Goal: Task Accomplishment & Management: Use online tool/utility

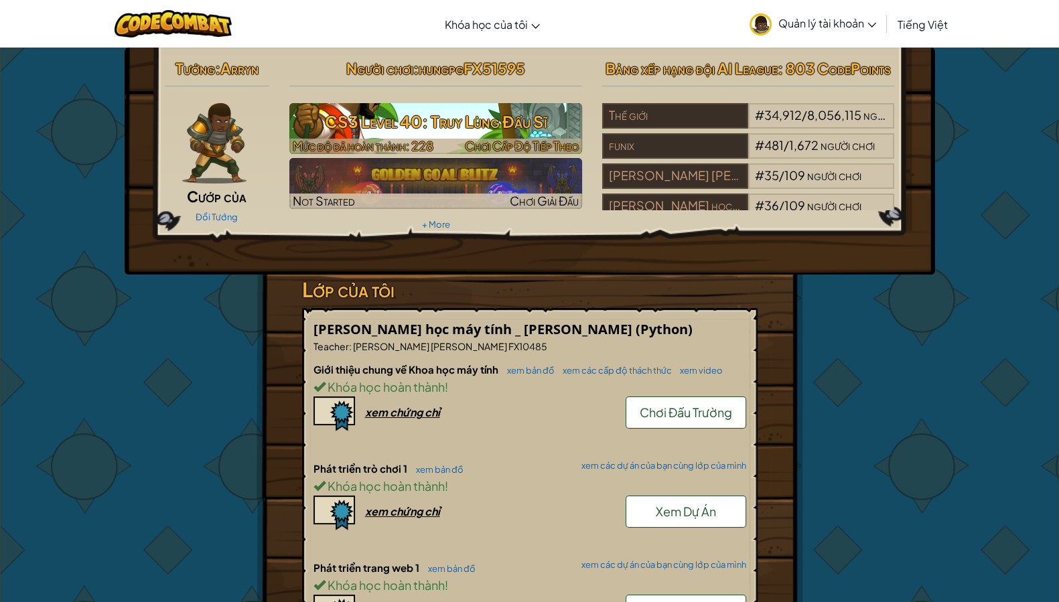
click at [539, 147] on span "Chơi Cấp Độ Tiếp Theo" at bounding box center [522, 145] width 114 height 15
select select "vi"
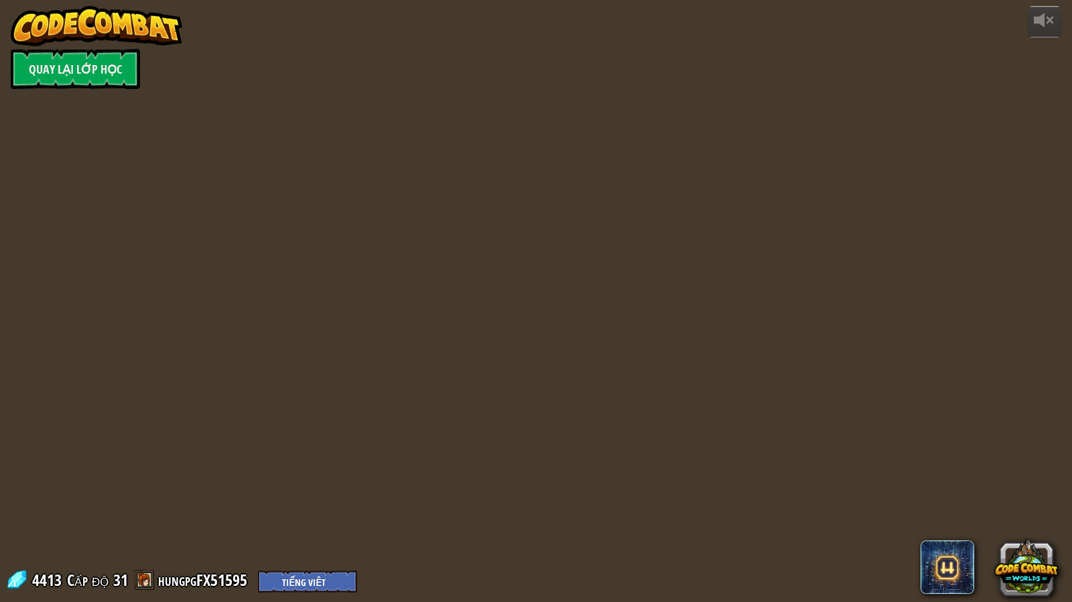
select select "vi"
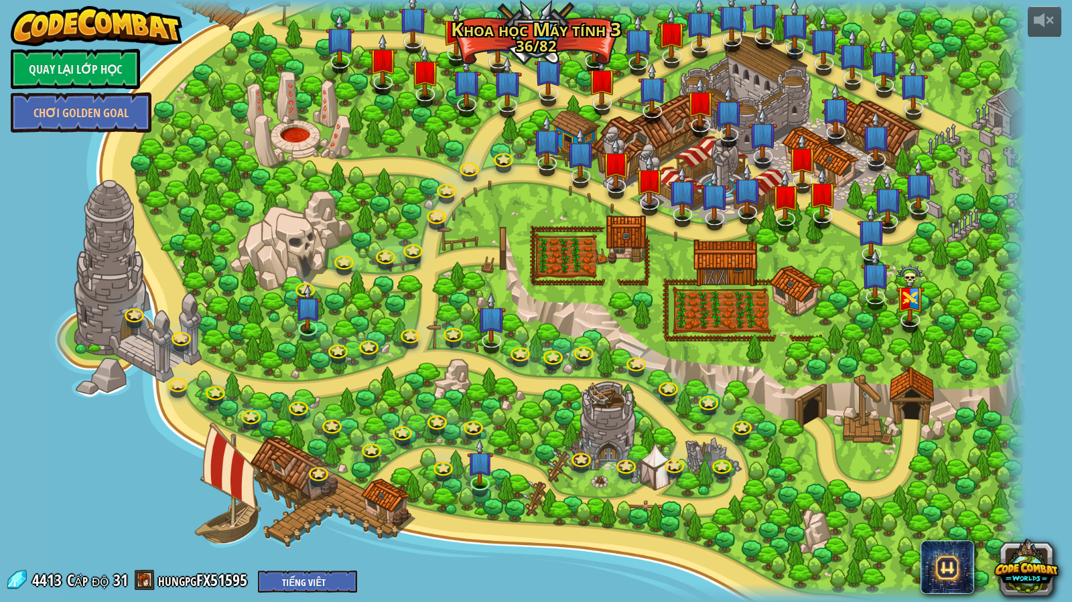
select select "vi"
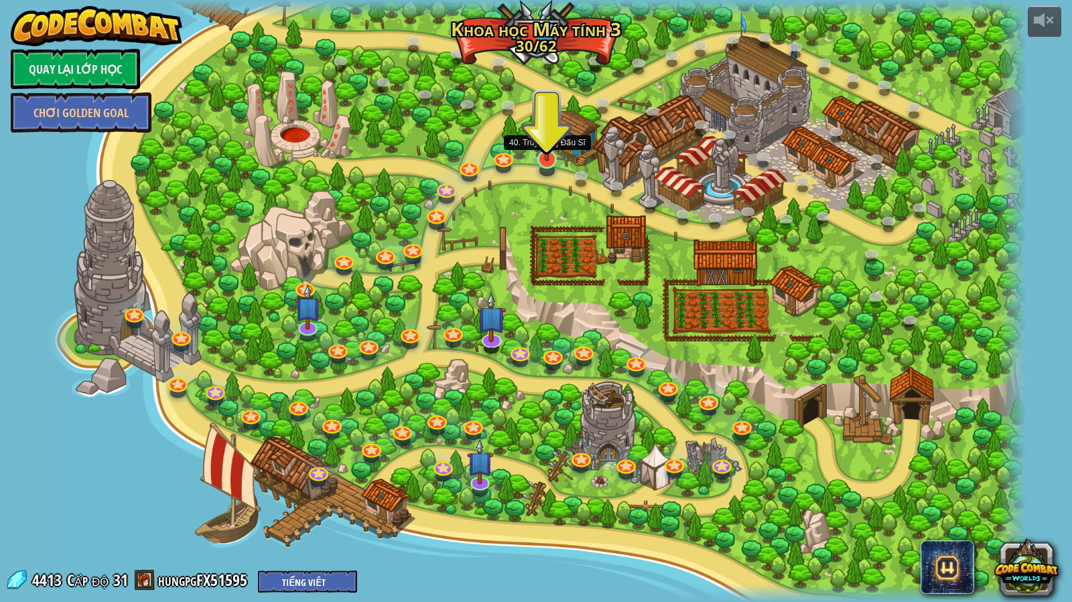
click at [547, 159] on img at bounding box center [547, 130] width 27 height 61
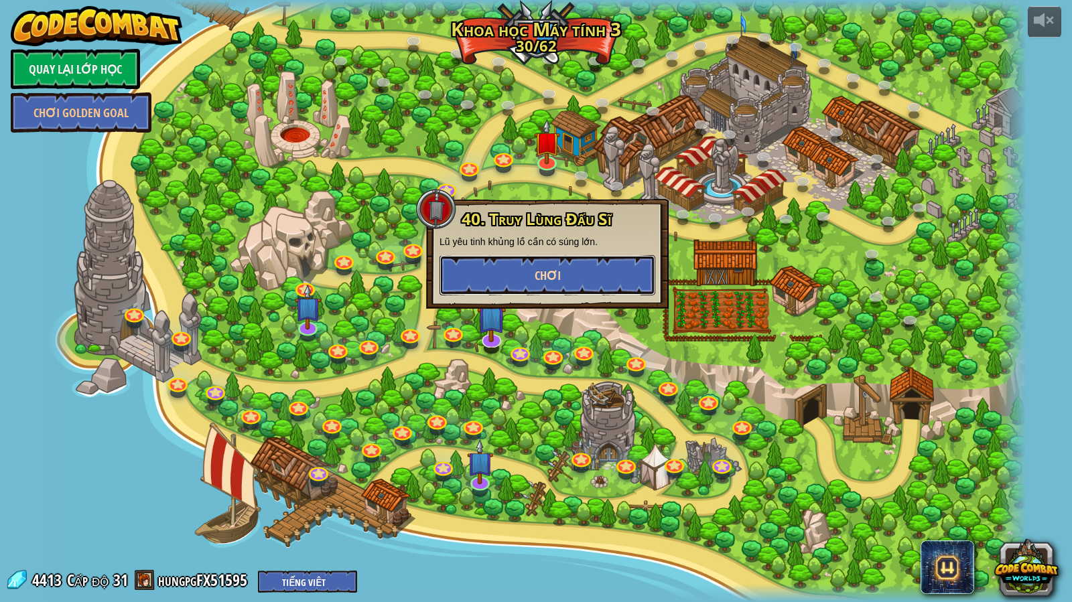
click at [571, 277] on button "Chơi" at bounding box center [547, 275] width 216 height 40
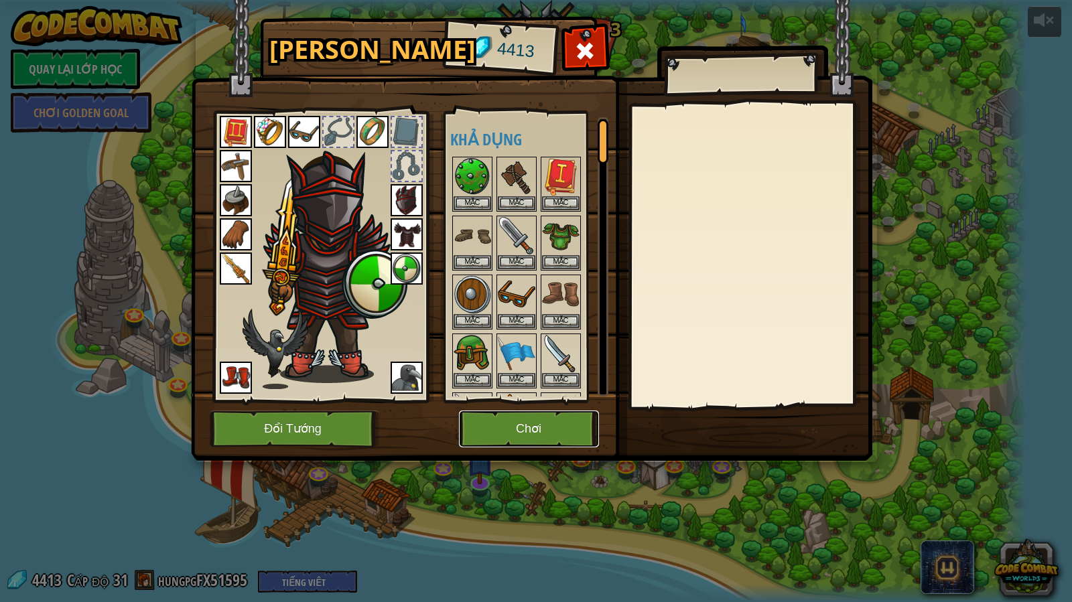
click at [546, 443] on button "Chơi" at bounding box center [529, 429] width 140 height 37
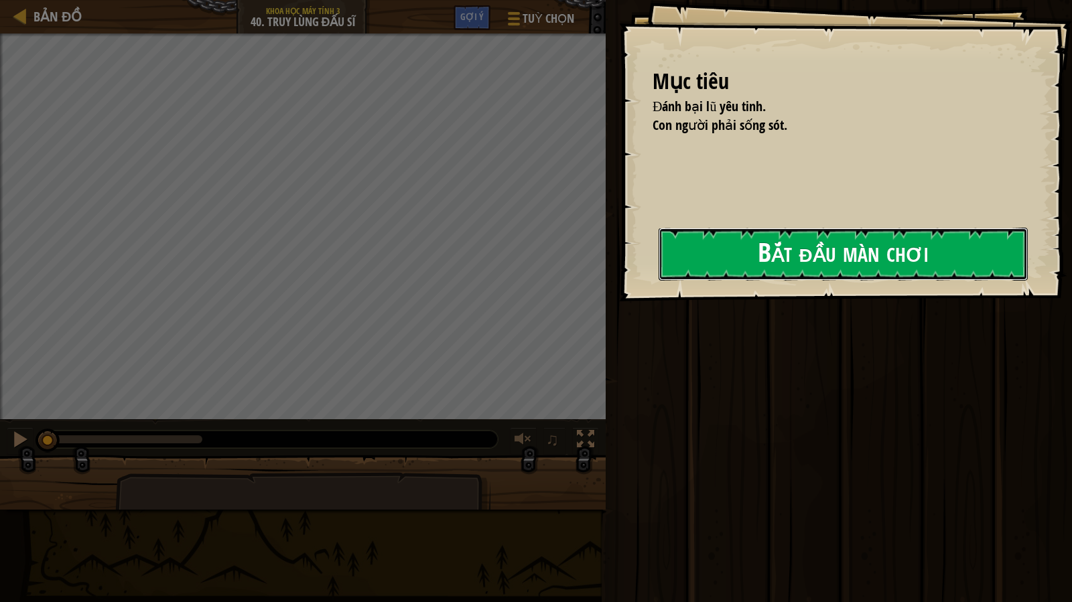
click at [723, 258] on button "Bắt đầu màn chơi" at bounding box center [843, 254] width 369 height 53
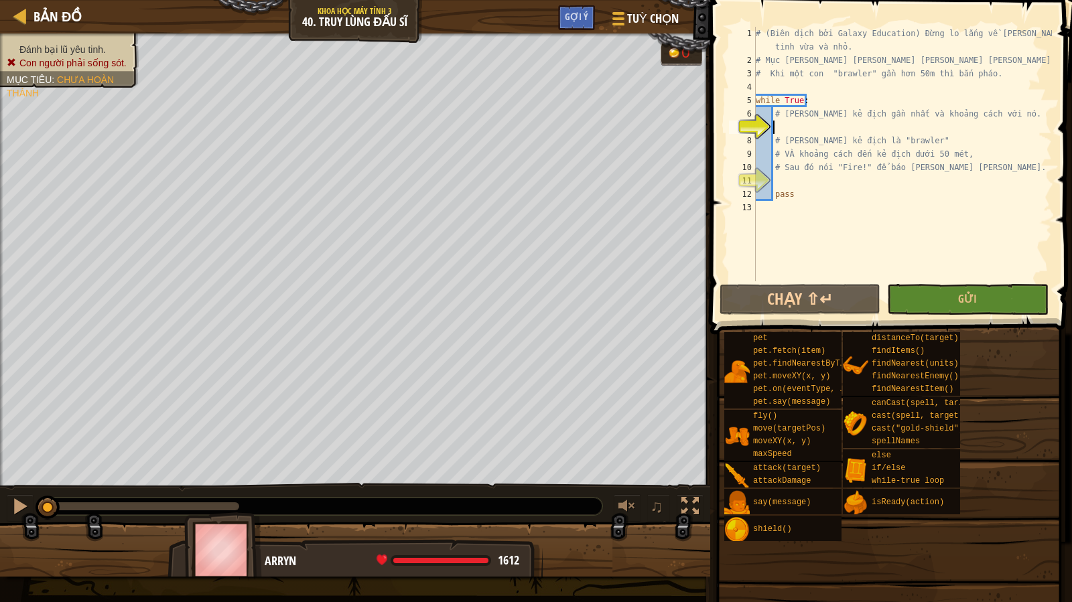
click at [800, 125] on div "# (Biên dịch bởi Galaxy Education) Đừng lo lắng về [PERSON_NAME] con [PERSON_NA…" at bounding box center [902, 174] width 299 height 295
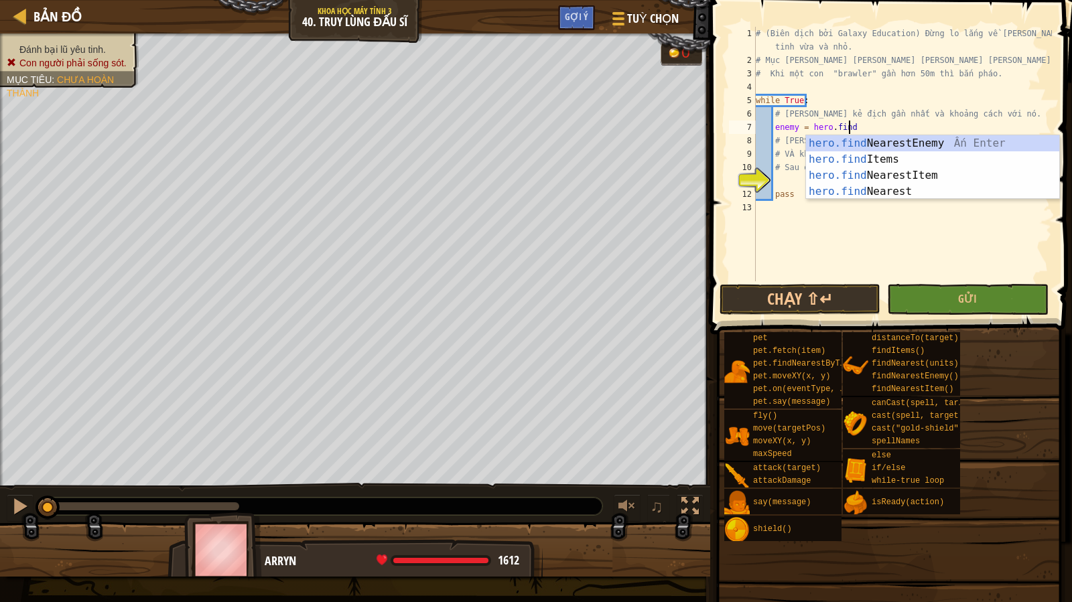
scroll to position [6, 7]
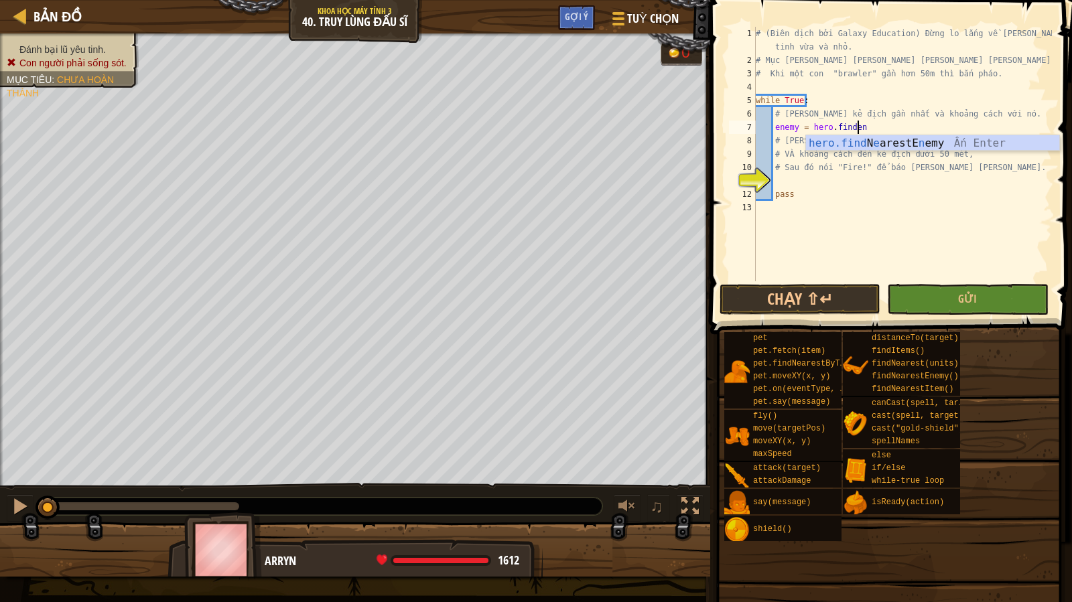
type textarea "enemy = hero.findNearestEnemy()"
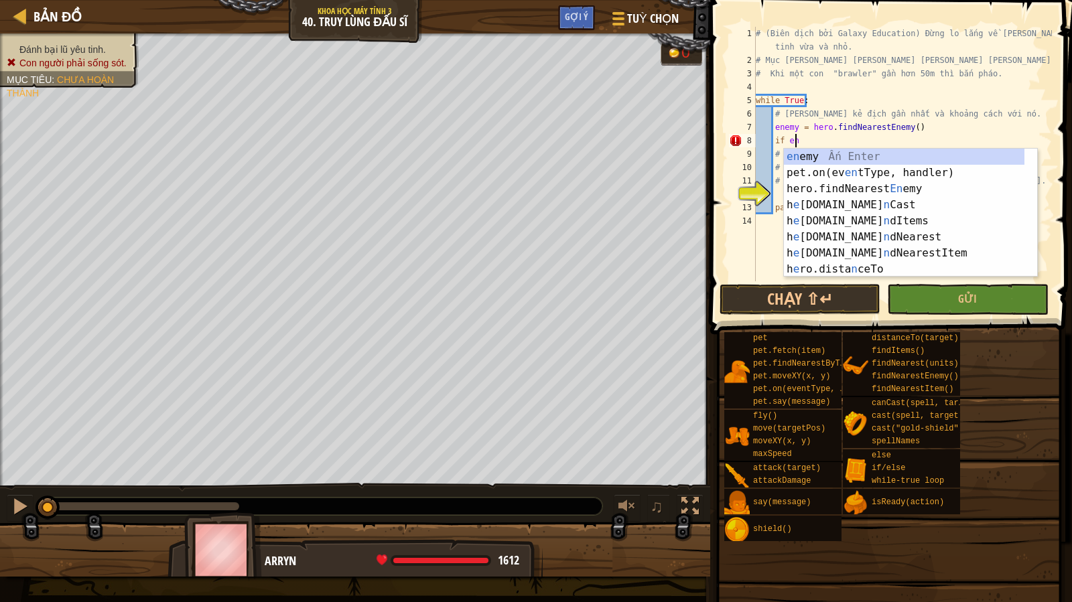
scroll to position [6, 3]
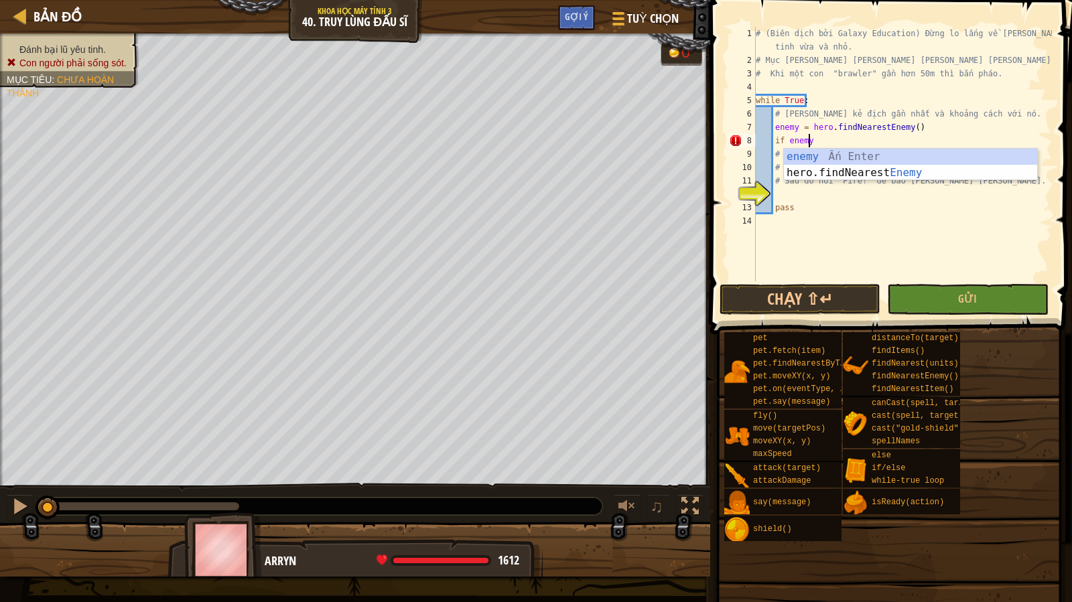
type textarea "if enemy:"
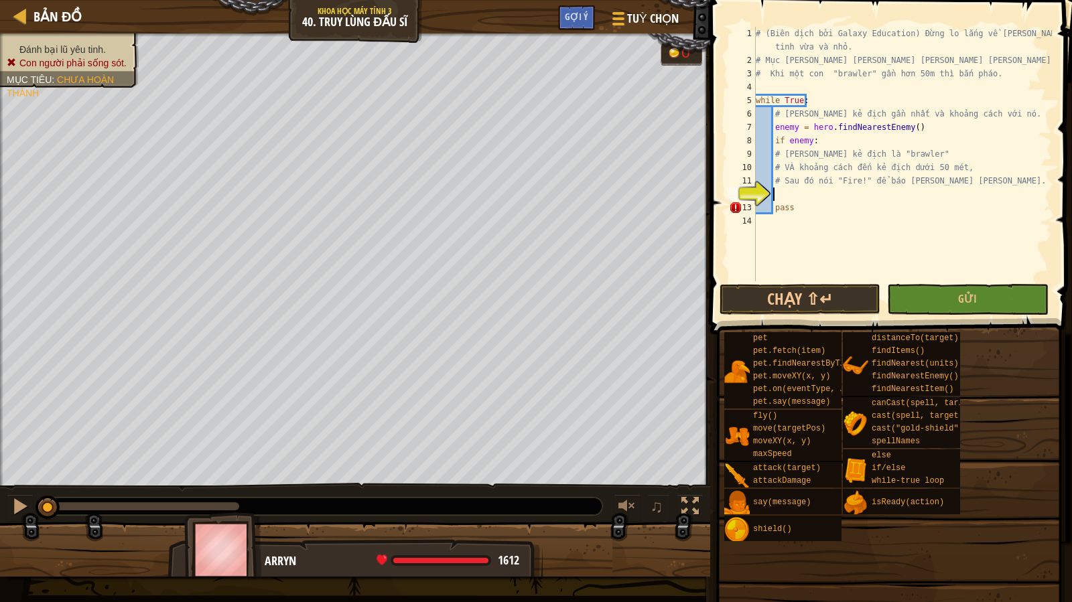
click at [827, 192] on div "# (Biên dịch bởi Galaxy Education) Đừng lo lắng về [PERSON_NAME] con [PERSON_NA…" at bounding box center [902, 174] width 299 height 295
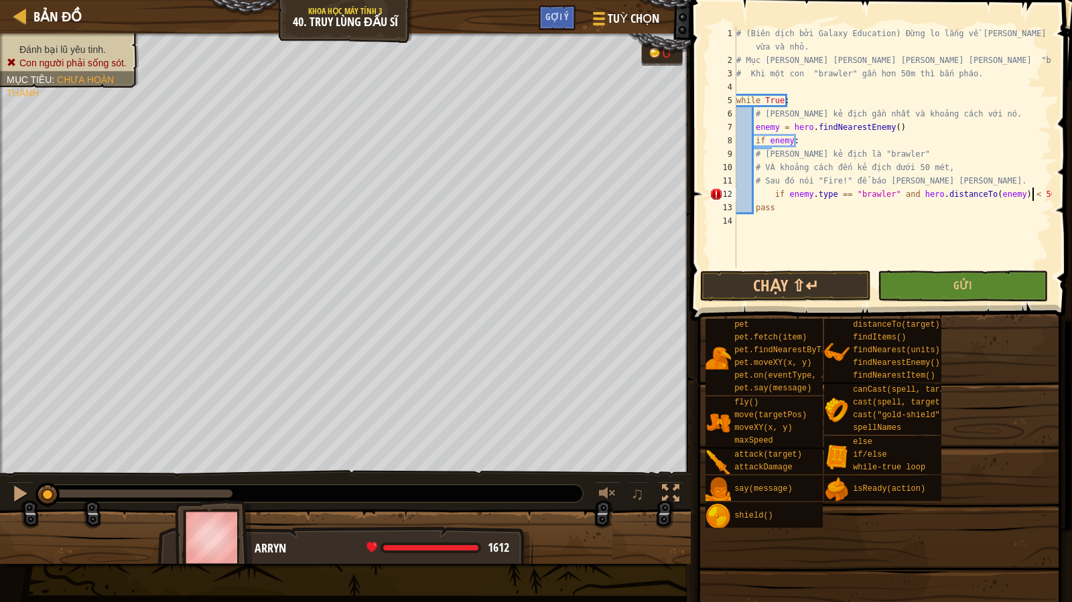
scroll to position [6, 2]
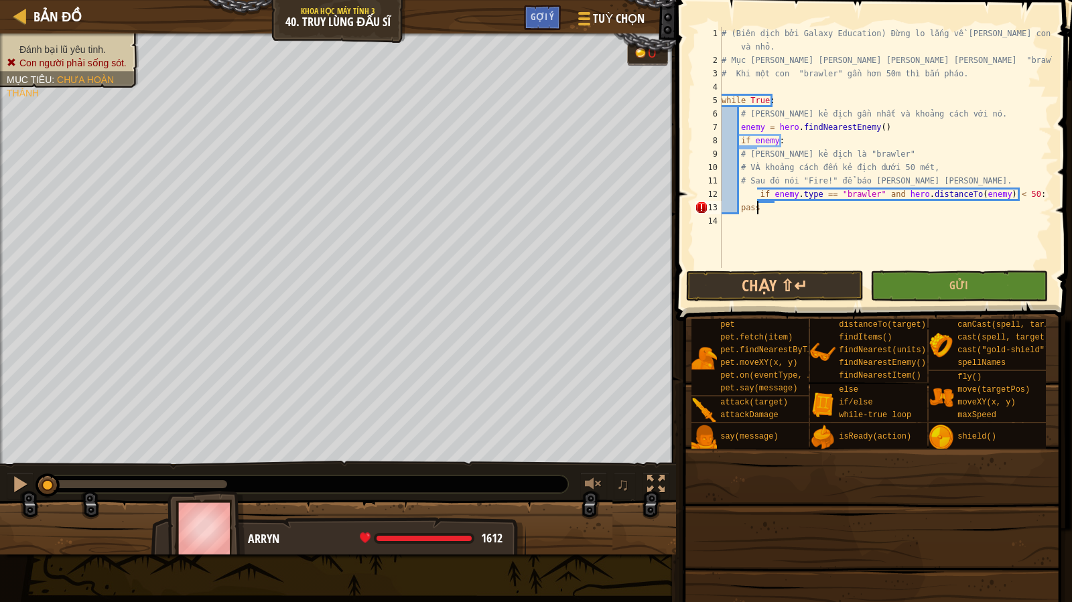
type textarea "if enemy.type == "brawler" and hero.distanceTo(enemy) < 50:"
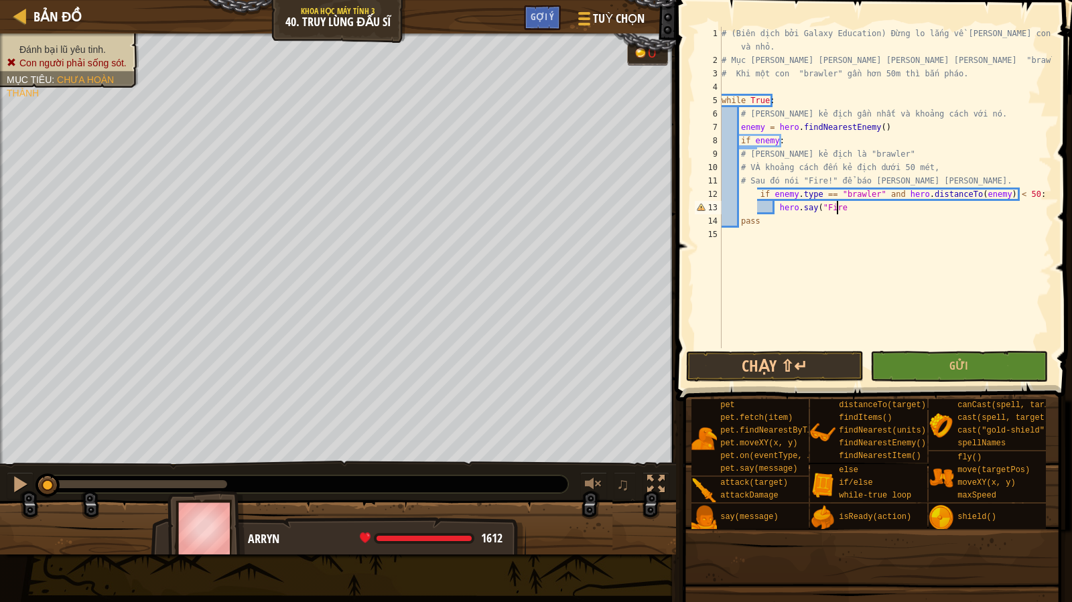
scroll to position [6, 9]
type textarea "hero.say("Fire")"
click at [874, 356] on button "Gửi" at bounding box center [959, 366] width 178 height 31
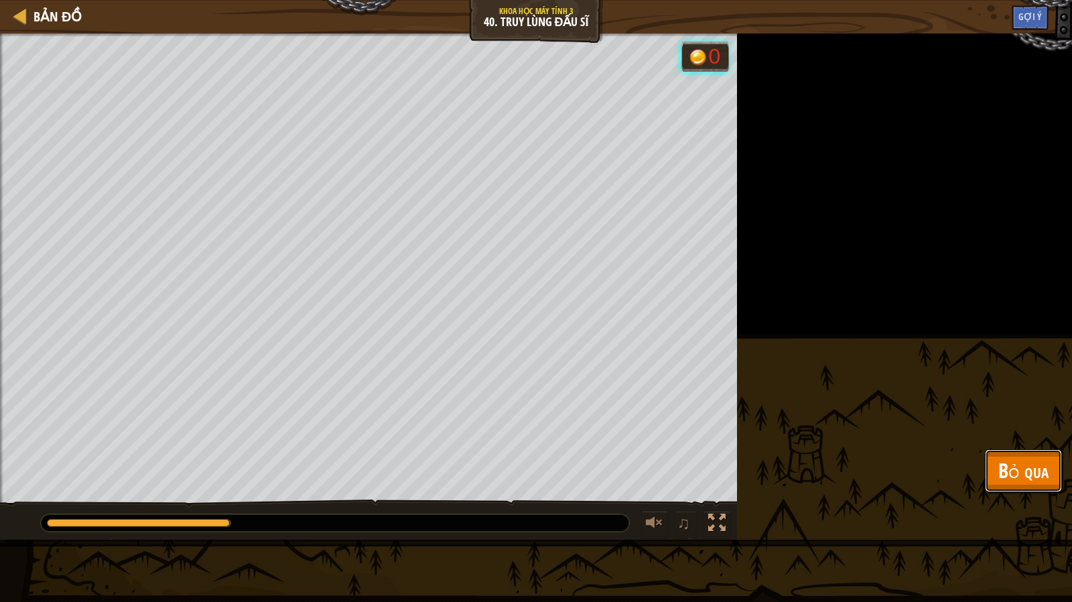
click at [1013, 474] on span "Bỏ qua" at bounding box center [1023, 470] width 50 height 27
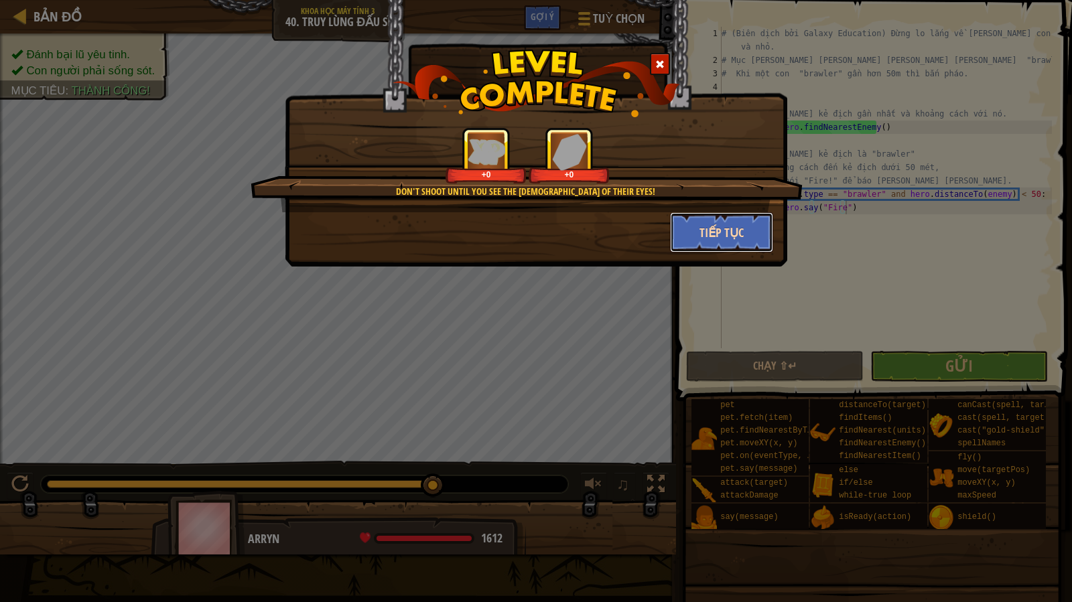
click at [713, 235] on button "Tiếp tục" at bounding box center [722, 232] width 104 height 40
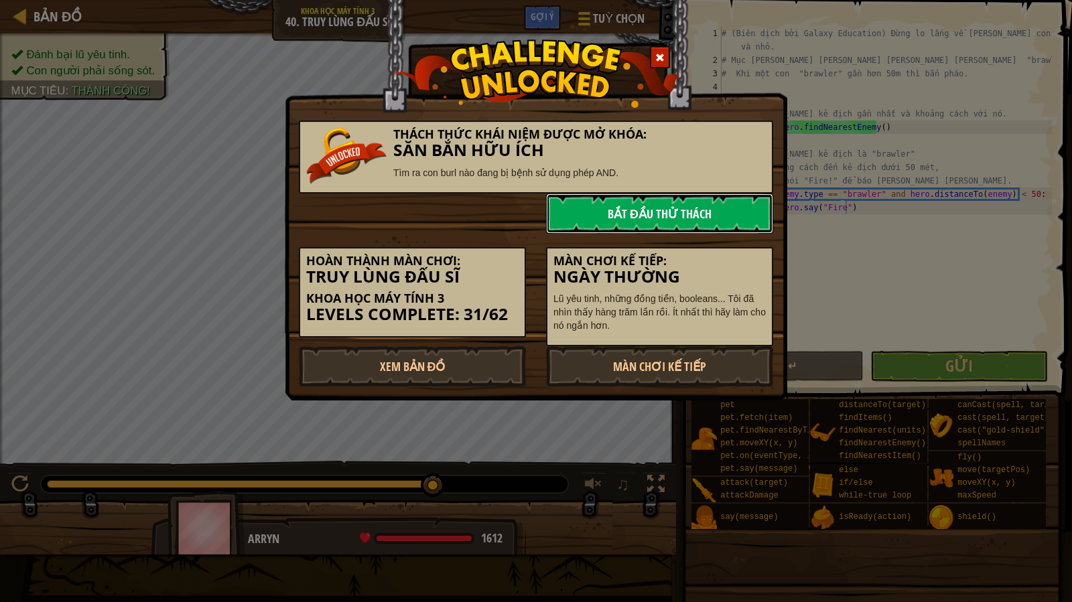
click at [693, 211] on link "Bắt đầu Thử Thách" at bounding box center [659, 214] width 227 height 40
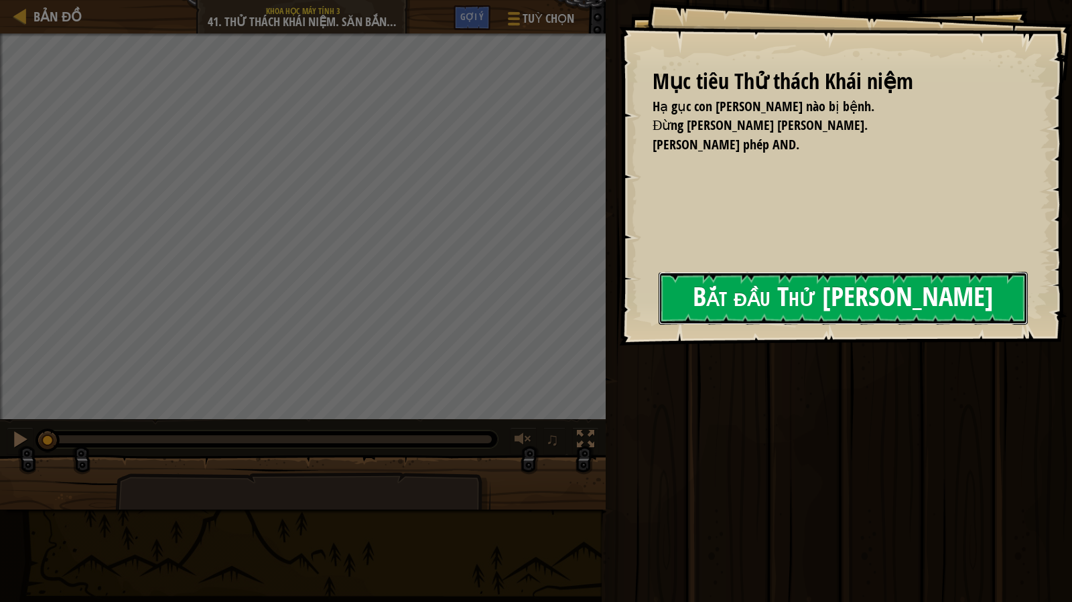
click at [715, 307] on button "Bắt đầu Thử [PERSON_NAME]" at bounding box center [843, 298] width 369 height 53
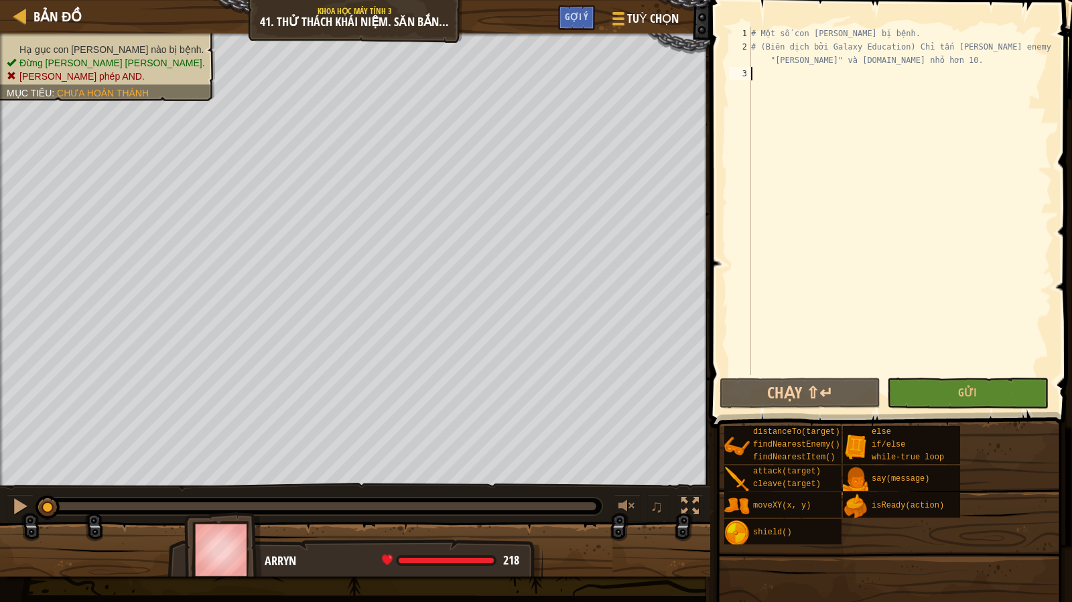
click at [779, 87] on div "# Một số con [PERSON_NAME] bị bệnh. # (Biên dịch bởi Galaxy Education) Chỉ tấn …" at bounding box center [899, 214] width 303 height 375
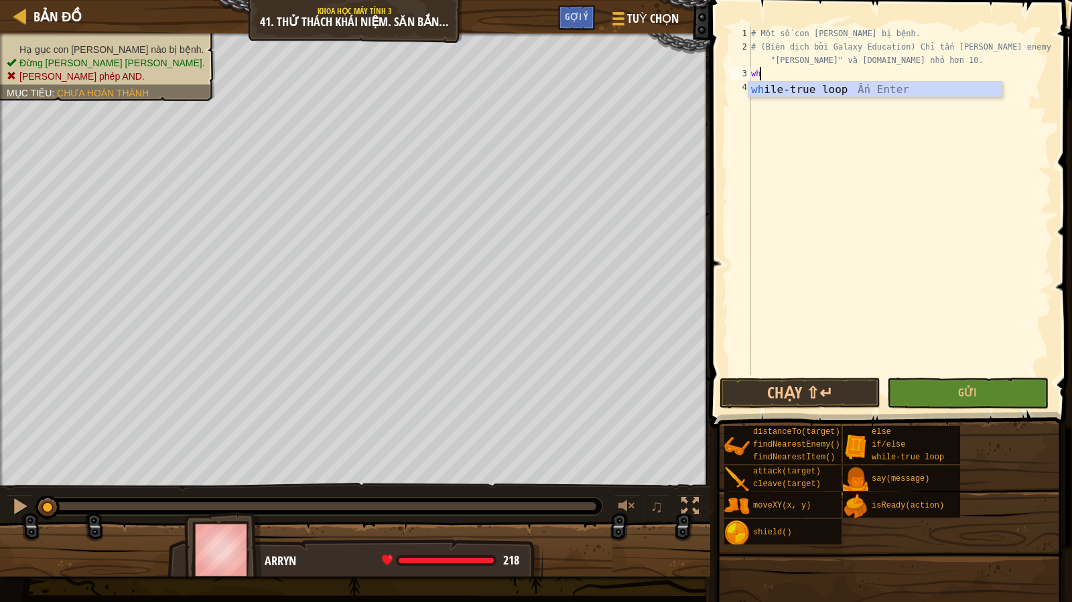
scroll to position [6, 0]
type textarea "whi"
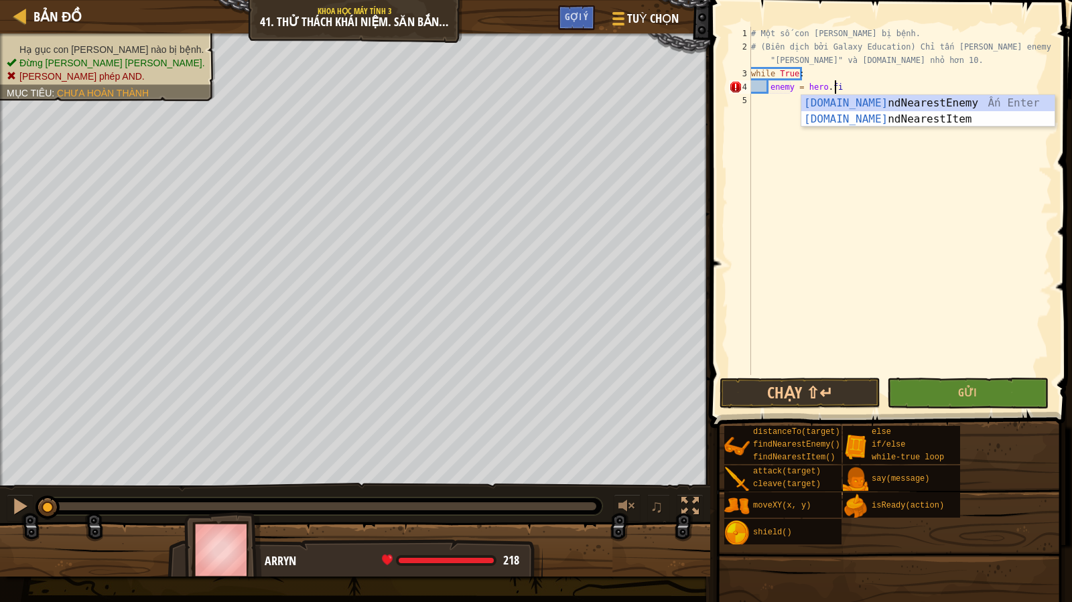
type textarea "enemy = hero.find"
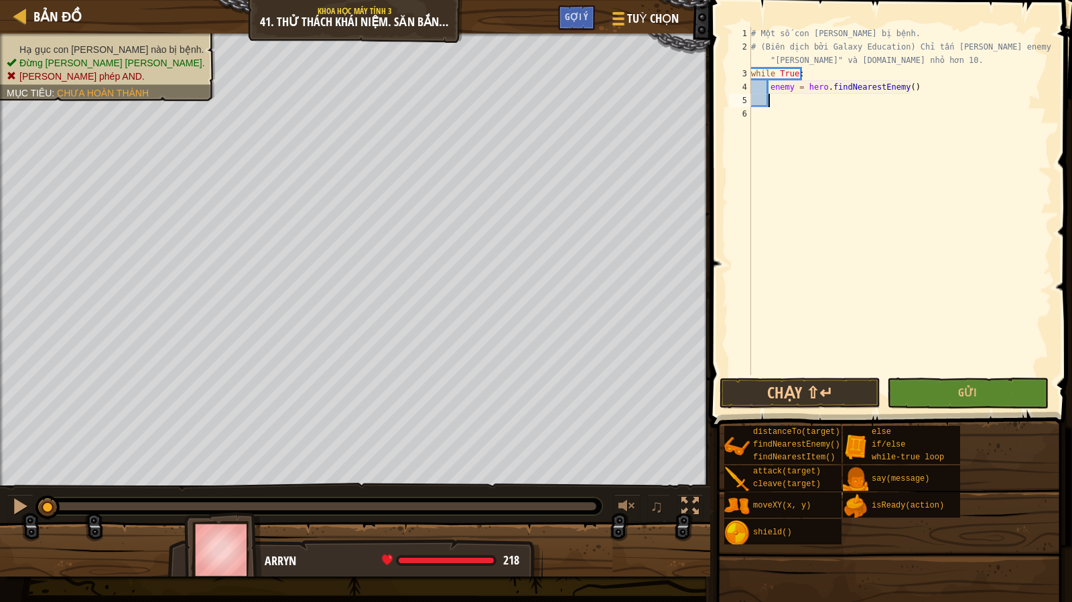
scroll to position [6, 1]
type textarea "if enemy:"
type textarea "if enemy.type == "[PERSON_NAME]" and [DOMAIN_NAME] < 10 :"
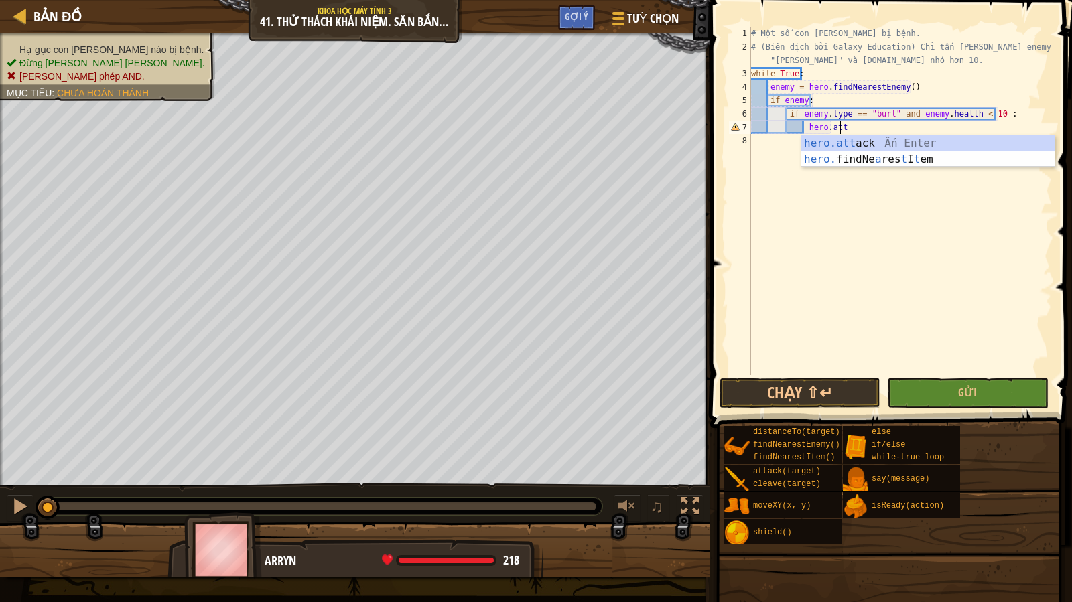
scroll to position [6, 7]
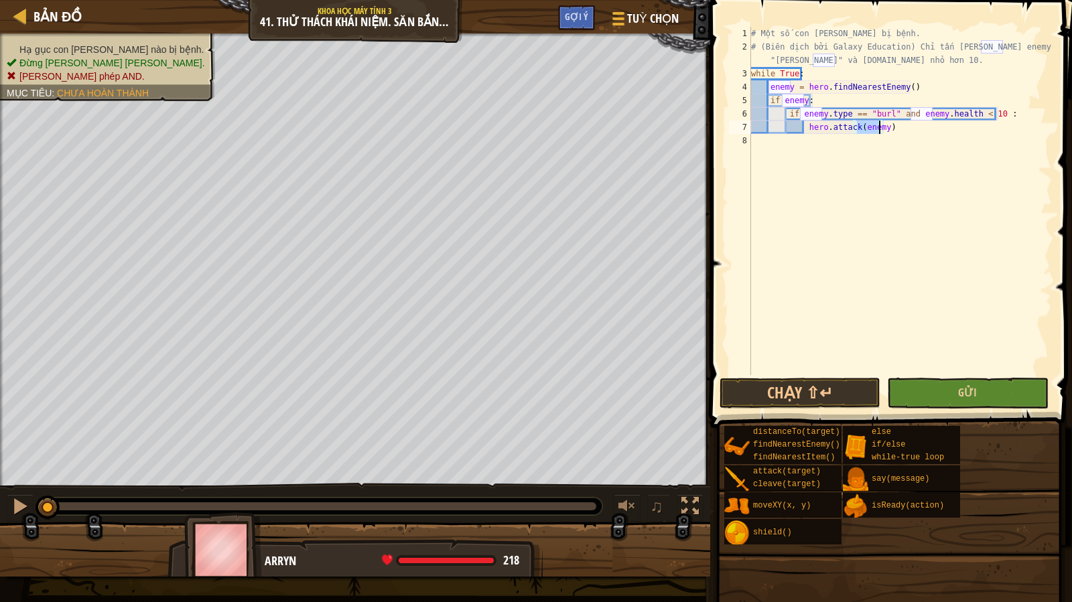
type textarea "hero.attack(enemy)"
click at [991, 397] on button "Gửi" at bounding box center [967, 393] width 161 height 31
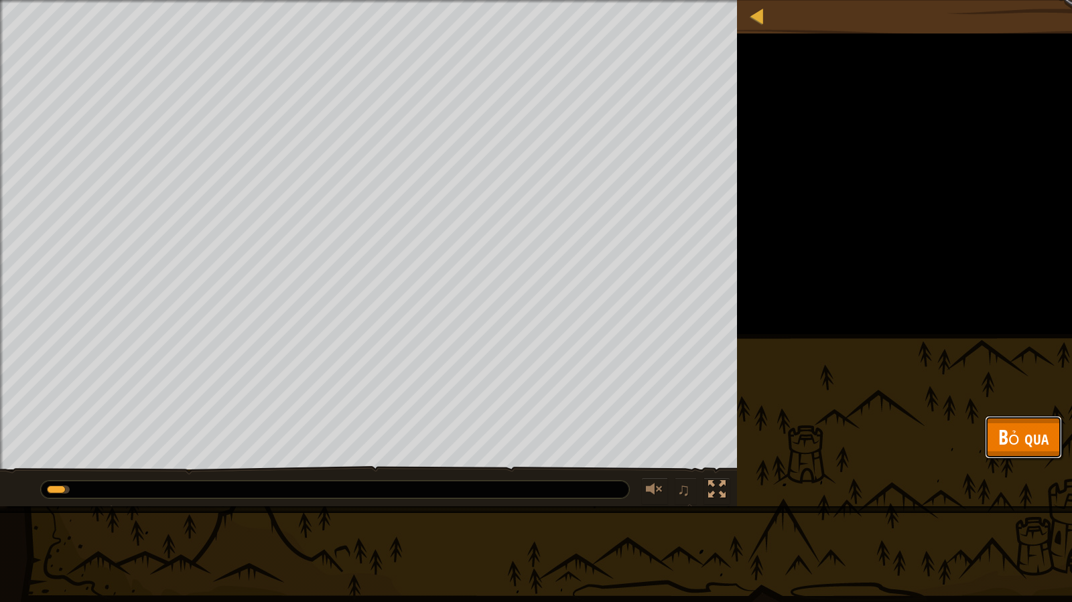
click at [1021, 433] on span "Bỏ qua" at bounding box center [1023, 436] width 50 height 27
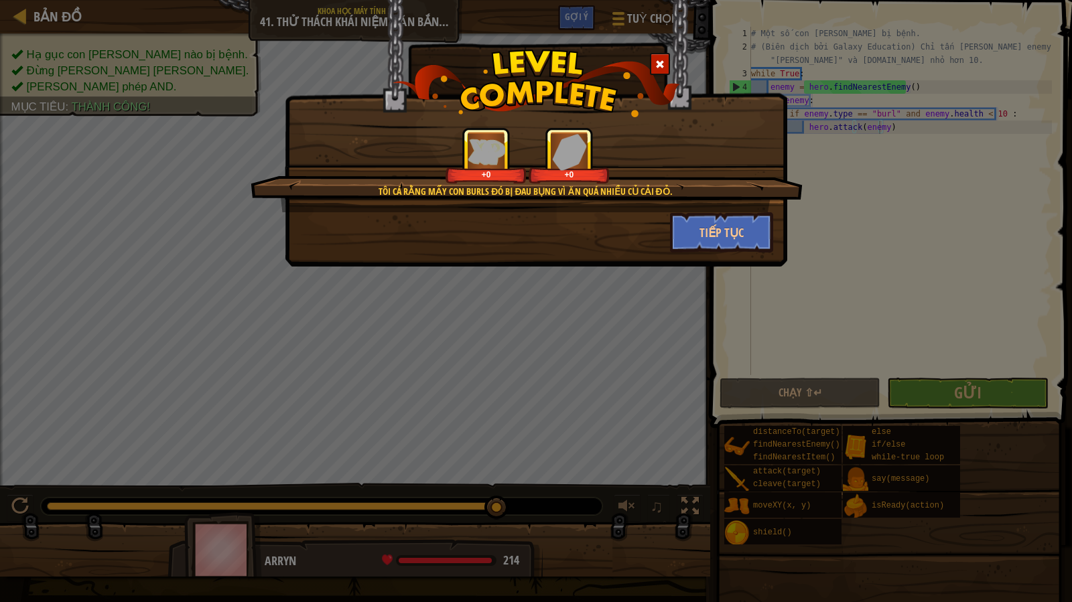
click at [724, 269] on div "Tôi cá rằng mấy con burls đó bị đau bụng vì ăn quá nhiều củ cải đỏ. +0 +0 Tiếp …" at bounding box center [536, 301] width 1072 height 602
click at [738, 256] on div "Tôi cá rằng mấy con burls đó bị đau bụng vì ăn quá nhiều củ cải đỏ. +1 +0 Tiếp …" at bounding box center [536, 133] width 502 height 267
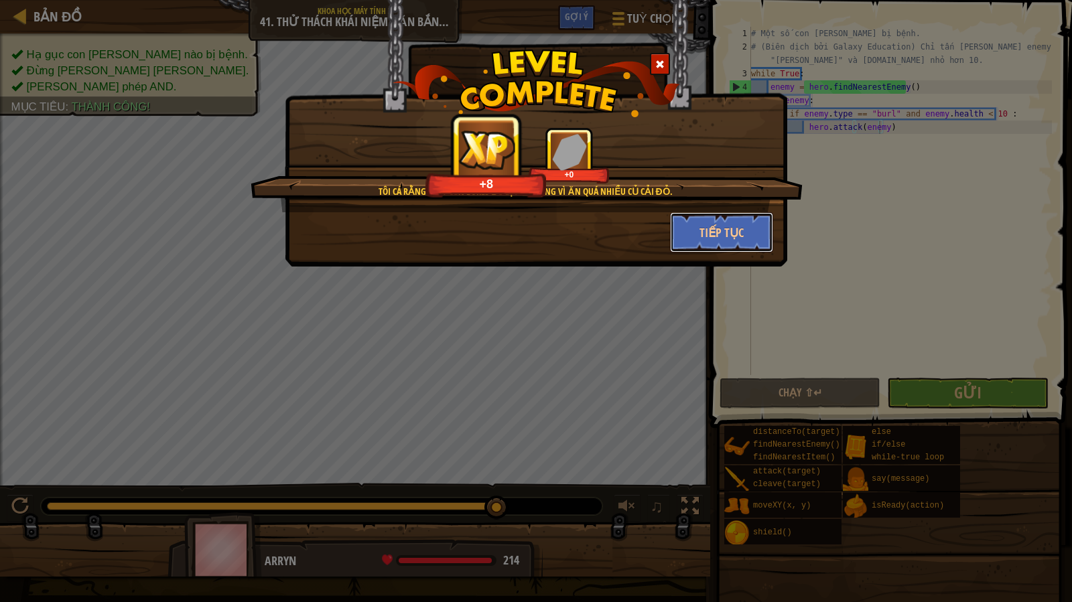
click at [738, 245] on button "Tiếp tục" at bounding box center [722, 232] width 104 height 40
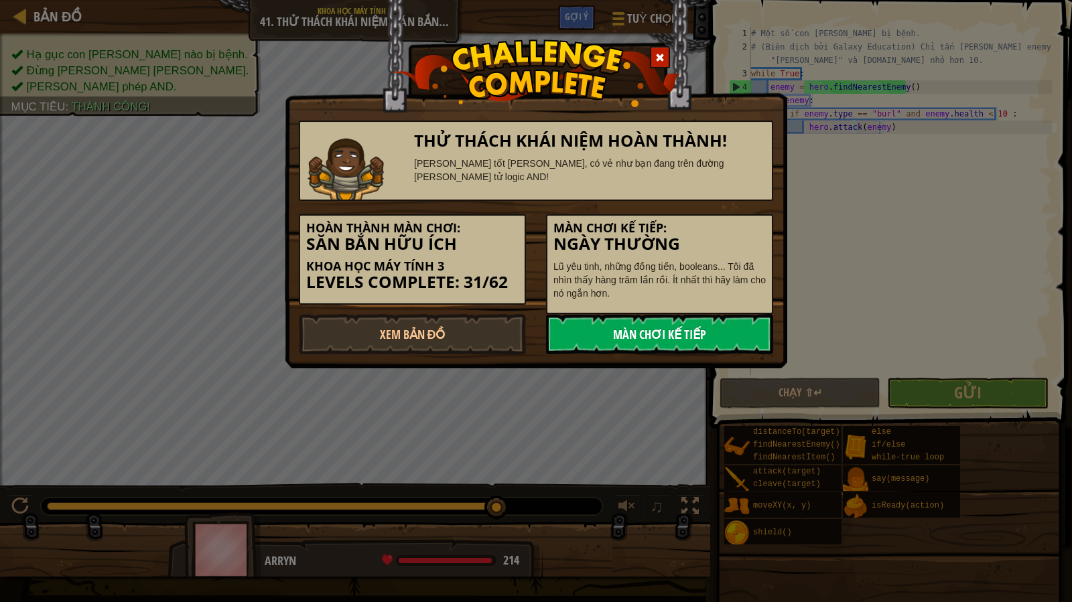
click at [701, 340] on link "Màn chơi kế tiếp" at bounding box center [659, 334] width 227 height 40
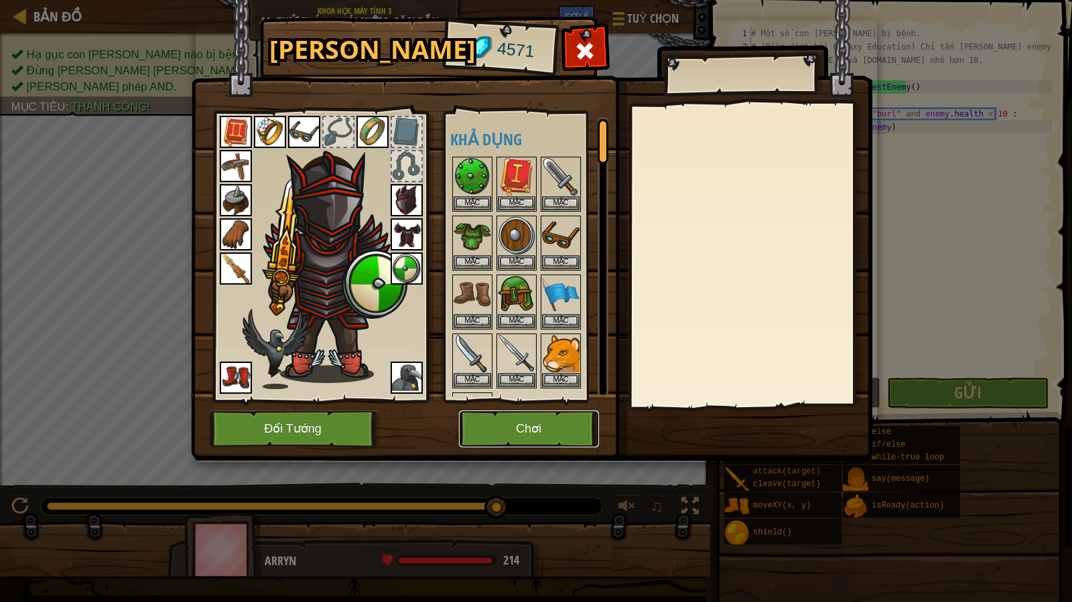
click at [554, 437] on button "Chơi" at bounding box center [529, 429] width 140 height 37
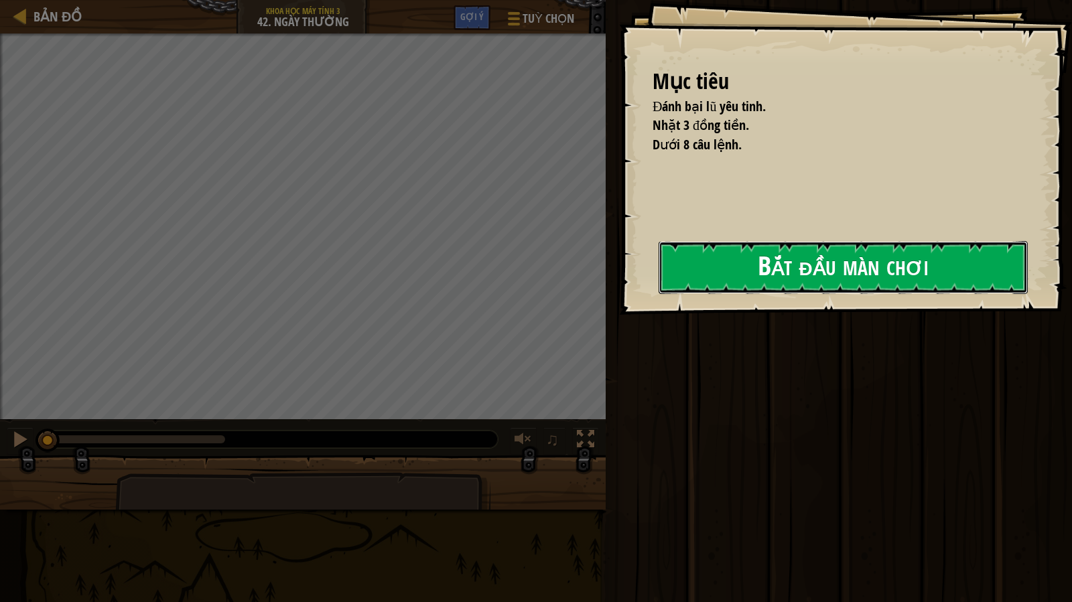
click at [847, 273] on button "Bắt đầu màn chơi" at bounding box center [843, 267] width 369 height 53
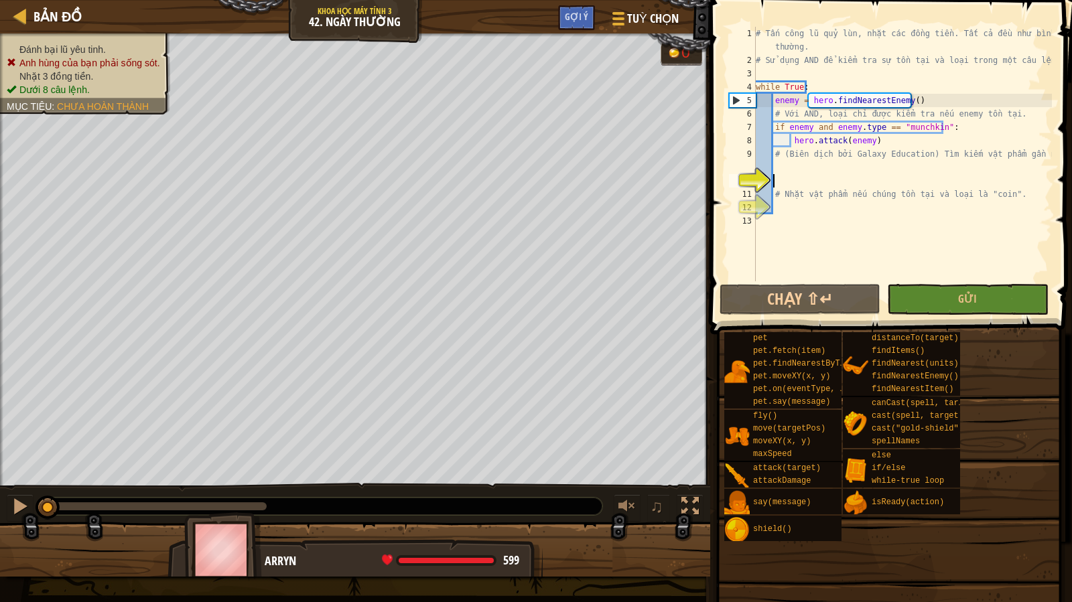
click at [821, 155] on div "# Tấn [PERSON_NAME] [PERSON_NAME], nhặt các đồng tiền. Tất cả [PERSON_NAME] [PE…" at bounding box center [902, 174] width 299 height 295
click at [831, 159] on div "# Tấn [PERSON_NAME] [PERSON_NAME], nhặt các đồng tiền. Tất cả [PERSON_NAME] [PE…" at bounding box center [902, 174] width 299 height 295
click at [825, 170] on div "# Tấn [PERSON_NAME] [PERSON_NAME], nhặt các đồng tiền. Tất cả [PERSON_NAME] [PE…" at bounding box center [902, 174] width 299 height 295
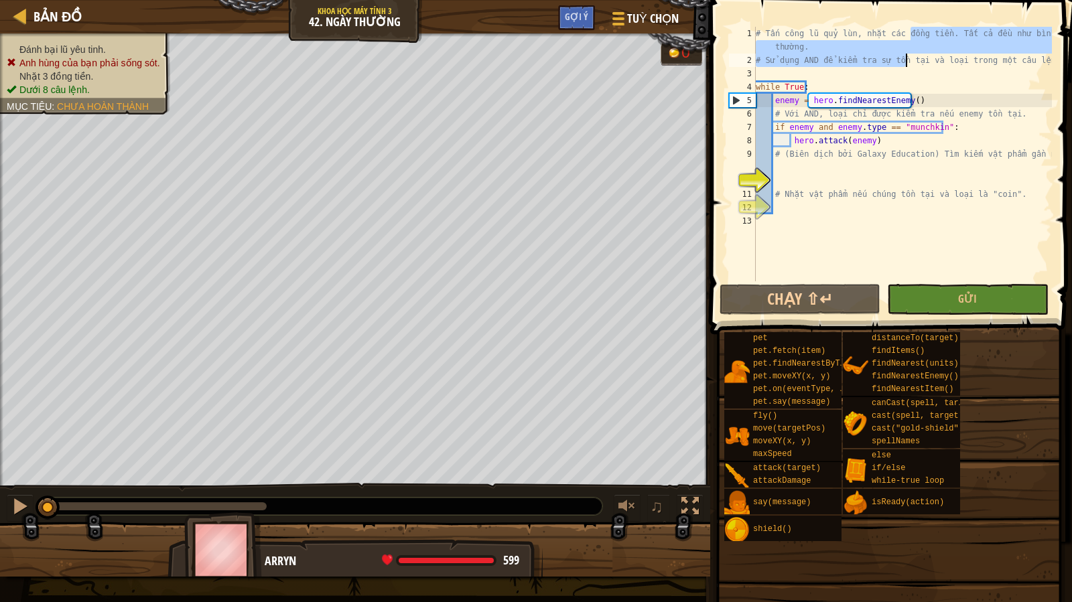
drag, startPoint x: 910, startPoint y: 38, endPoint x: 905, endPoint y: 60, distance: 23.4
click at [905, 60] on div "# Tấn [PERSON_NAME] [PERSON_NAME], nhặt các đồng tiền. Tất cả [PERSON_NAME] [PE…" at bounding box center [902, 174] width 299 height 295
click at [905, 60] on div "# Tấn [PERSON_NAME] [PERSON_NAME], nhặt các đồng tiền. Tất cả [PERSON_NAME] [PE…" at bounding box center [902, 154] width 299 height 255
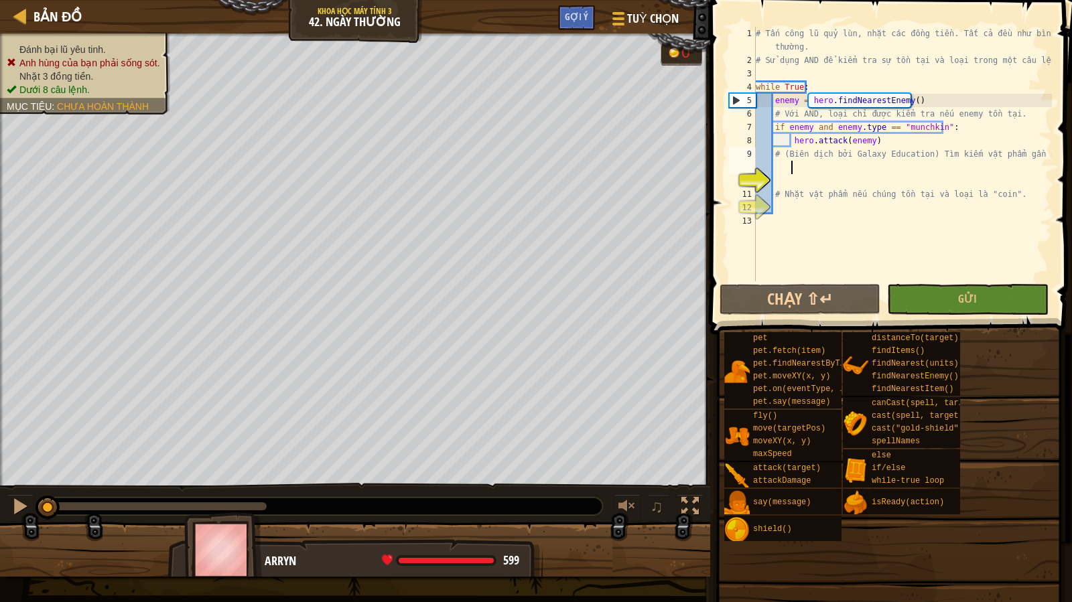
click at [913, 167] on div "# Tấn [PERSON_NAME] [PERSON_NAME], nhặt các đồng tiền. Tất cả [PERSON_NAME] [PE…" at bounding box center [902, 174] width 299 height 295
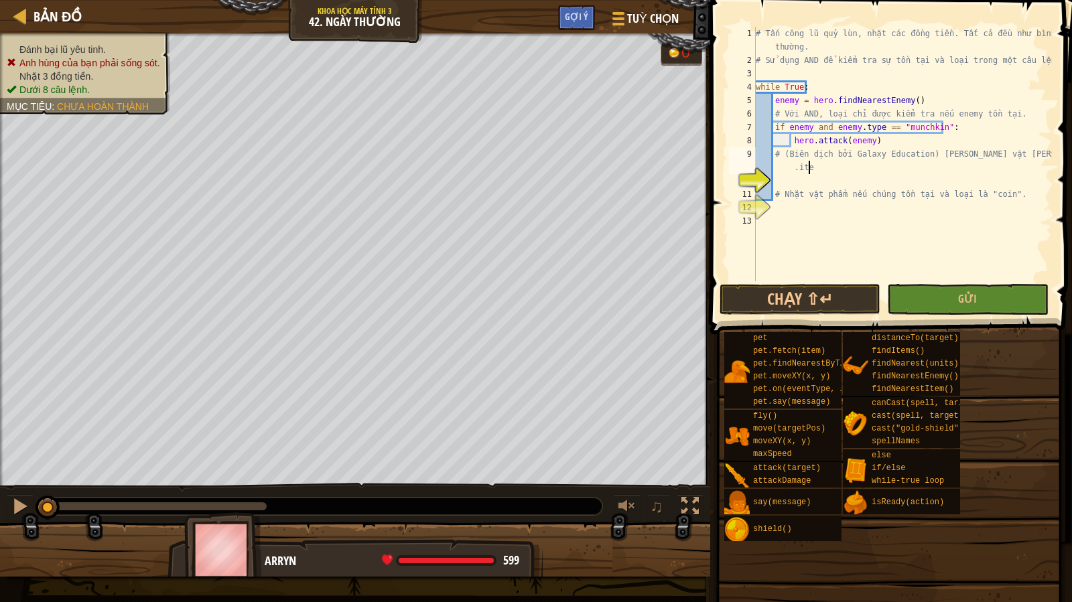
scroll to position [6, 25]
type textarea "# (Biên dịch bởi Galaxy Education) [PERSON_NAME] vật [PERSON_NAME] nhất"
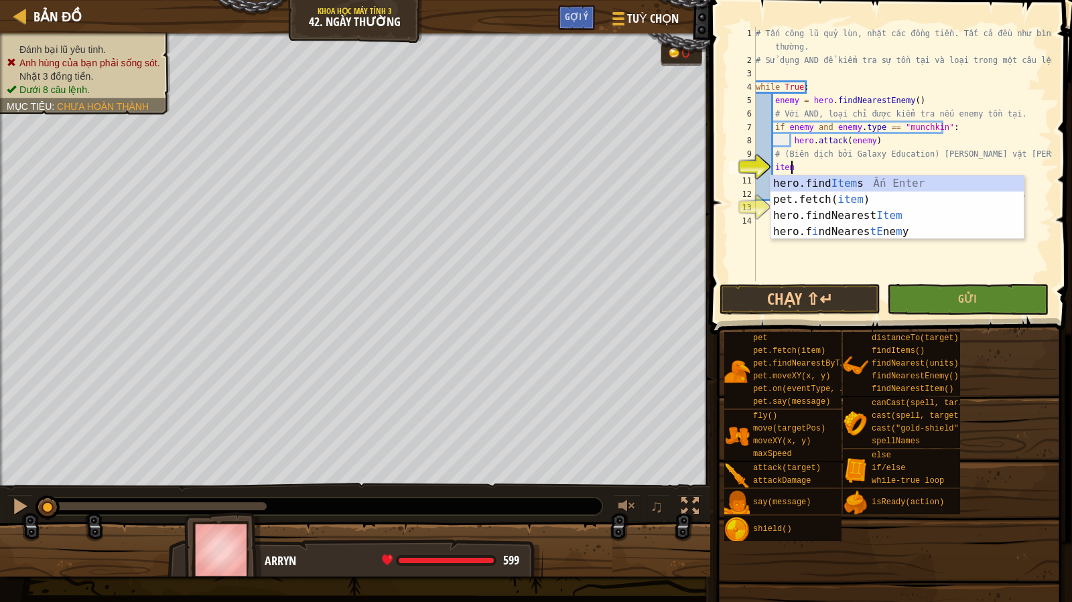
scroll to position [6, 2]
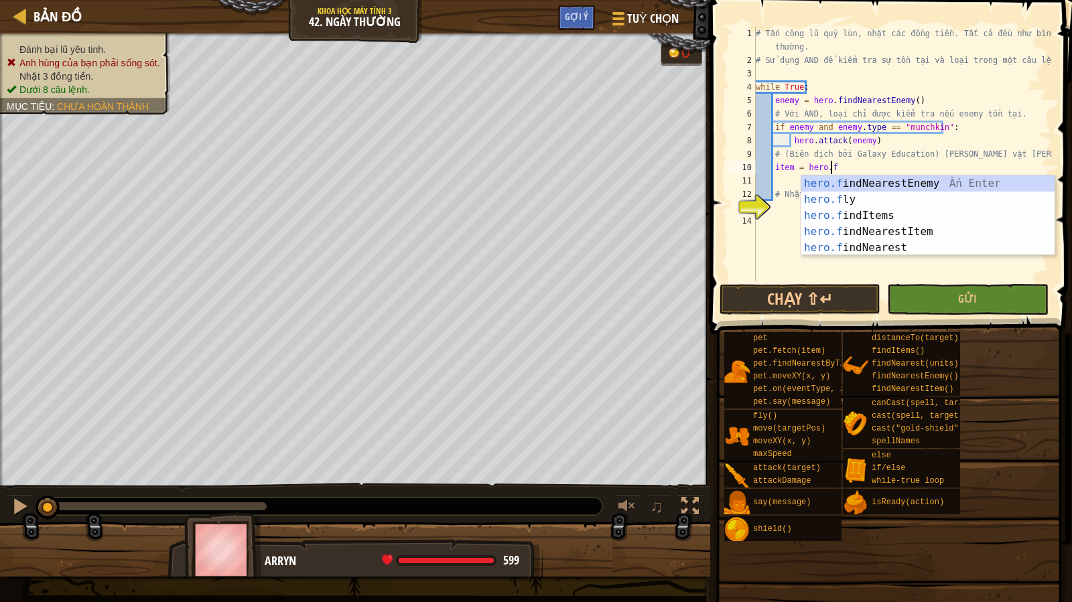
type textarea "item = hero.find"
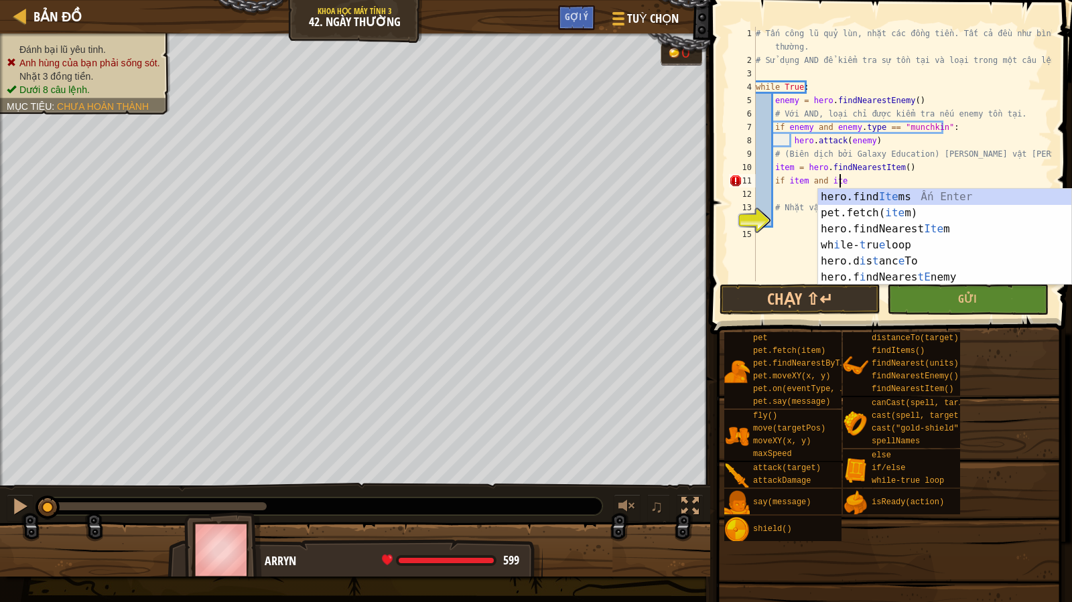
scroll to position [6, 7]
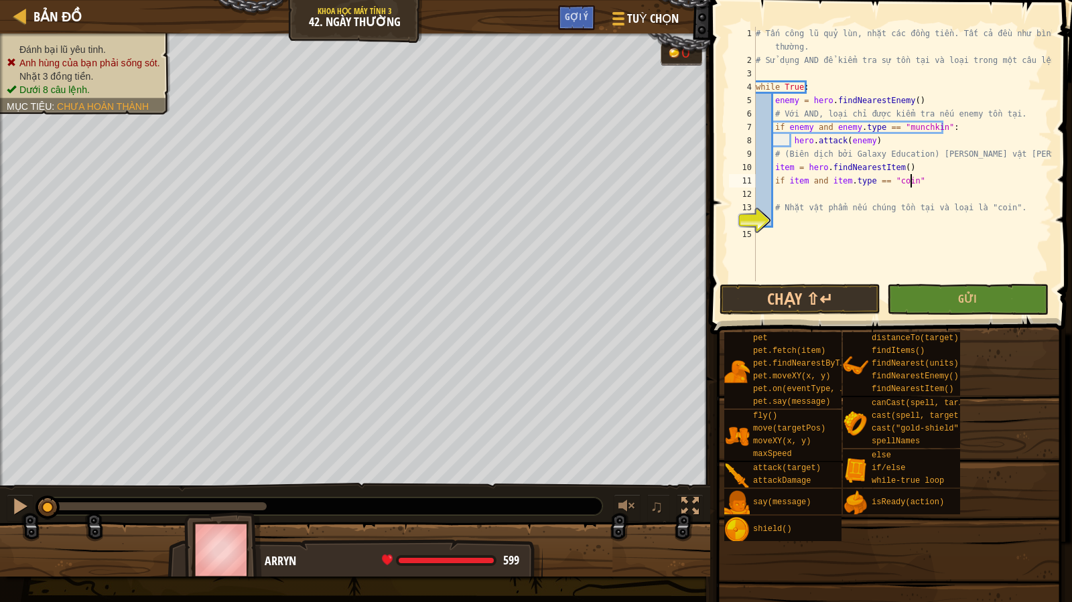
type textarea "if item and item.type == "coin":"
type textarea "e"
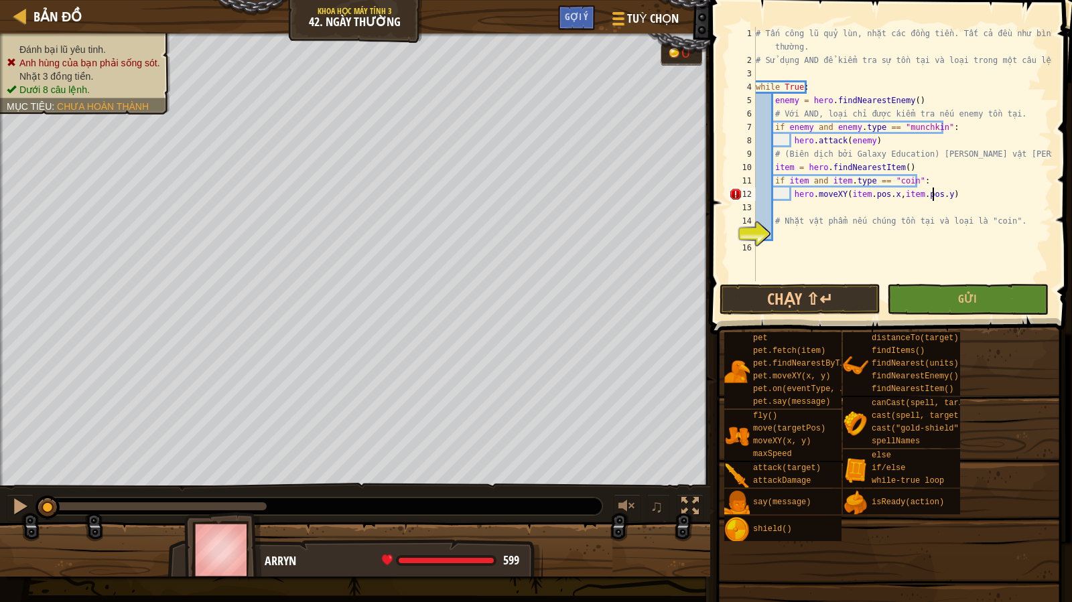
scroll to position [6, 15]
type textarea "hero.moveXY(item.pos.x,item.pos.y)"
click at [939, 295] on button "Gửi" at bounding box center [967, 299] width 161 height 31
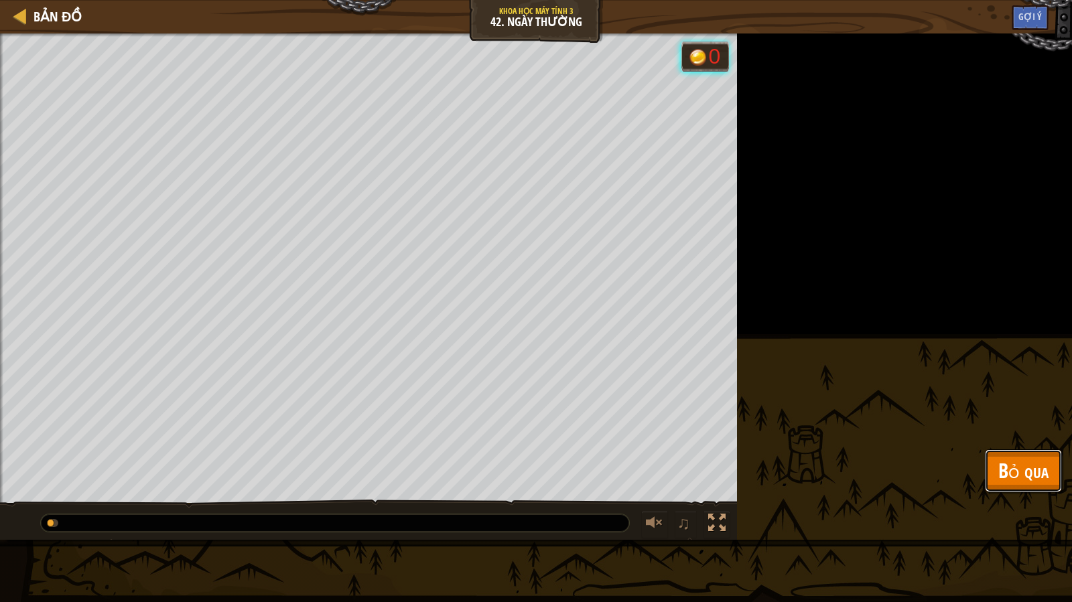
click at [1038, 470] on span "Bỏ qua" at bounding box center [1023, 470] width 50 height 27
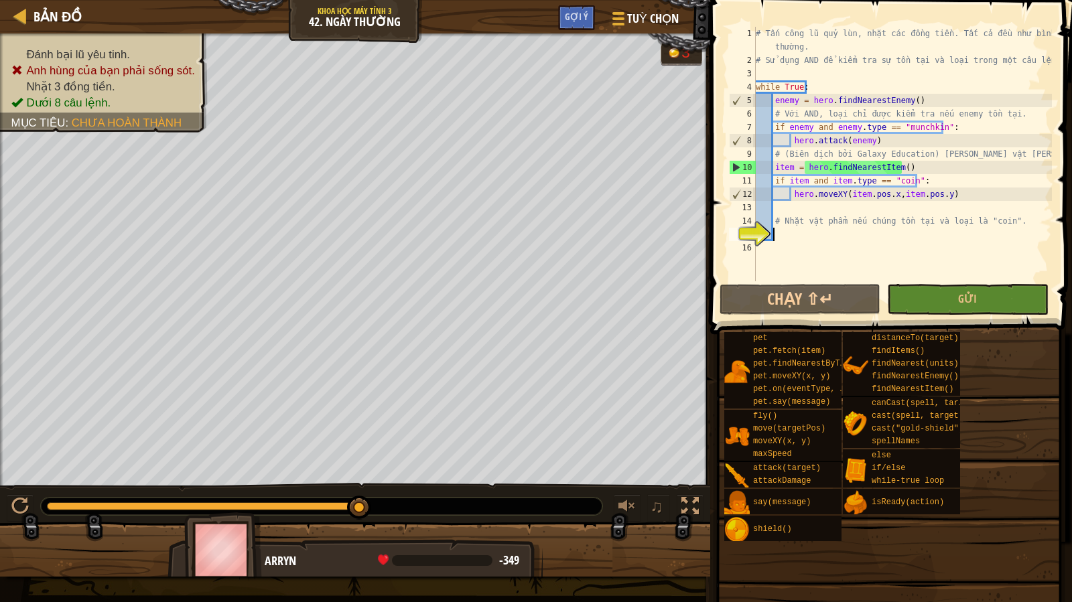
scroll to position [6, 1]
click at [887, 238] on div "# Tấn [PERSON_NAME] [PERSON_NAME], nhặt các đồng tiền. Tất cả [PERSON_NAME] [PE…" at bounding box center [902, 174] width 299 height 295
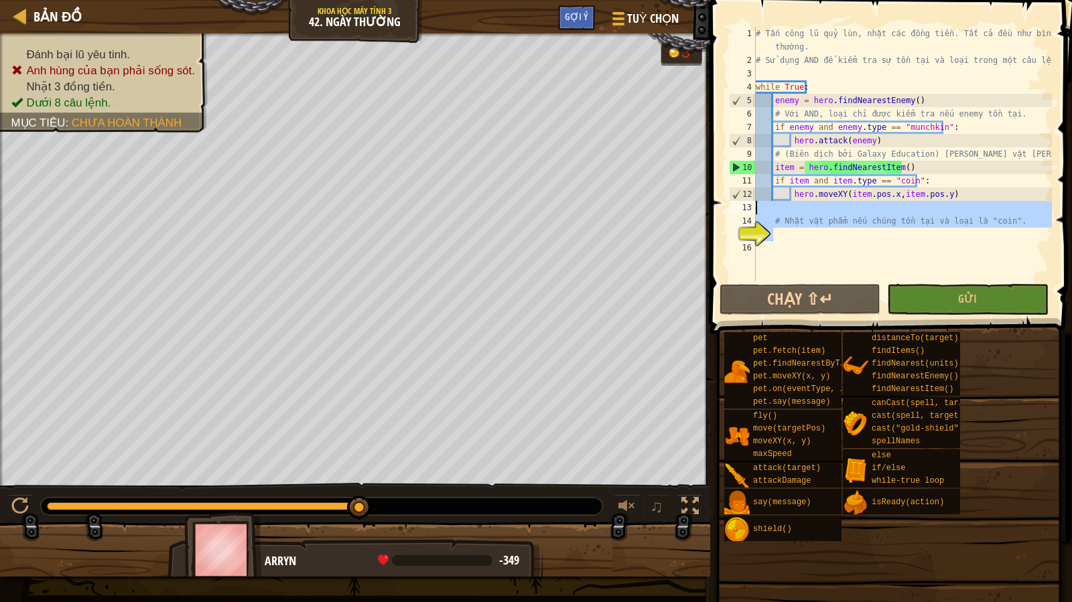
click at [682, 213] on div "Bản đồ [PERSON_NAME] học Máy tính 3 42. Ngày [PERSON_NAME] [PERSON_NAME] Gợi ý …" at bounding box center [536, 301] width 1072 height 602
type textarea "# Nhặt vật phẩm nếu chúng tồn tại và loại là "coin"."
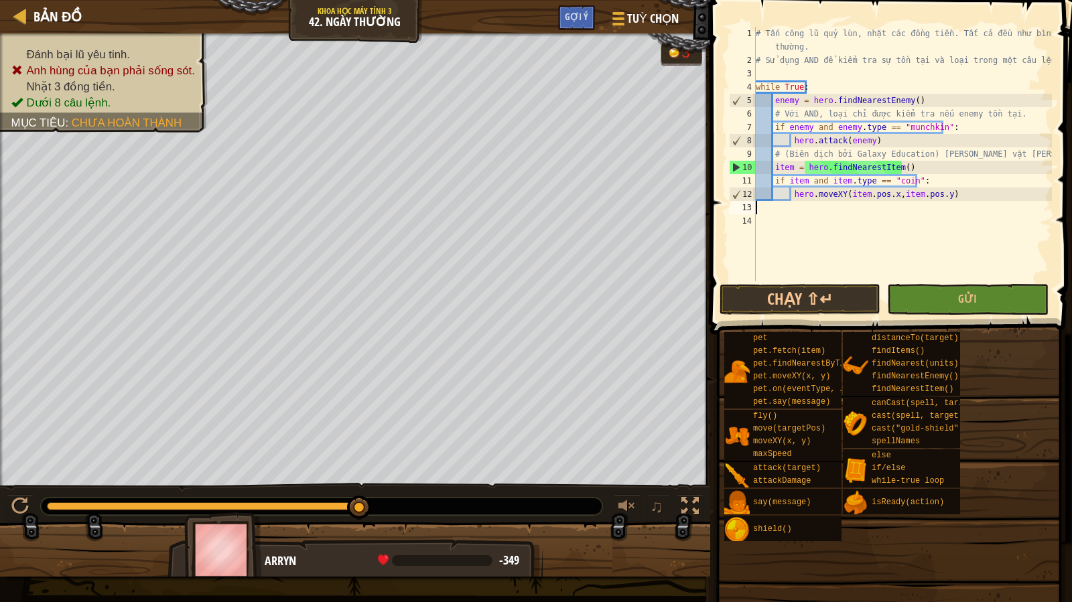
type textarea "hero.moveXY(item.pos.x,item.pos.y)"
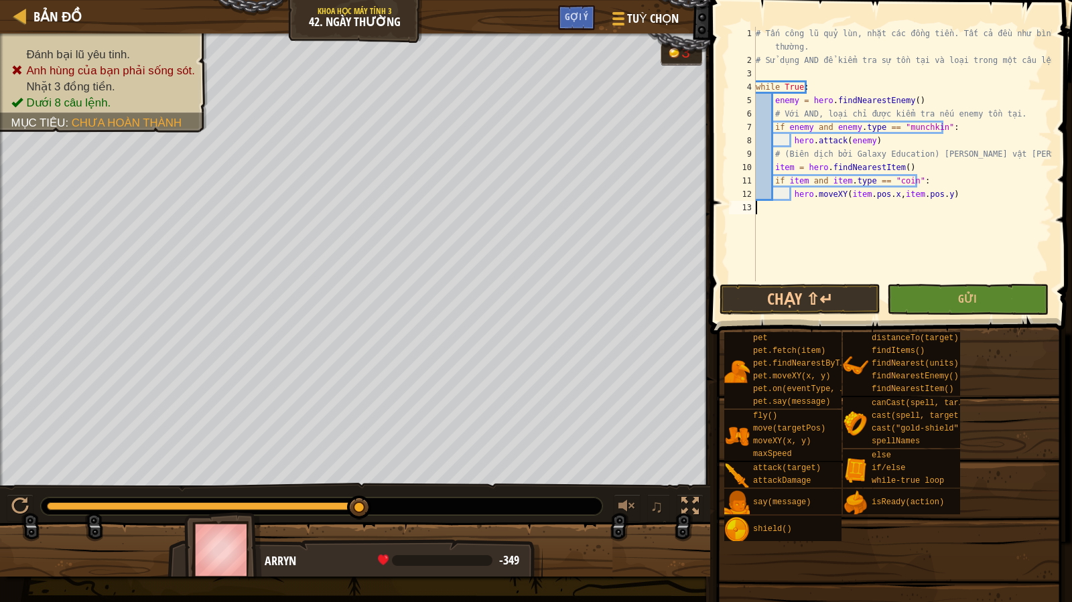
click at [964, 201] on div "# Tấn [PERSON_NAME] [PERSON_NAME], nhặt các đồng tiền. Tất cả [PERSON_NAME] [PE…" at bounding box center [902, 174] width 299 height 295
click at [961, 193] on div "# Tấn [PERSON_NAME] [PERSON_NAME], nhặt các đồng tiền. Tất cả [PERSON_NAME] [PE…" at bounding box center [902, 174] width 299 height 295
click at [965, 171] on div "# Tấn [PERSON_NAME] [PERSON_NAME], nhặt các đồng tiền. Tất cả [PERSON_NAME] [PE…" at bounding box center [902, 174] width 299 height 295
click at [961, 159] on div "# Tấn [PERSON_NAME] [PERSON_NAME], nhặt các đồng tiền. Tất cả [PERSON_NAME] [PE…" at bounding box center [902, 174] width 299 height 295
click at [943, 173] on div "# Tấn [PERSON_NAME] [PERSON_NAME], nhặt các đồng tiền. Tất cả [PERSON_NAME] [PE…" at bounding box center [902, 174] width 299 height 295
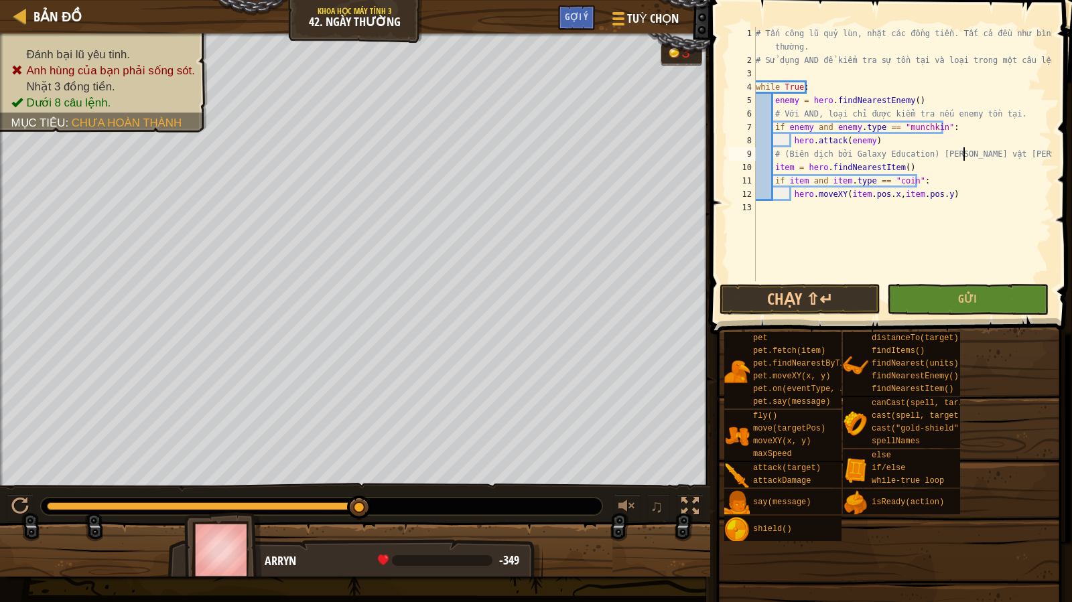
type textarea "item = hero.findNearestItem()"
drag, startPoint x: 918, startPoint y: 291, endPoint x: 915, endPoint y: 303, distance: 11.7
click at [915, 293] on button "Gửi" at bounding box center [967, 299] width 161 height 31
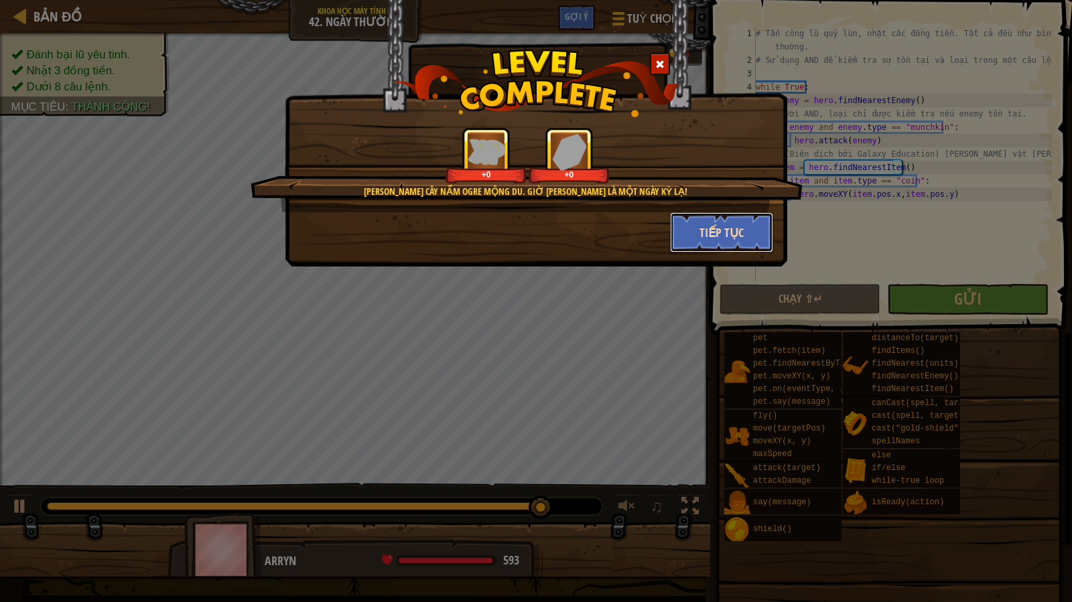
click at [710, 239] on button "Tiếp tục" at bounding box center [722, 232] width 104 height 40
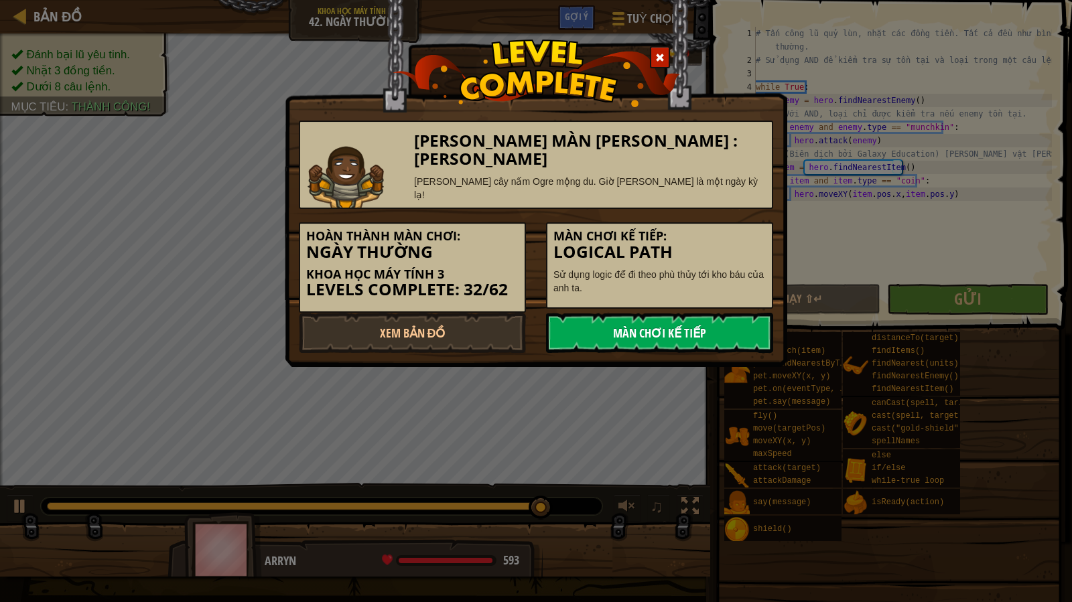
click at [646, 319] on link "Màn chơi kế tiếp" at bounding box center [659, 333] width 227 height 40
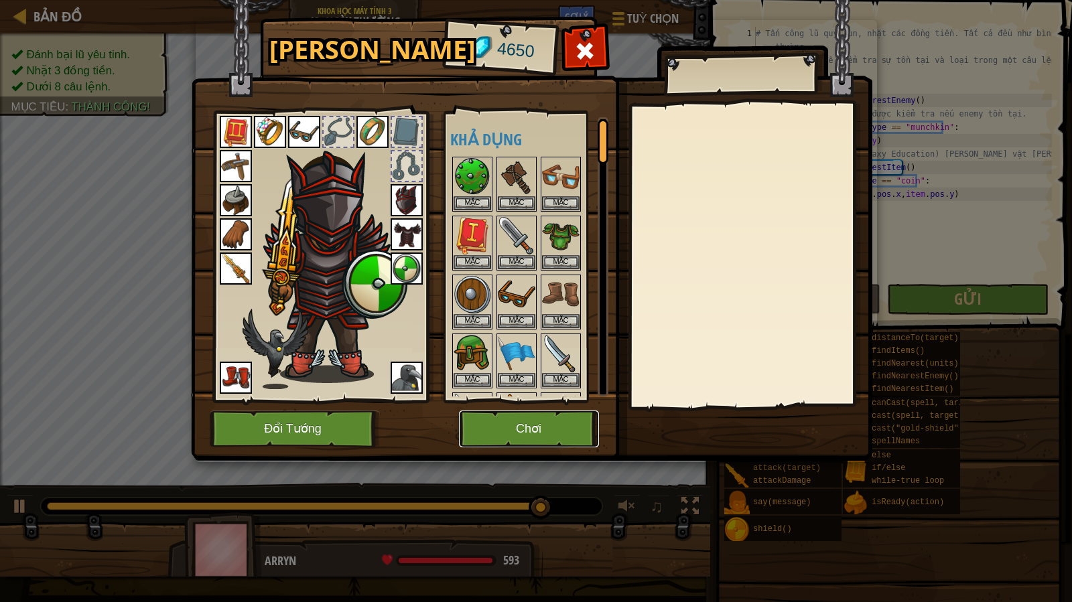
click at [523, 420] on button "Chơi" at bounding box center [529, 429] width 140 height 37
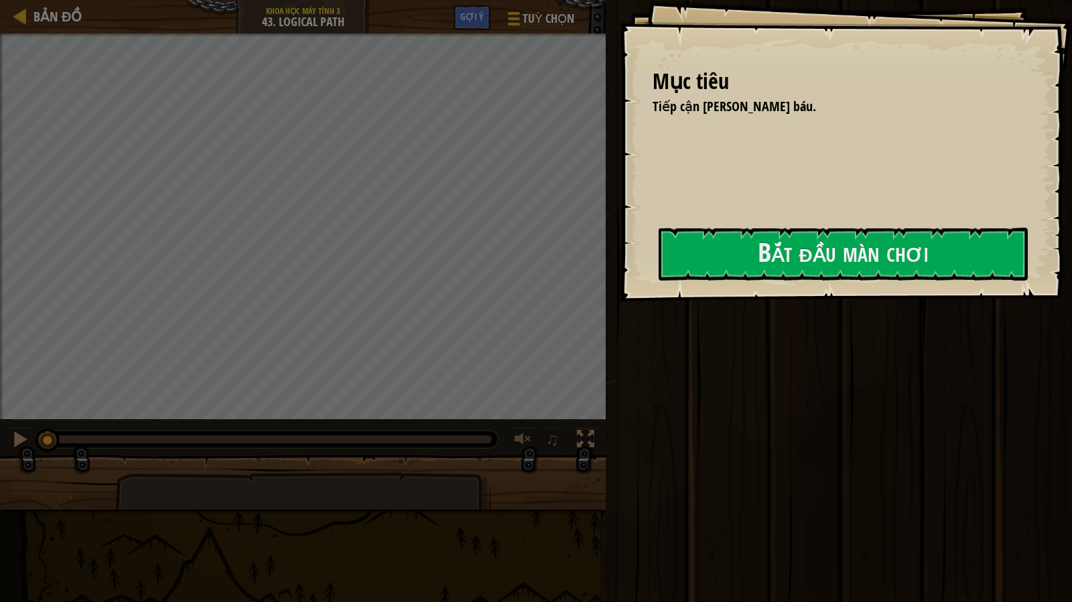
click at [711, 228] on div "Mục [PERSON_NAME] cận [PERSON_NAME] báu. Bắt đầu màn [PERSON_NAME] kết nối được…" at bounding box center [845, 150] width 453 height 301
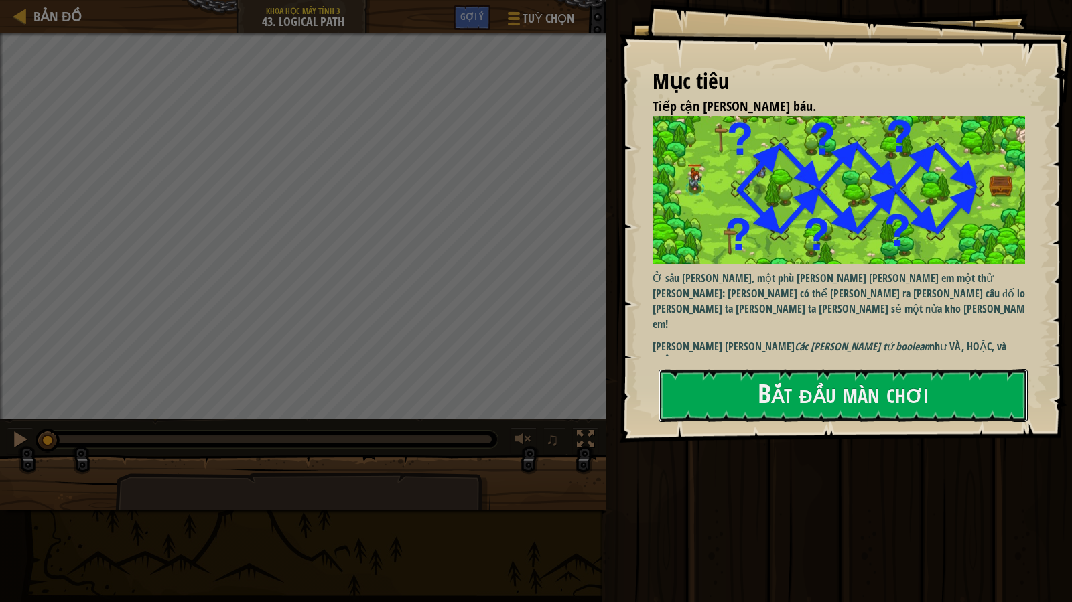
click at [770, 420] on button "Bắt đầu màn chơi" at bounding box center [843, 395] width 369 height 53
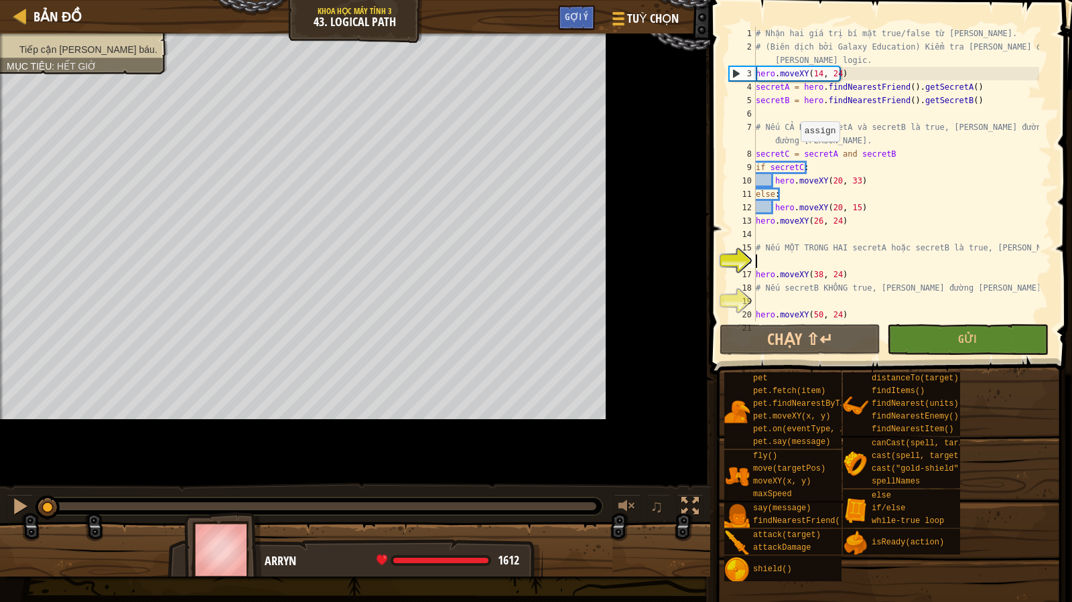
click at [794, 155] on div "# Nhận hai giá trị bí mật true/false từ [PERSON_NAME]. # (Biên dịch bởi Galaxy …" at bounding box center [948, 188] width 391 height 322
type textarea "secretC = secretA and secretB"
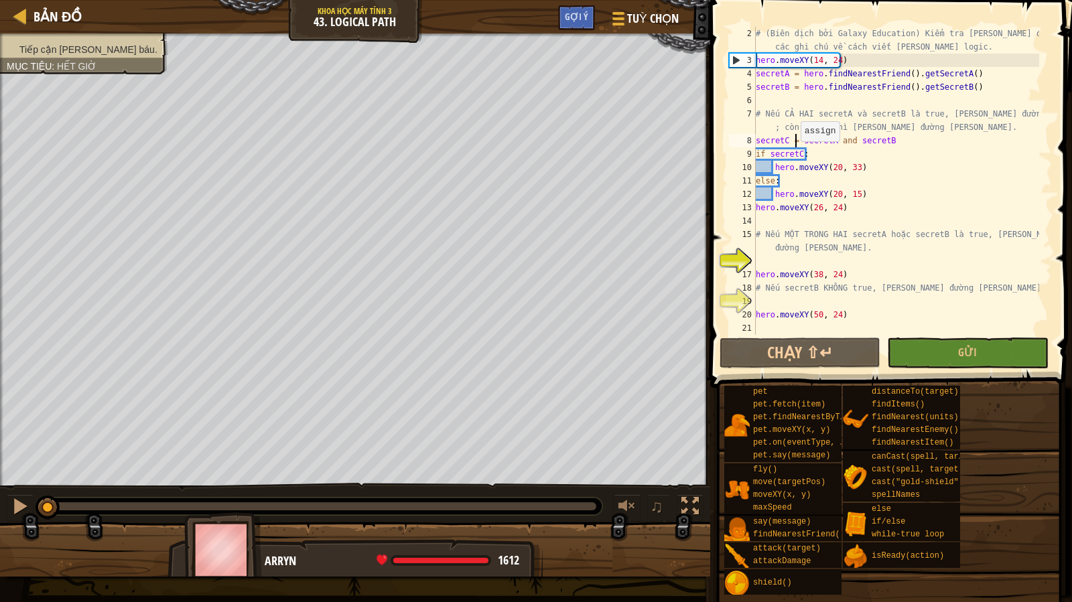
scroll to position [13, 0]
click at [869, 267] on div "# (Biên dịch bởi Galaxy Education) Kiểm tra [PERSON_NAME] để biết các ghi chú v…" at bounding box center [896, 201] width 286 height 348
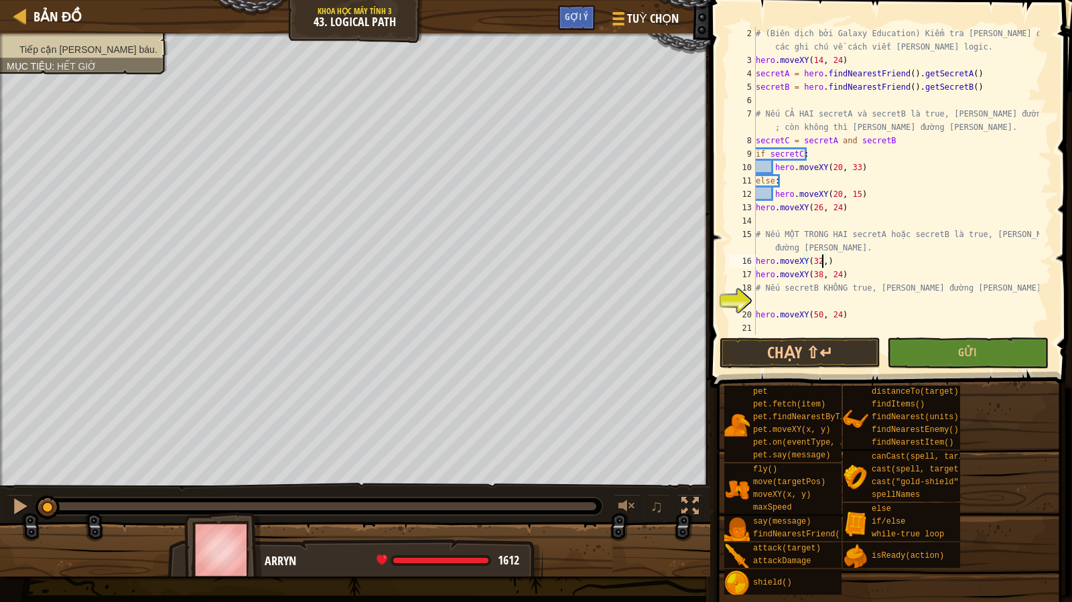
scroll to position [6, 5]
type textarea "# Nếu MỘT TRONG HAI secretA hoặc secretB là true, [PERSON_NAME] đường [PERSON_N…"
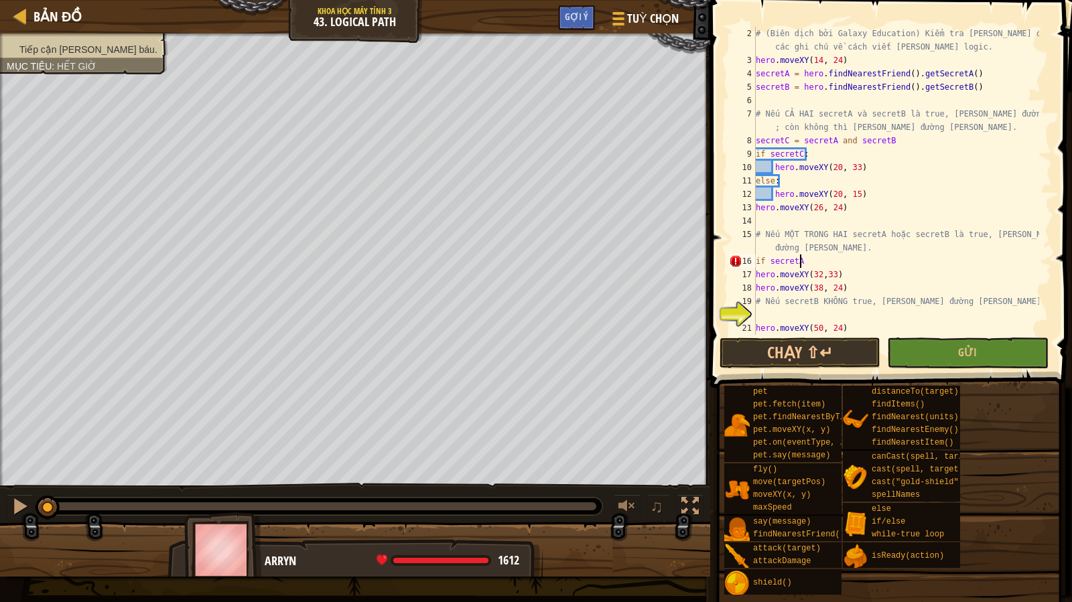
scroll to position [6, 3]
type textarea "hero.moveXY(32,33)"
click at [853, 272] on div "# (Biên dịch bởi Galaxy Education) Kiểm tra [PERSON_NAME] để biết các ghi chú v…" at bounding box center [896, 201] width 286 height 348
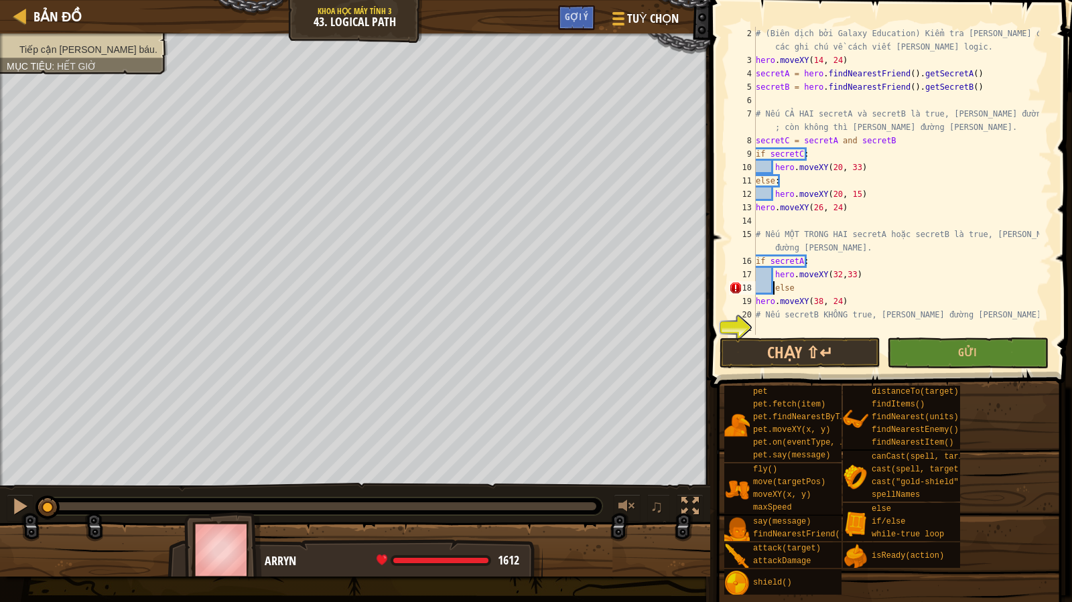
scroll to position [6, 1]
type textarea "else:"
type textarea "e"
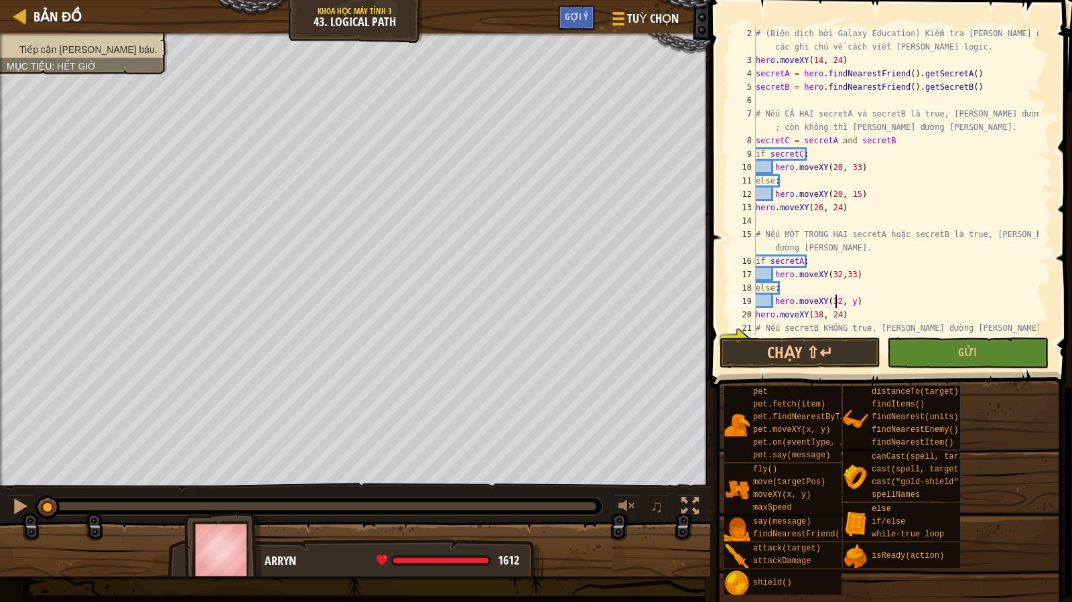
scroll to position [6, 7]
type textarea "hero.moveXY(32,15)"
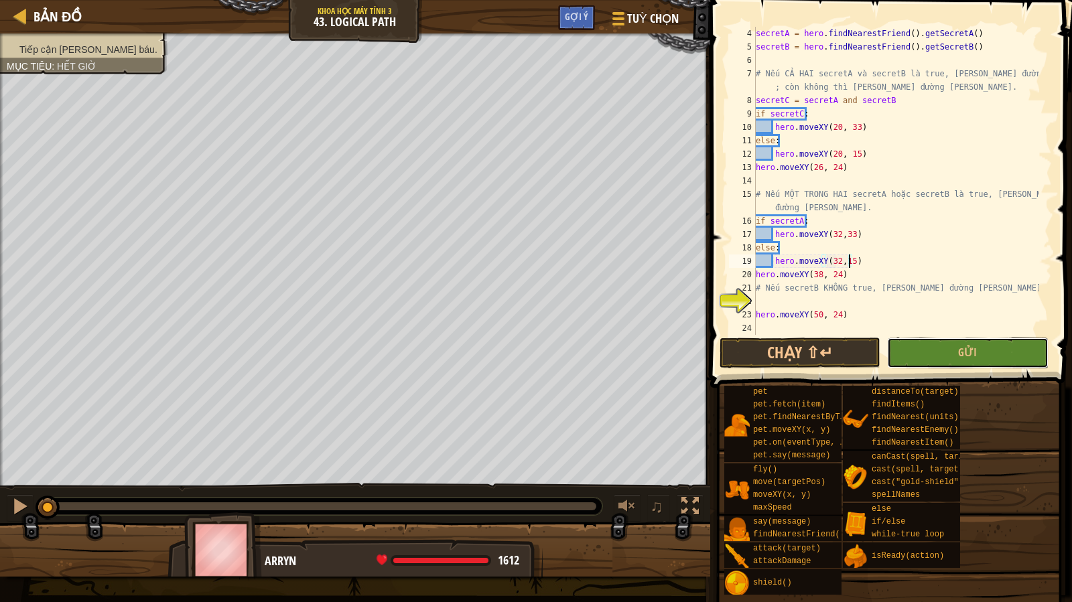
click at [961, 350] on span "Gửi" at bounding box center [967, 352] width 19 height 15
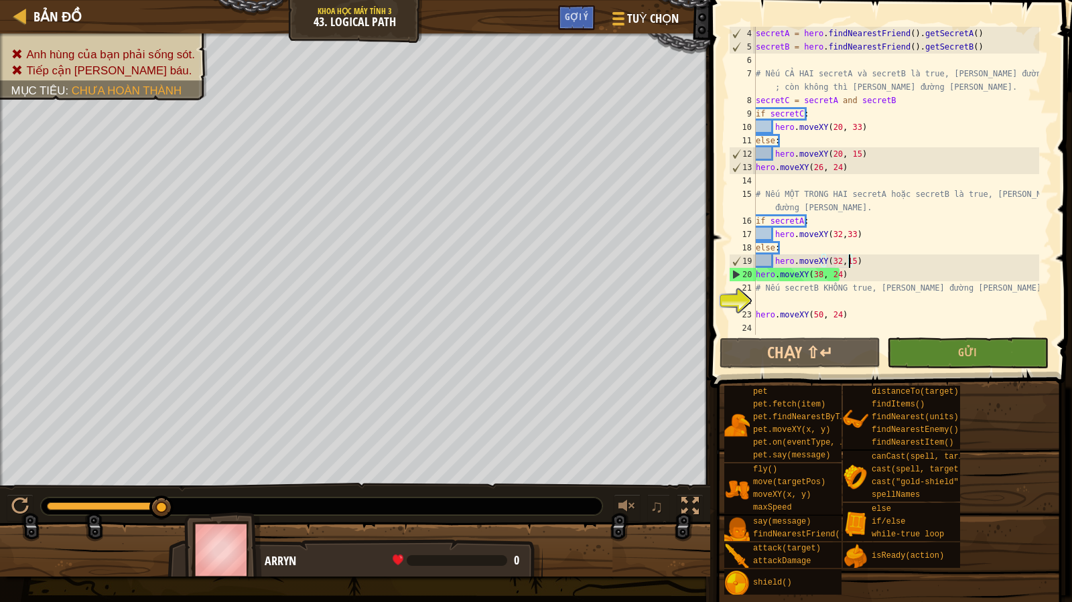
click at [904, 306] on div "secretA = hero . findNearestFriend ( ) . getSecretA ( ) secretB = hero . findNe…" at bounding box center [896, 194] width 286 height 335
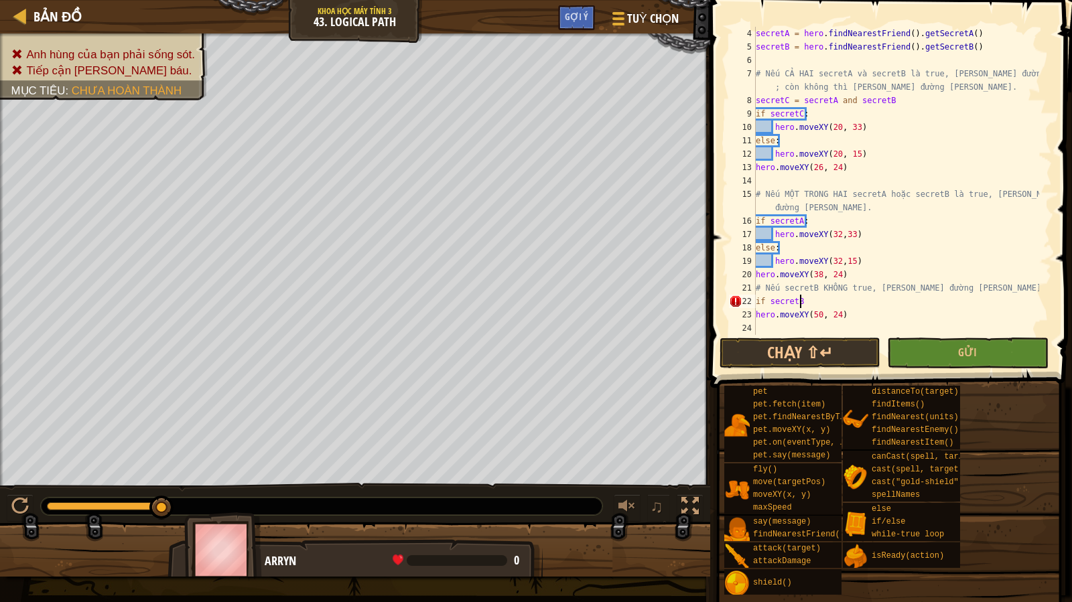
type textarea "if secretB:"
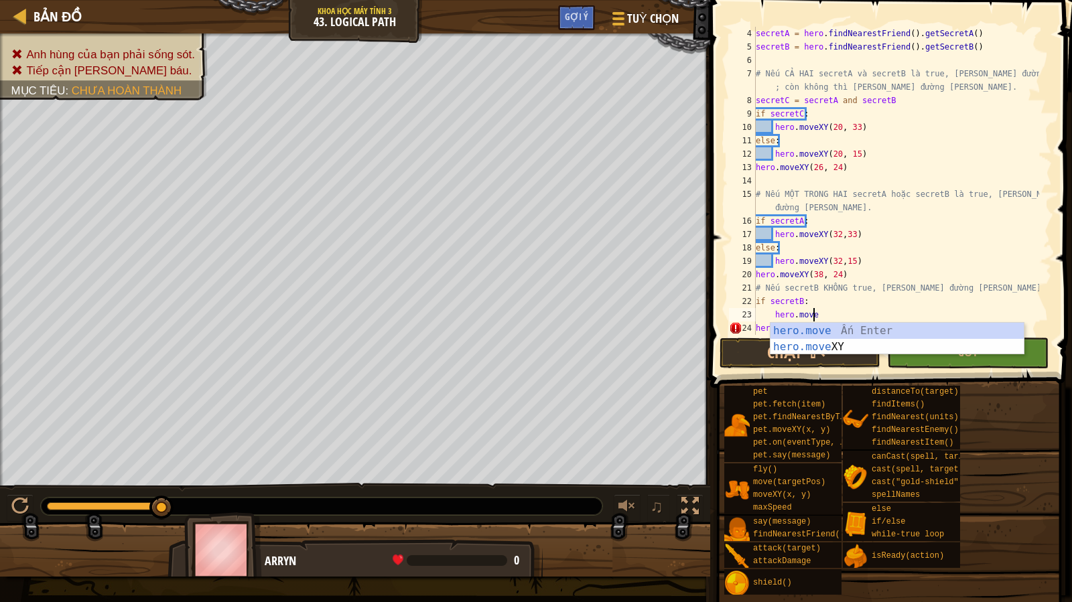
scroll to position [6, 4]
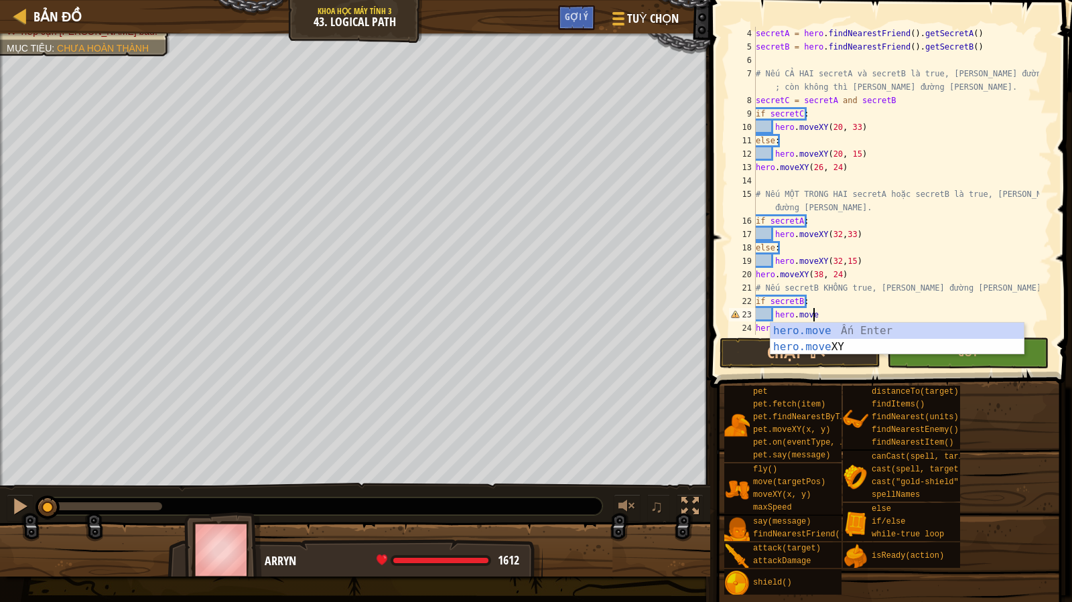
drag, startPoint x: 157, startPoint y: 504, endPoint x: 0, endPoint y: 544, distance: 161.8
click at [0, 544] on div "[PERSON_NAME] của bạn phải sống sót. Tiếp cận [PERSON_NAME] báu. Mục [PERSON_NA…" at bounding box center [536, 304] width 1072 height 543
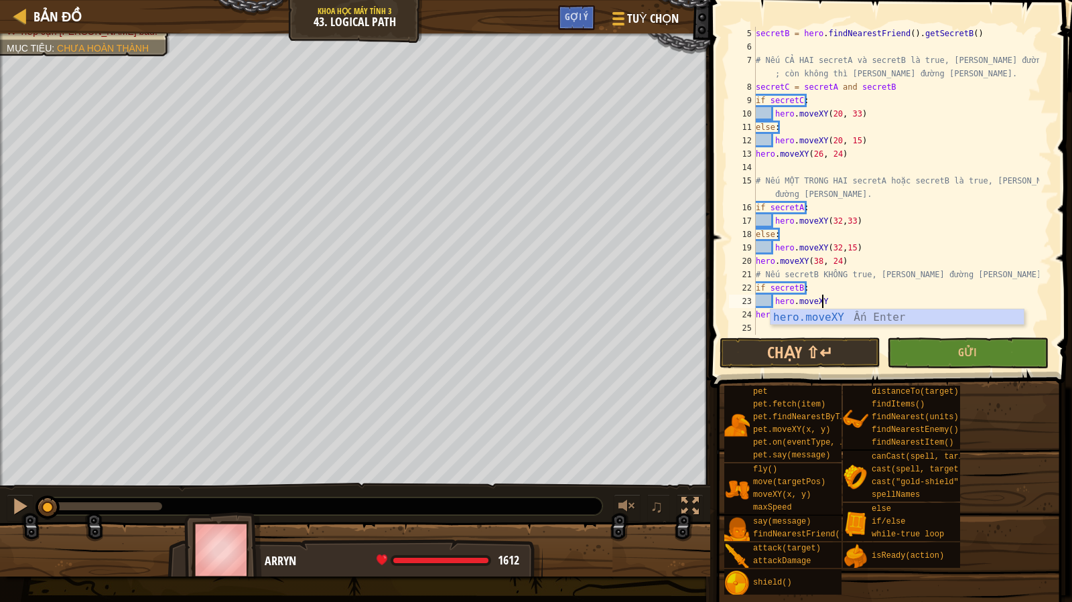
scroll to position [6, 5]
type textarea "hero.moveXY(44,33)"
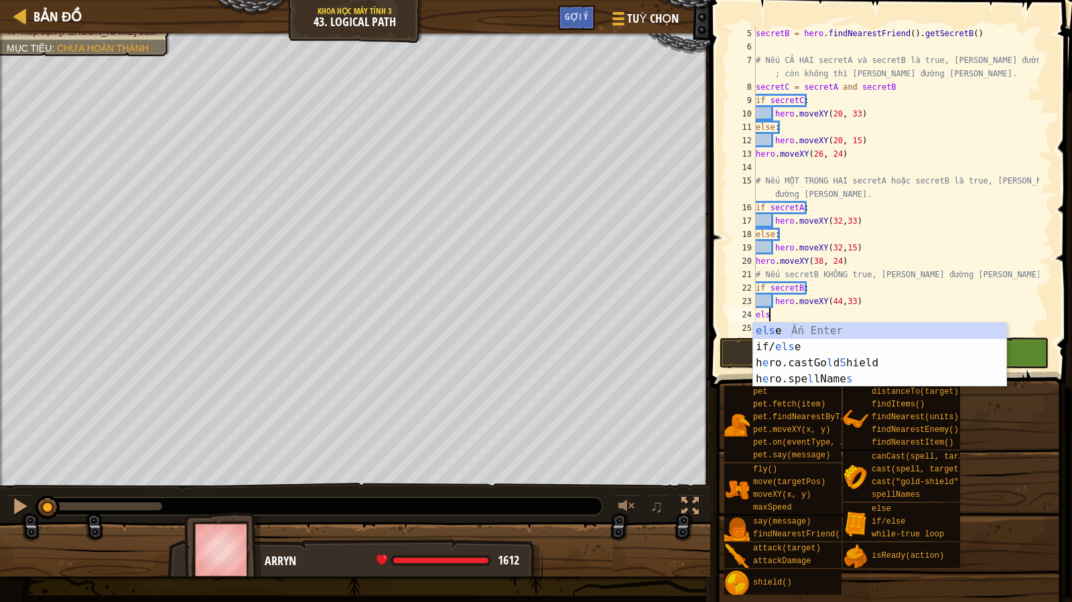
scroll to position [6, 1]
type textarea "else:"
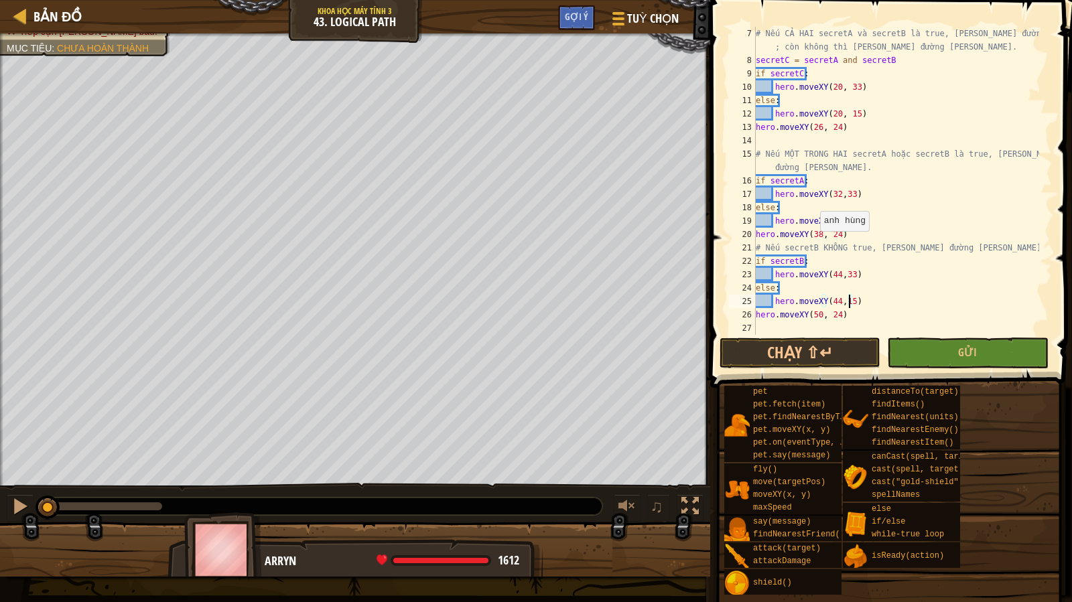
scroll to position [94, 0]
click at [935, 353] on button "Gửi" at bounding box center [967, 353] width 161 height 31
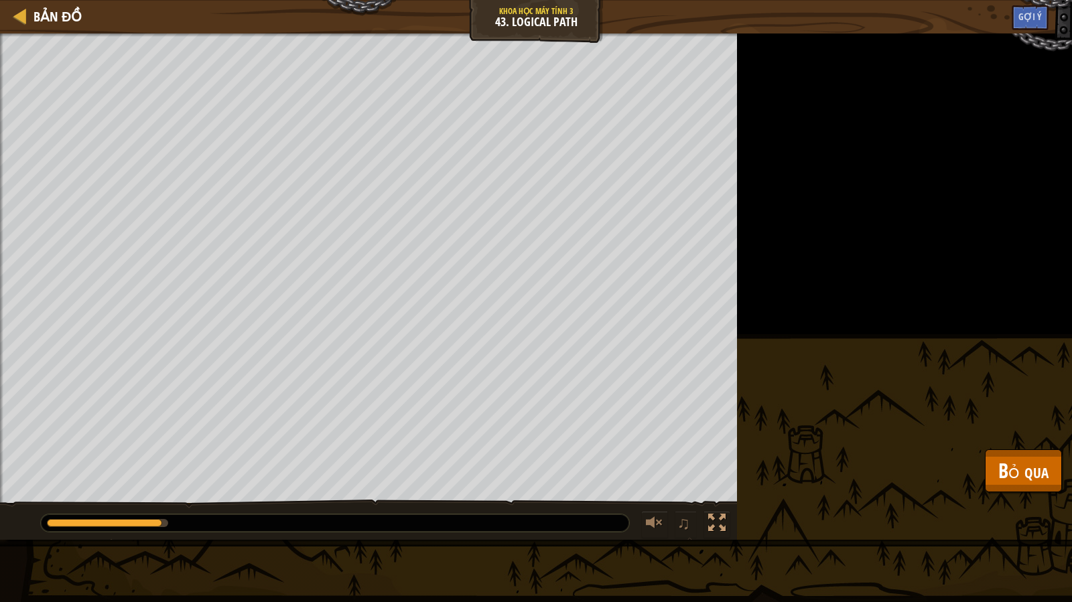
click at [1025, 496] on div "[PERSON_NAME] của bạn phải sống sót. Tiếp cận [PERSON_NAME] báu. Mục [PERSON_NA…" at bounding box center [536, 286] width 1072 height 506
click at [1038, 478] on span "Bỏ qua" at bounding box center [1023, 470] width 50 height 27
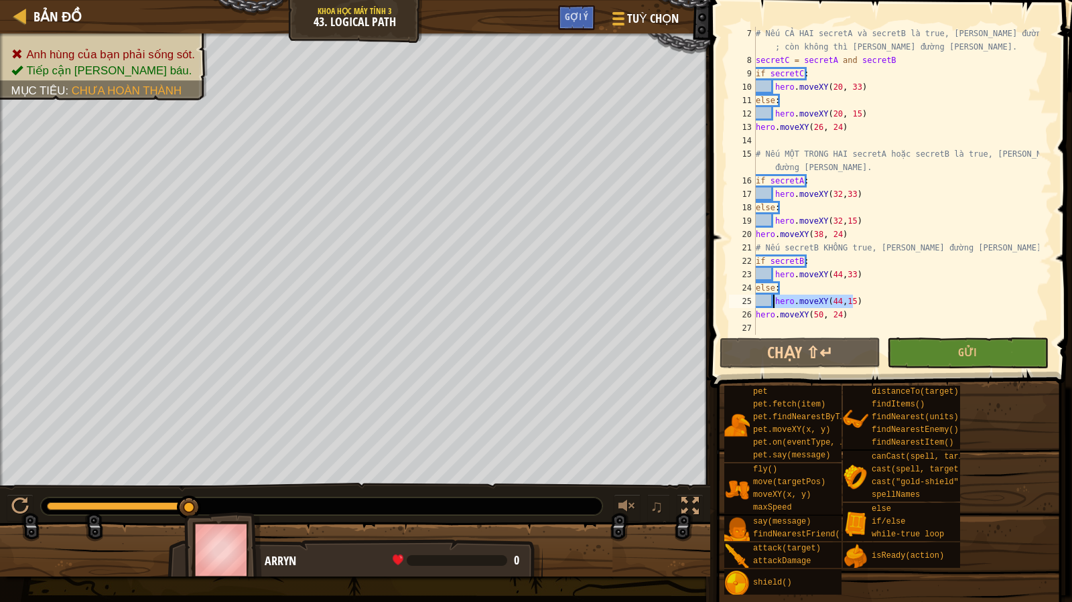
drag, startPoint x: 864, startPoint y: 299, endPoint x: 774, endPoint y: 306, distance: 90.7
click at [774, 306] on div "# Nếu CẢ HAI secretA và secretB là true, [PERSON_NAME] đường [PERSON_NAME] ; cò…" at bounding box center [896, 201] width 286 height 348
click at [874, 272] on div "# Nếu CẢ HAI secretA và secretB là true, [PERSON_NAME] đường [PERSON_NAME] ; cò…" at bounding box center [896, 201] width 286 height 348
click at [874, 266] on div "# Nếu CẢ HAI secretA và secretB là true, [PERSON_NAME] đường [PERSON_NAME] ; cò…" at bounding box center [896, 201] width 286 height 348
type textarea "if secretB:"
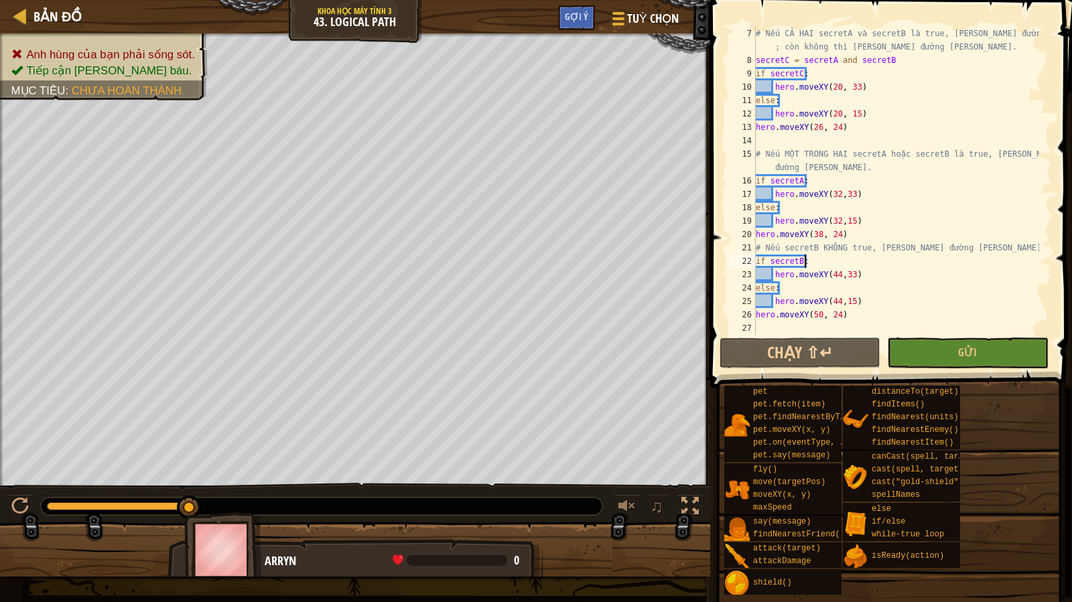
scroll to position [6, 1]
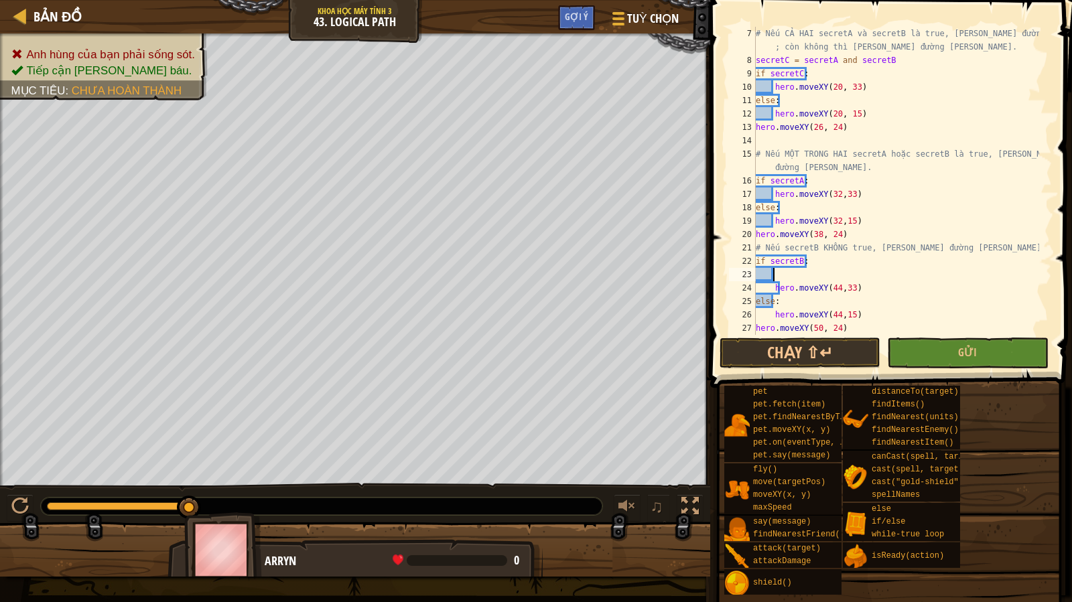
paste textarea "hero.moveXY(44,15)"
drag, startPoint x: 862, startPoint y: 287, endPoint x: 772, endPoint y: 289, distance: 89.8
click at [772, 289] on div "# Nếu CẢ HAI secretA và secretB là true, [PERSON_NAME] đường [PERSON_NAME] ; cò…" at bounding box center [896, 201] width 286 height 348
drag, startPoint x: 871, startPoint y: 310, endPoint x: 774, endPoint y: 316, distance: 97.4
click at [774, 316] on div "# Nếu CẢ HAI secretA và secretB là true, [PERSON_NAME] đường [PERSON_NAME] ; cò…" at bounding box center [896, 201] width 286 height 348
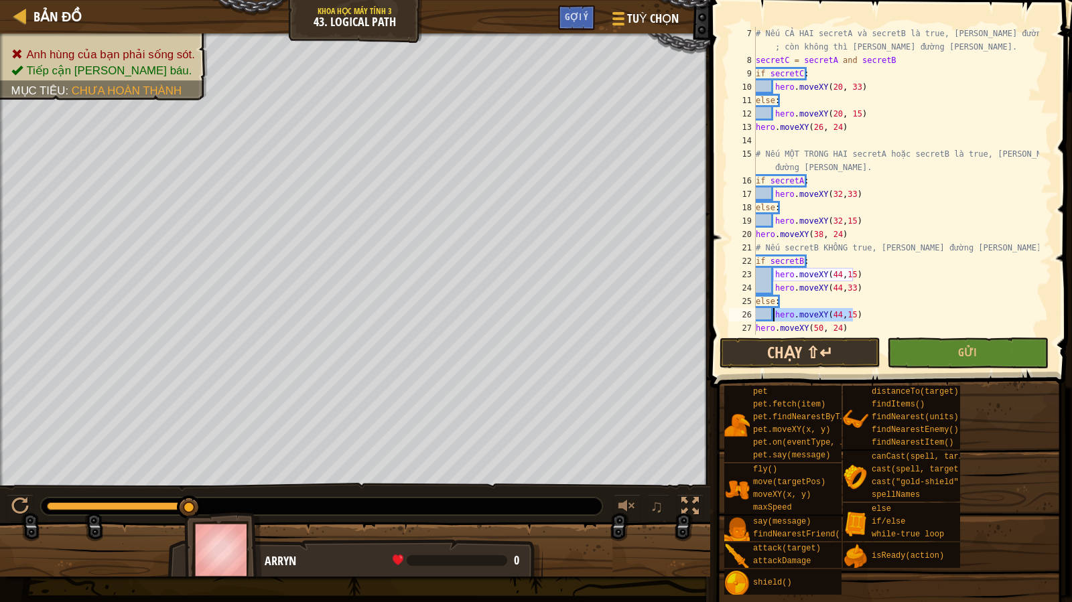
paste textarea "33"
type textarea "hero.moveXY(44,33)"
click at [911, 338] on button "Gửi" at bounding box center [967, 353] width 161 height 31
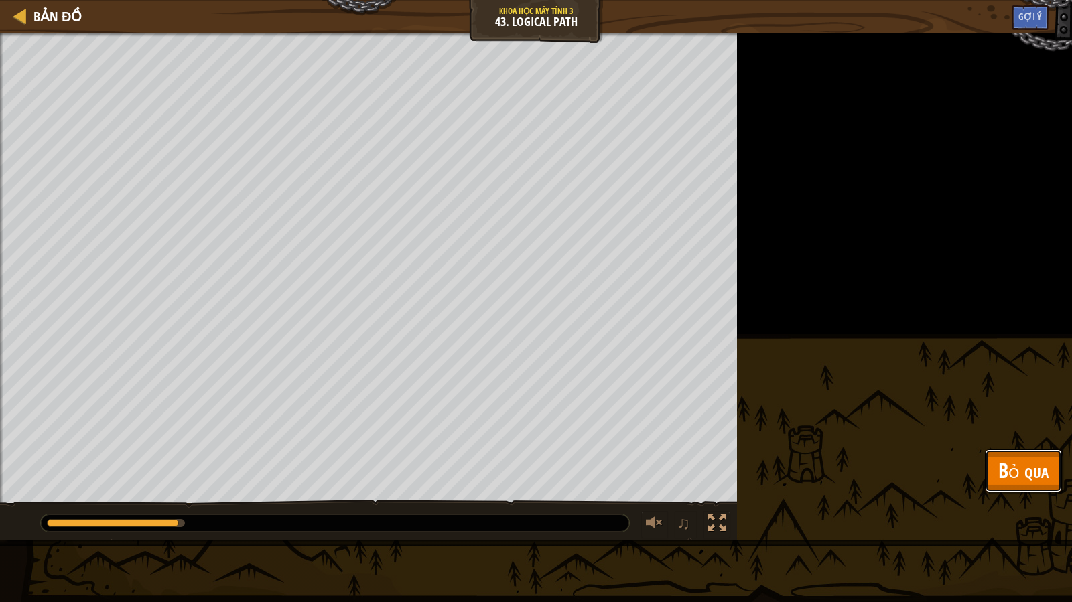
click at [1035, 484] on button "Bỏ qua" at bounding box center [1023, 471] width 77 height 43
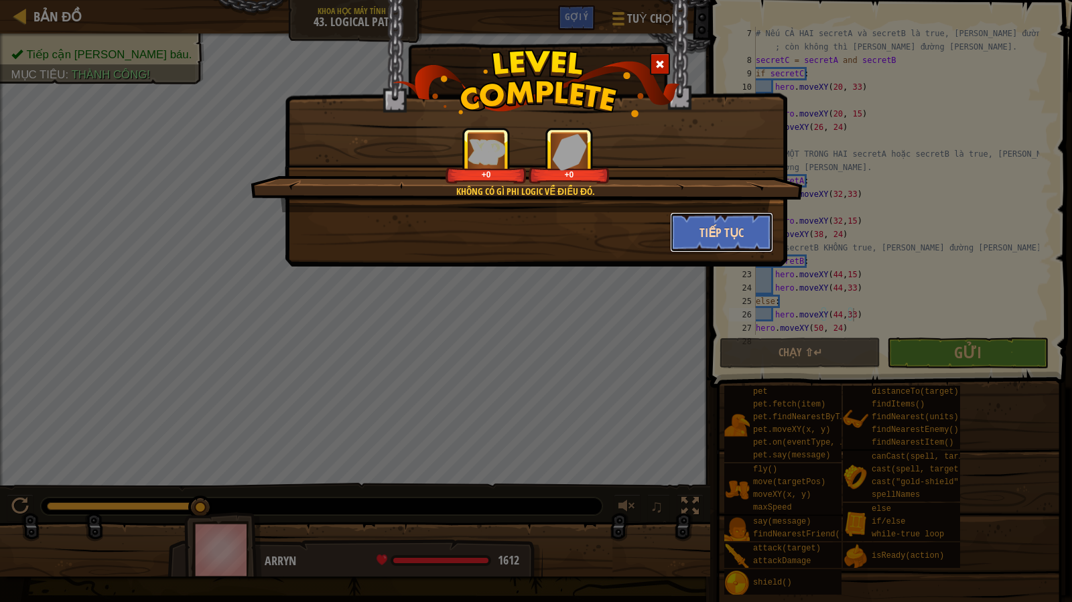
click at [714, 222] on button "Tiếp tục" at bounding box center [722, 232] width 104 height 40
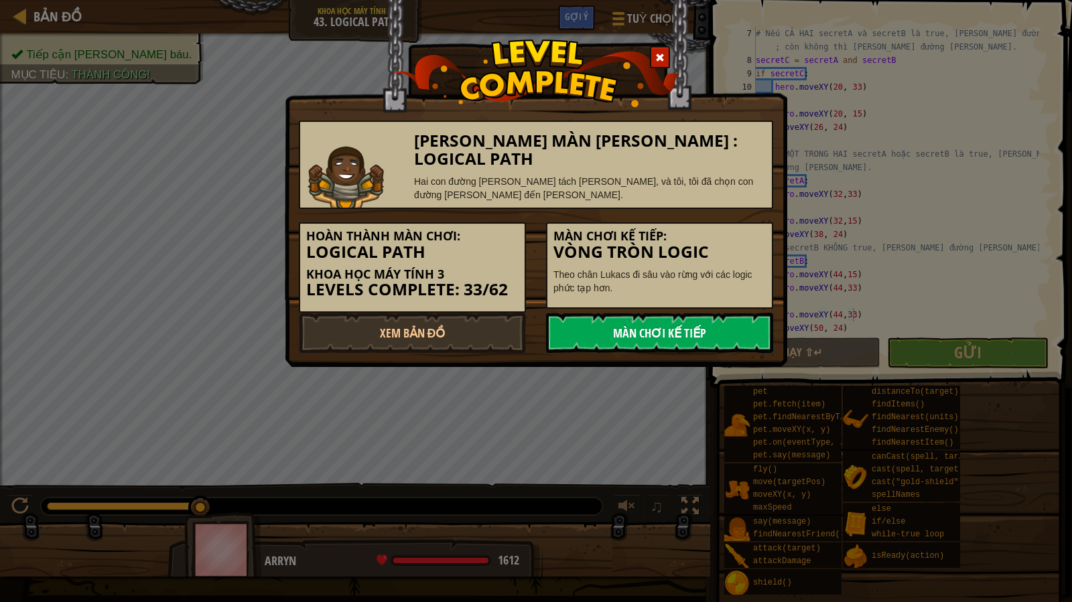
click at [675, 323] on link "Màn chơi kế tiếp" at bounding box center [659, 333] width 227 height 40
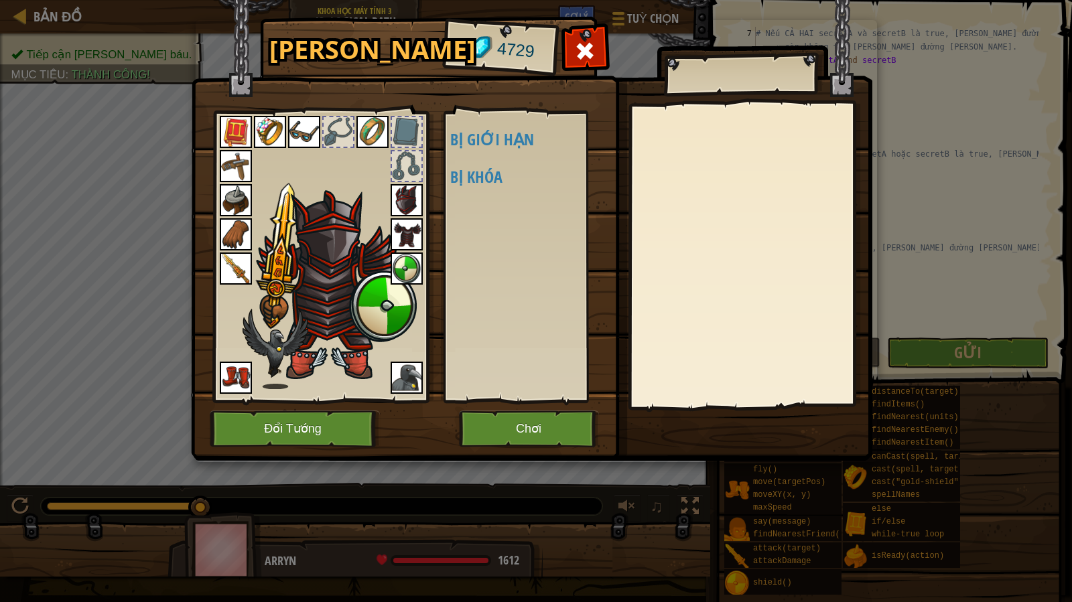
click at [529, 138] on h4 "Bị giới hạn" at bounding box center [535, 139] width 171 height 17
click at [402, 201] on img at bounding box center [407, 200] width 32 height 32
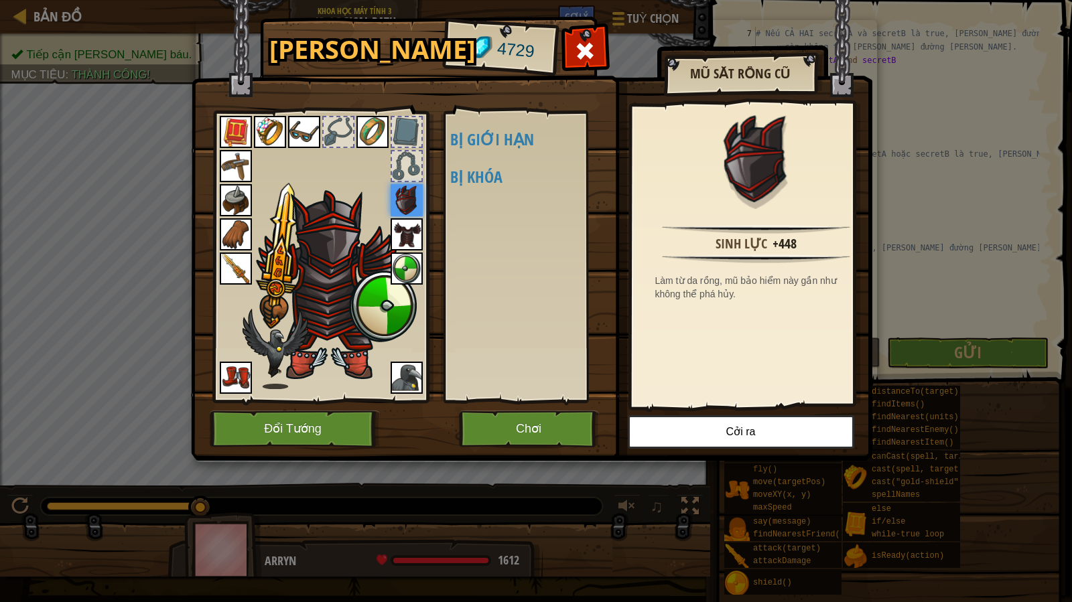
click at [355, 219] on img at bounding box center [335, 285] width 164 height 195
click at [519, 433] on button "Chơi" at bounding box center [529, 429] width 140 height 37
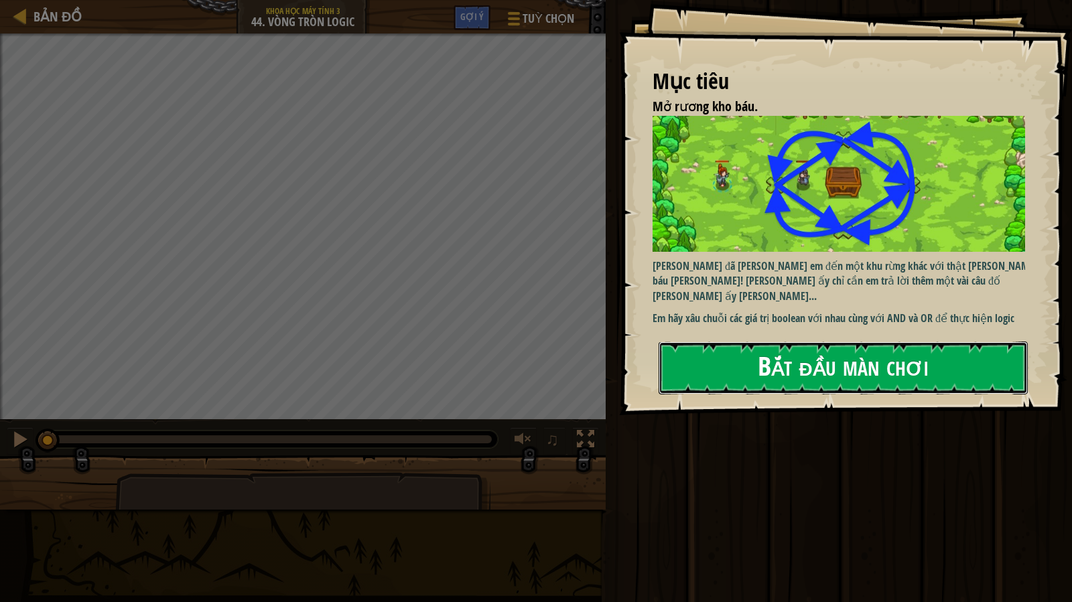
click at [832, 358] on button "Bắt đầu màn chơi" at bounding box center [843, 368] width 369 height 53
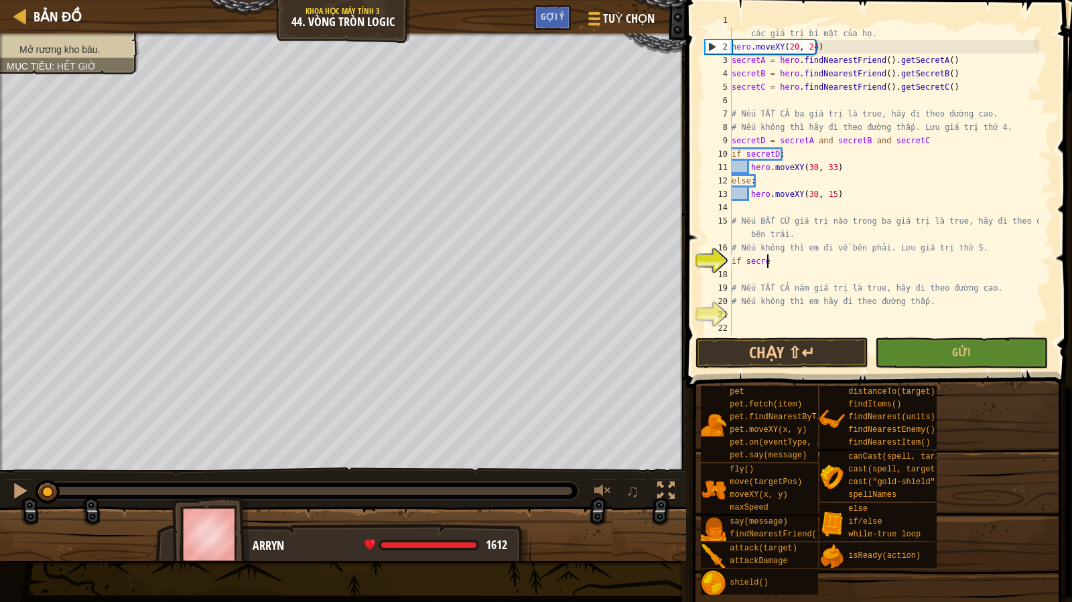
scroll to position [6, 3]
type textarea "if secretD:"
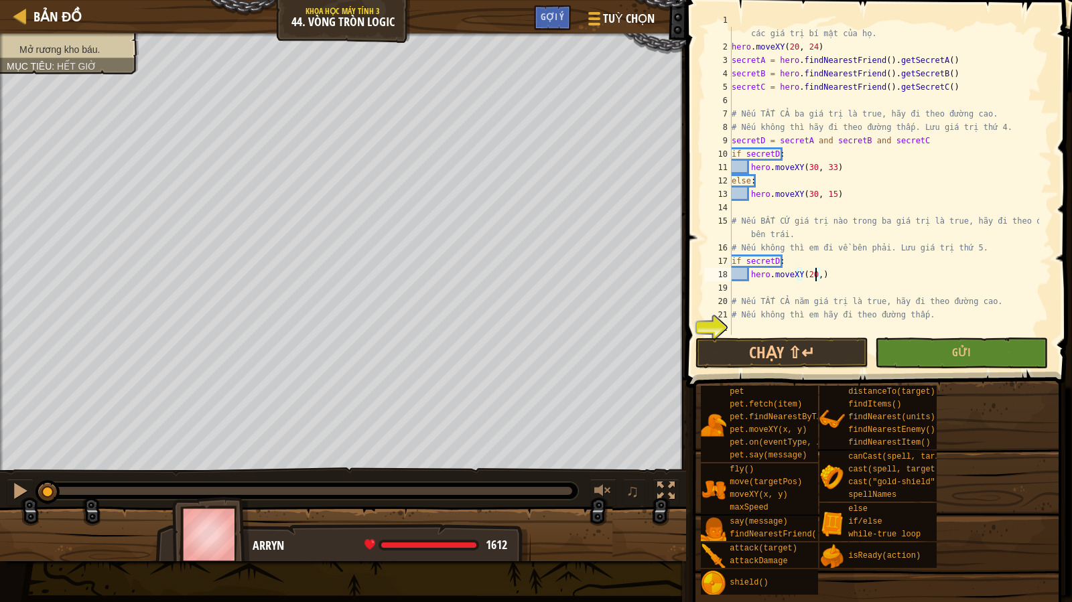
scroll to position [6, 7]
type textarea "hero.moveXY(20,24)"
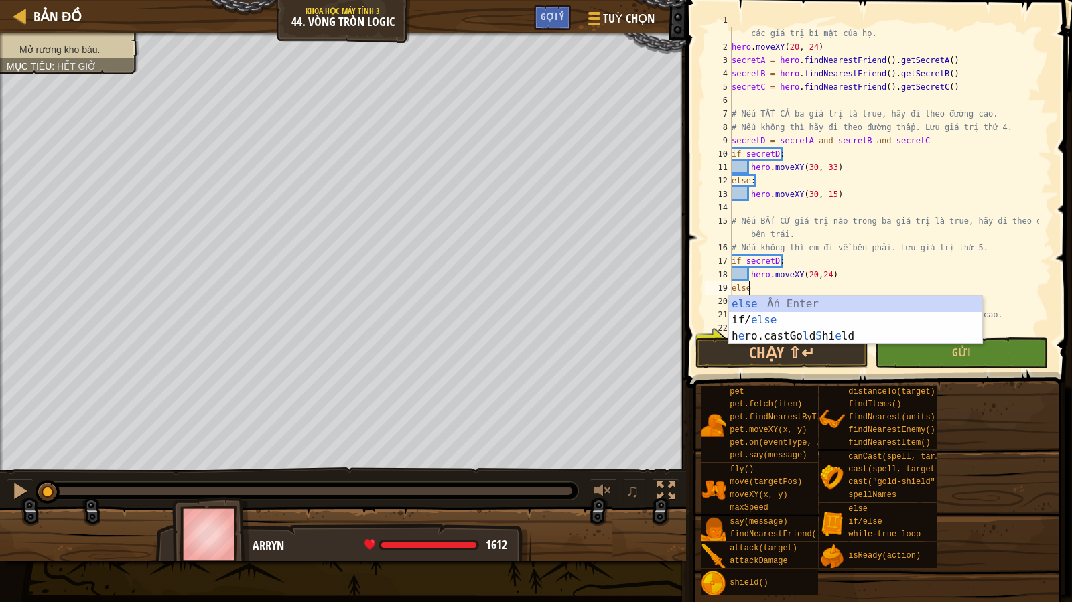
scroll to position [6, 1]
type textarea "else:"
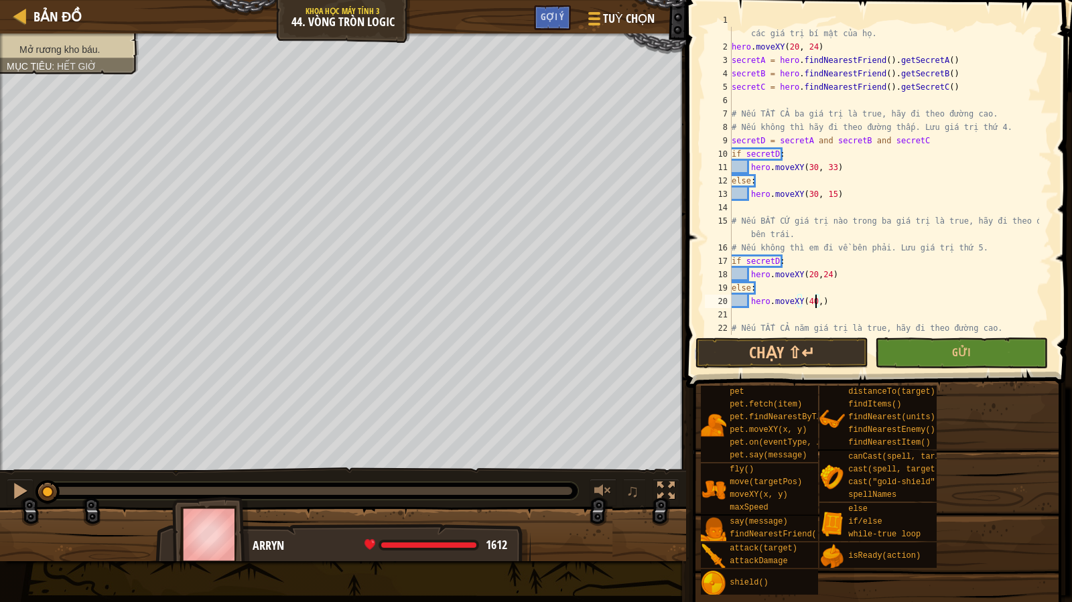
scroll to position [6, 7]
type textarea "hero.moveXY(40,24)"
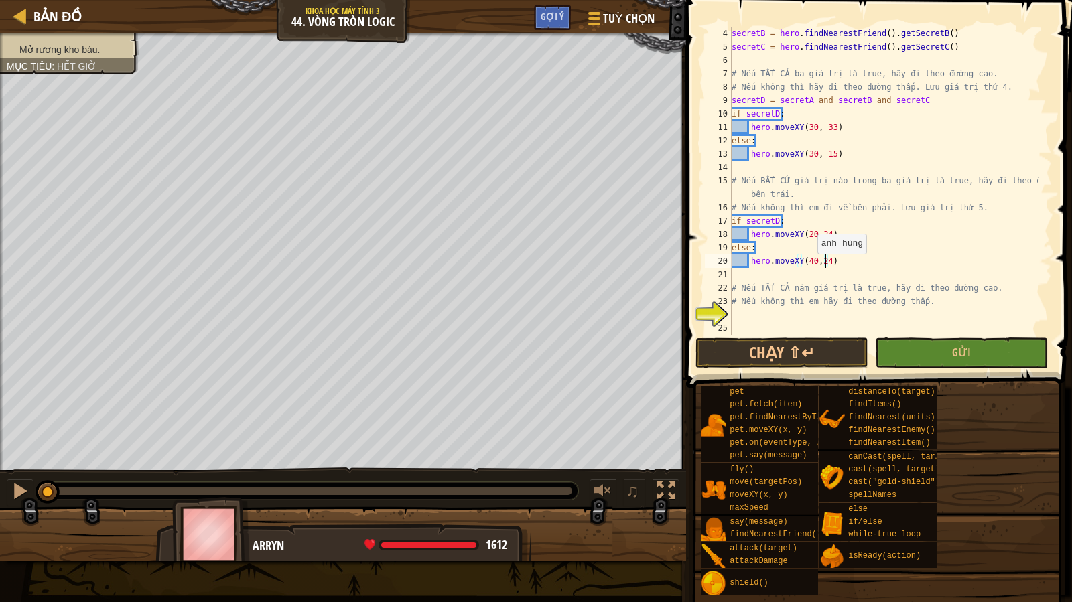
scroll to position [54, 0]
click at [819, 268] on div "secretB = hero . findNearestFriend ( ) . getSecretB ( ) secretC = hero . findNe…" at bounding box center [884, 194] width 310 height 335
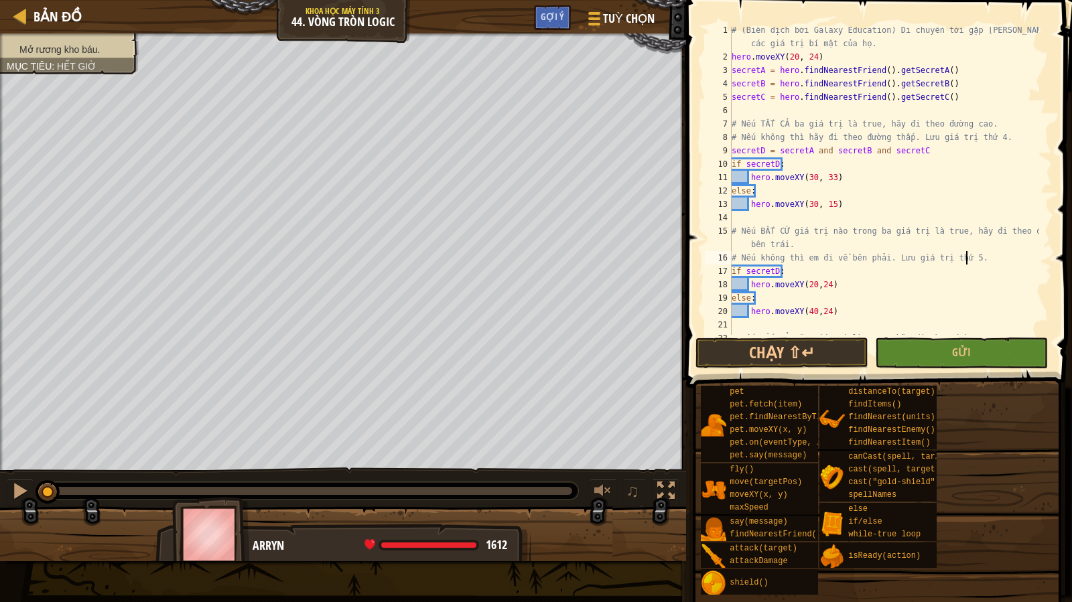
click at [979, 262] on div "# (Biên dịch bởi Galaxy Education) Di chuyển tới gặp [PERSON_NAME] và lấy các g…" at bounding box center [884, 197] width 310 height 348
type textarea "# Nếu không thì em đi về bên phải. Lưu giá trị thứ 5."
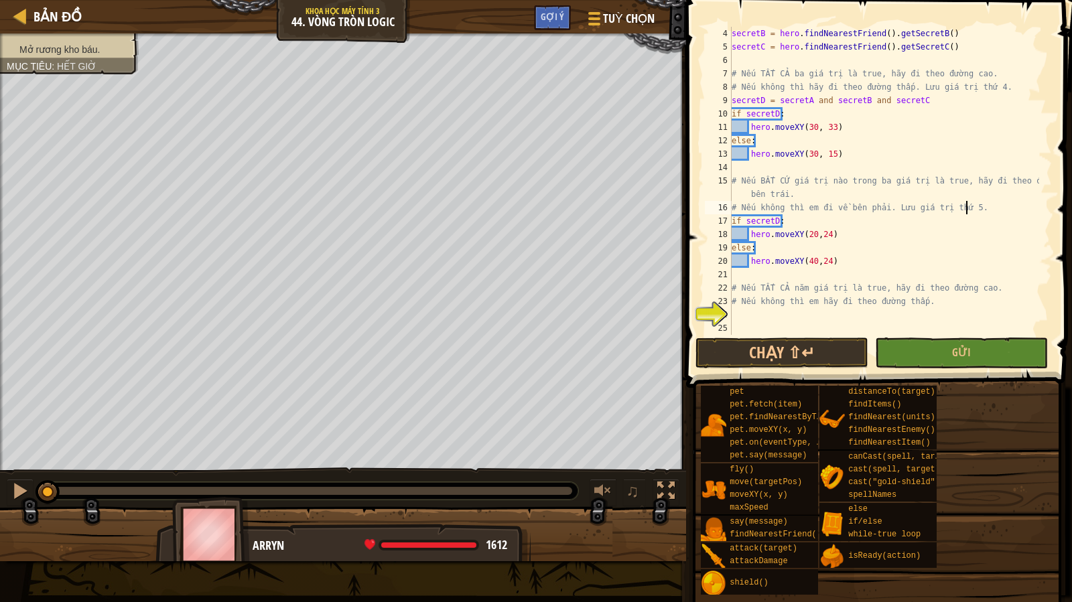
scroll to position [54, 0]
click at [844, 279] on div "secretB = hero . findNearestFriend ( ) . getSecretB ( ) secretC = hero . findNe…" at bounding box center [884, 194] width 310 height 335
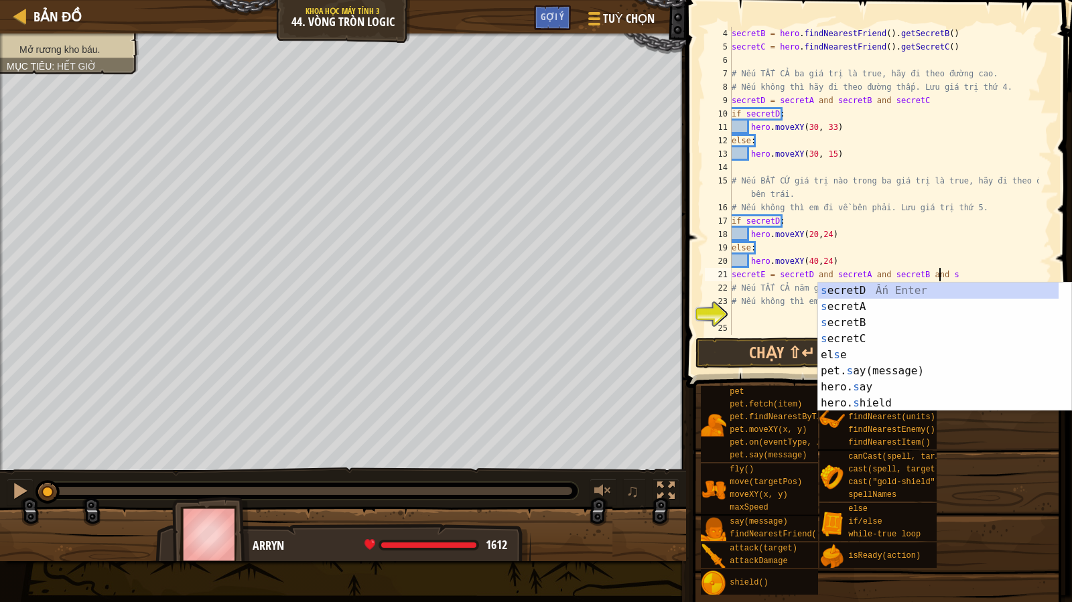
scroll to position [6, 17]
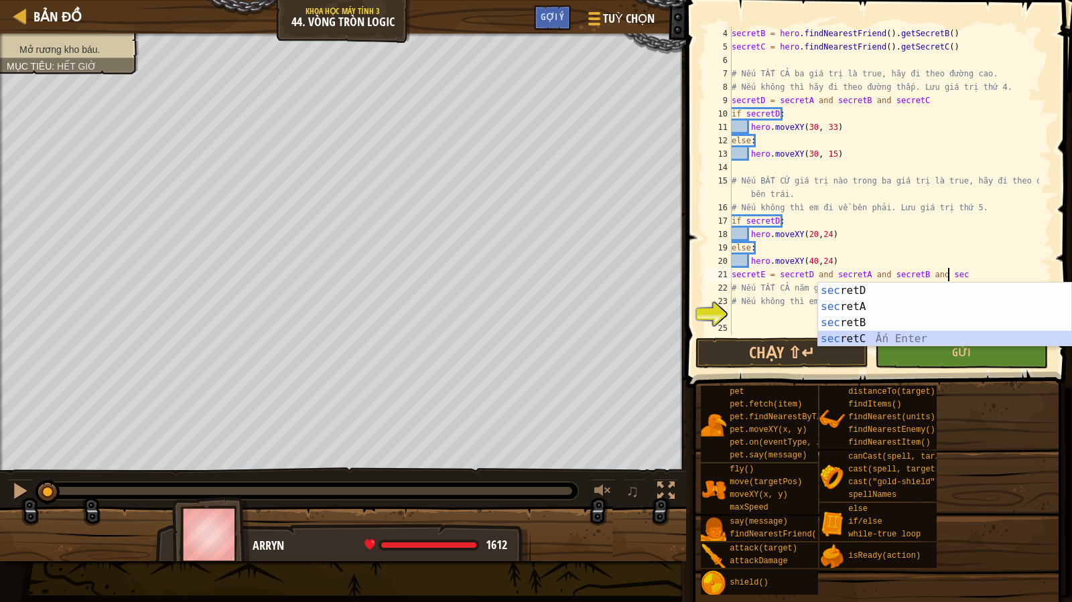
type textarea "secretE = secretD and secretA and secretB and secretC"
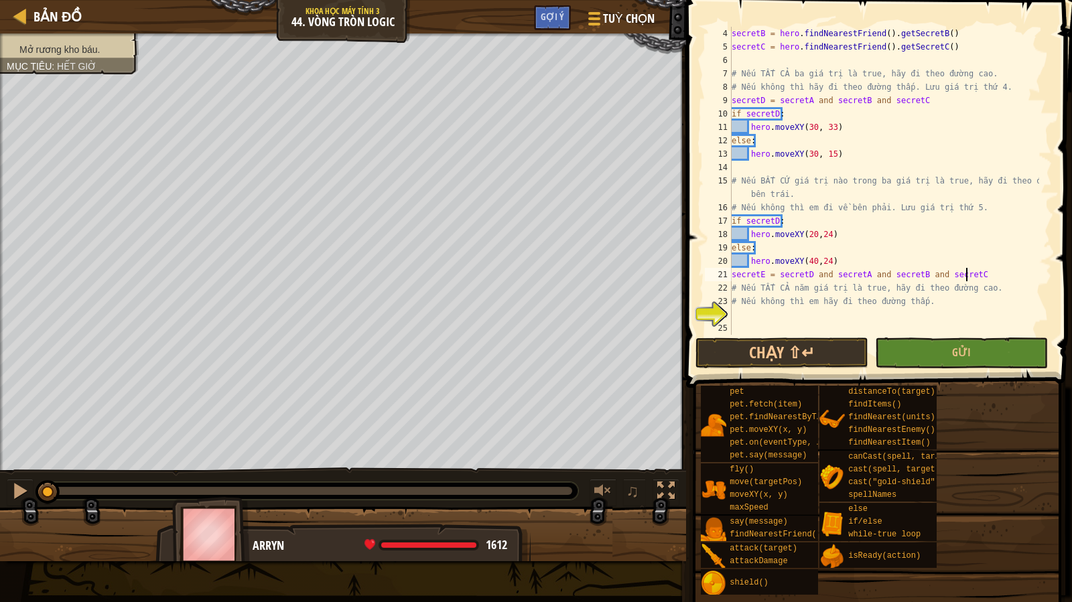
click at [794, 317] on div "secretB = hero . findNearestFriend ( ) . getSecretB ( ) secretC = hero . findNe…" at bounding box center [884, 194] width 310 height 335
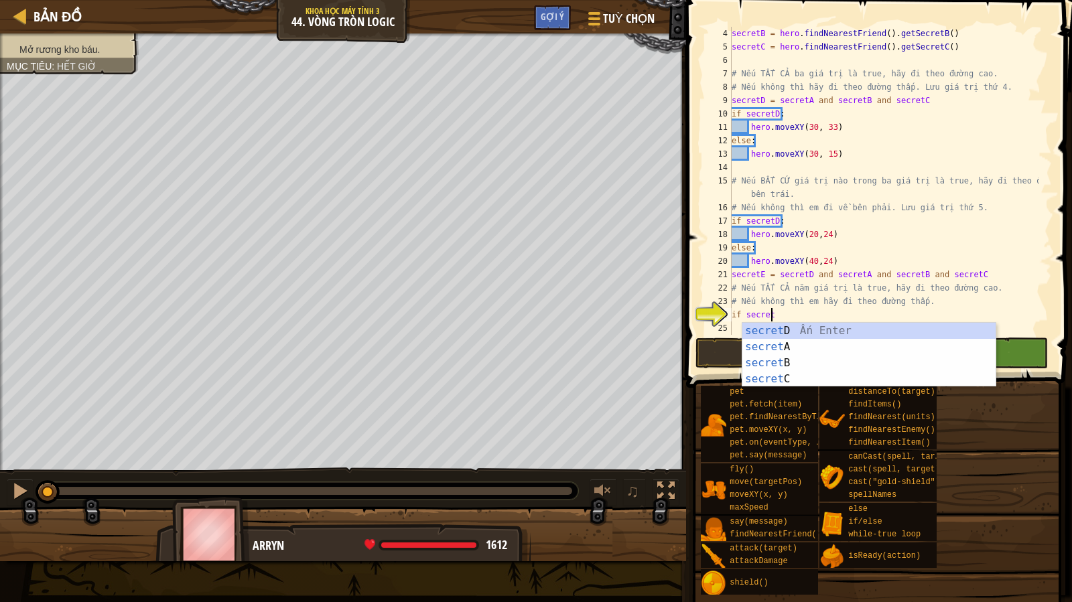
scroll to position [6, 3]
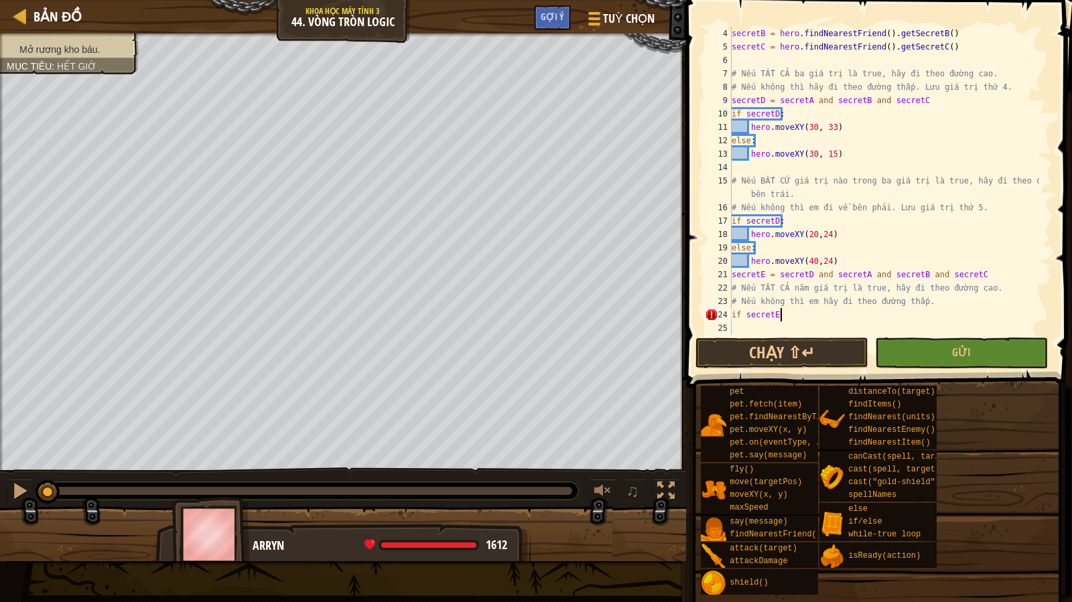
type textarea "if secretE :"
type textarea "hero.moveXY(30,33)"
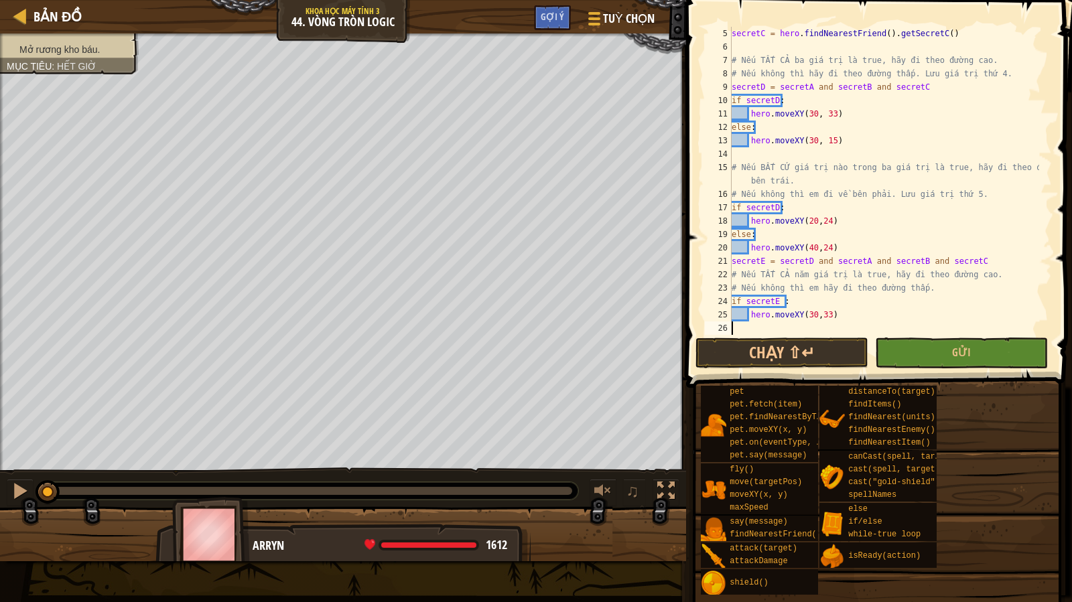
scroll to position [66, 0]
type textarea "else :"
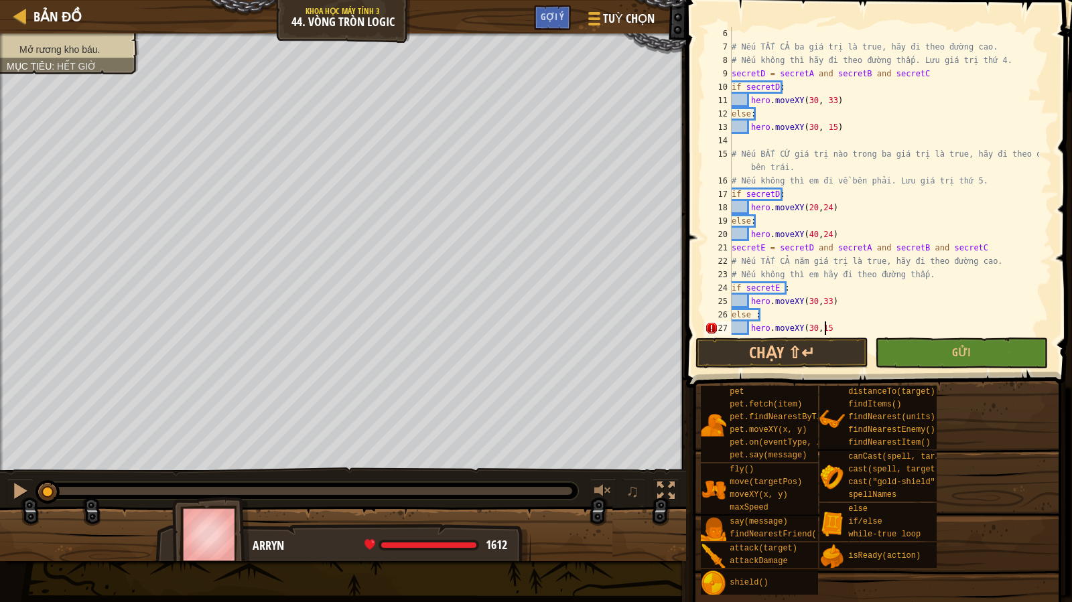
scroll to position [6, 7]
click at [968, 353] on span "Gửi" at bounding box center [961, 352] width 19 height 15
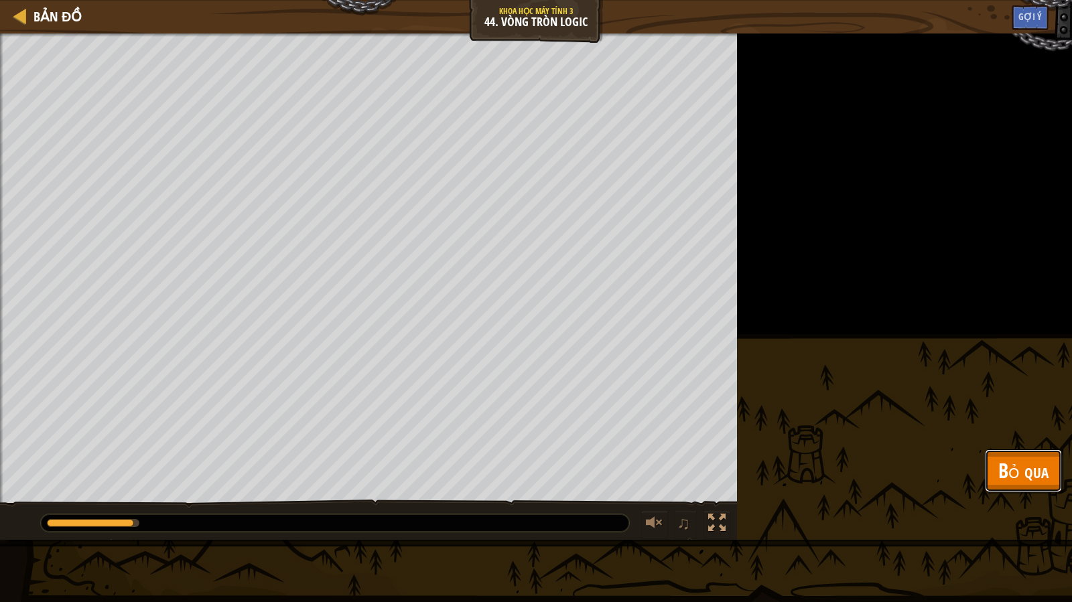
click at [993, 471] on button "Bỏ qua" at bounding box center [1023, 471] width 77 height 43
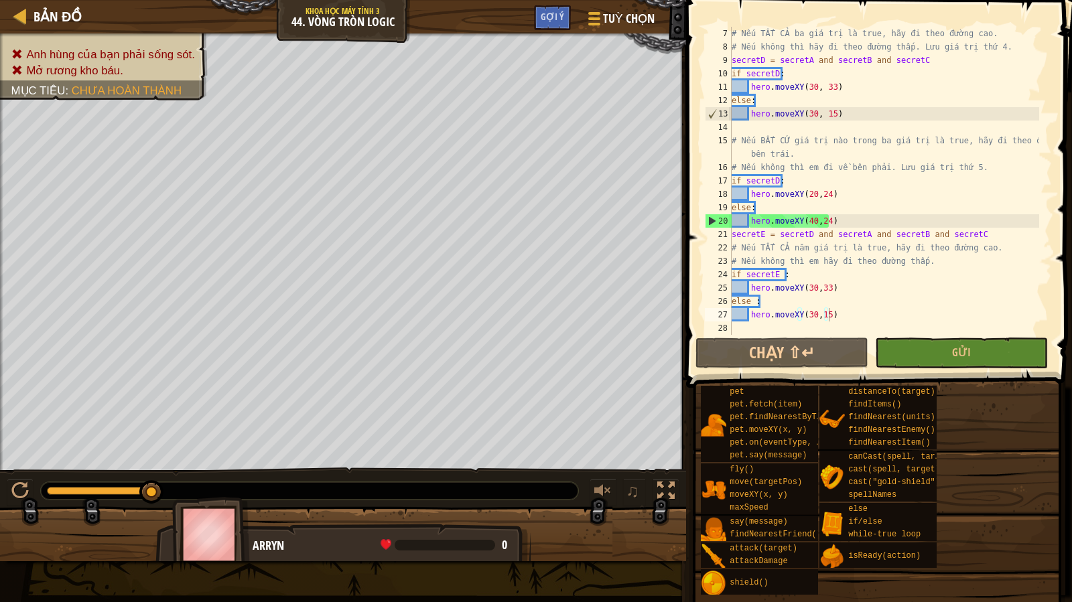
scroll to position [94, 0]
type textarea "secretE = secretD and secretA and secretB and secretC"
drag, startPoint x: 983, startPoint y: 230, endPoint x: 714, endPoint y: 236, distance: 268.7
click at [714, 236] on div "secretE = secretD and secretA and secretB and secretC 7 8 9 10 11 12 13 14 15 1…" at bounding box center [877, 181] width 350 height 308
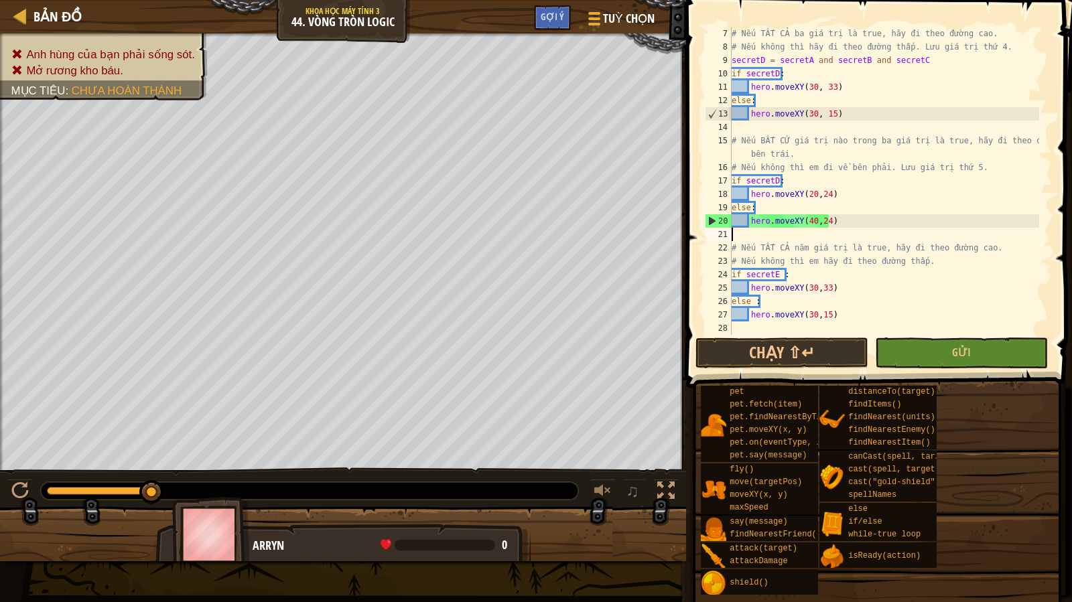
scroll to position [6, 0]
click at [983, 162] on div "# Nếu TẤT CẢ ba giá trị là true, hãy đi theo đường cao. # Nếu không [PERSON_NAM…" at bounding box center [884, 194] width 310 height 335
type textarea "# Nếu không thì em đi về bên phải. Lưu giá trị thứ 5."
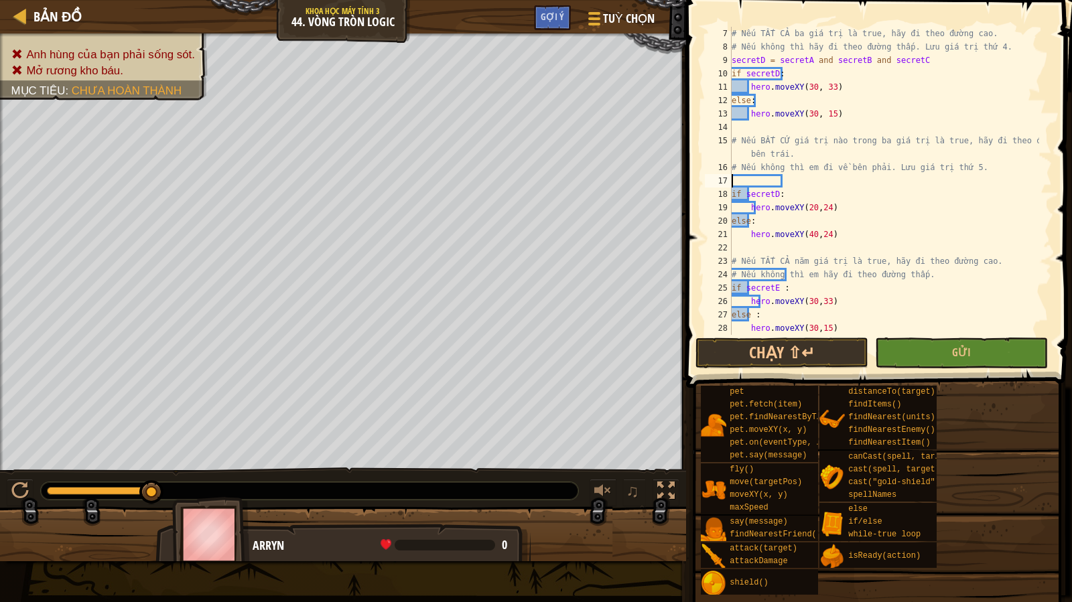
paste textarea "secretE = secretD and secretA and secretB and secretC"
click at [983, 329] on div "# Nếu TẤT CẢ ba giá trị là true, hãy đi theo đường cao. # Nếu không [PERSON_NAM…" at bounding box center [884, 194] width 310 height 335
type textarea "hero.moveXY(30,15)"
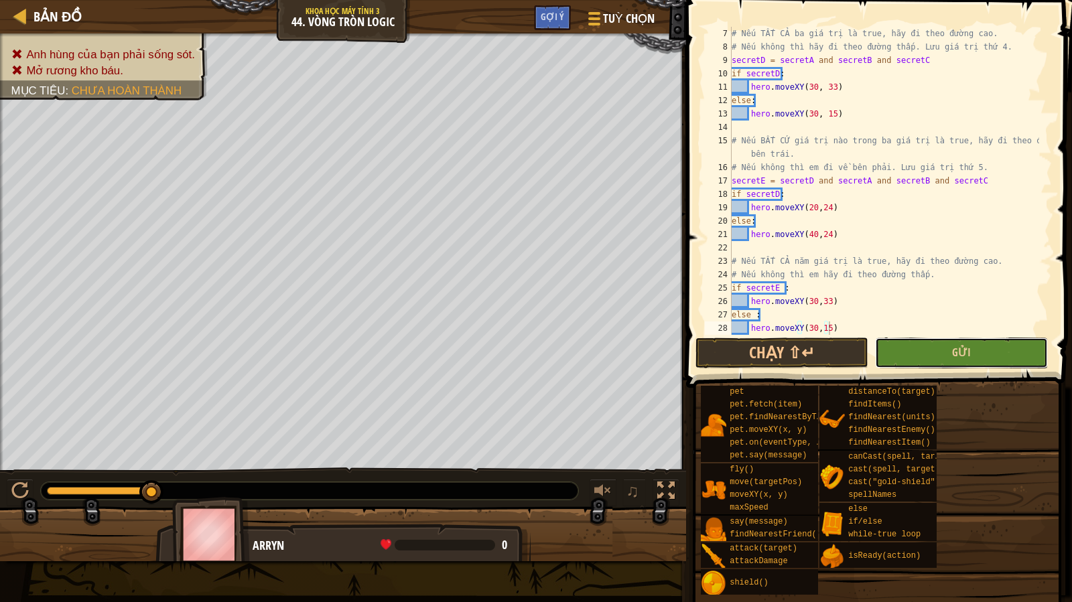
click at [960, 343] on button "Gửi" at bounding box center [961, 353] width 173 height 31
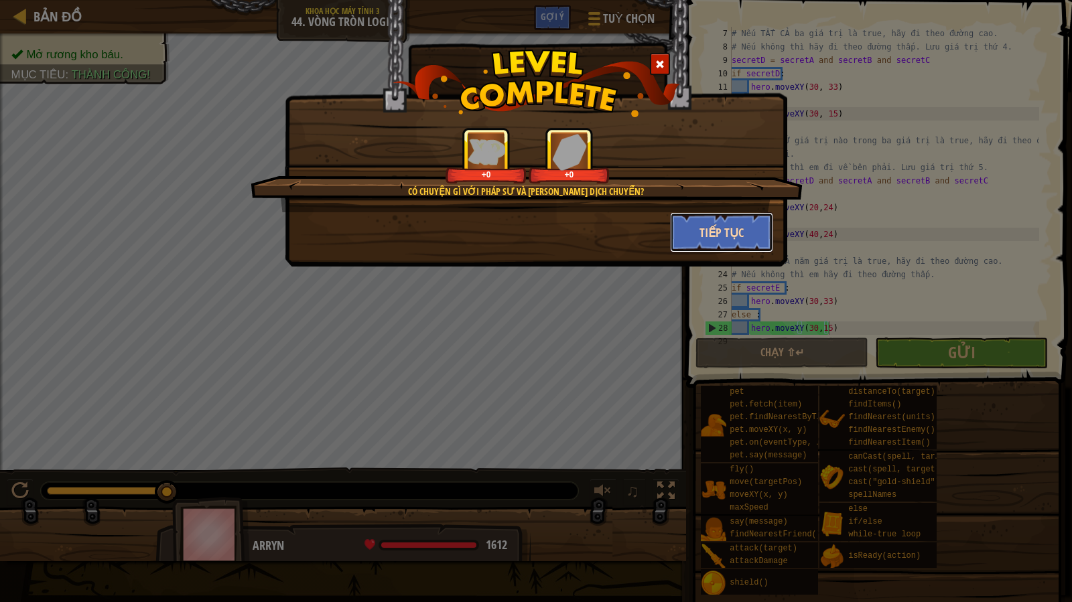
click at [699, 249] on button "Tiếp tục" at bounding box center [722, 232] width 104 height 40
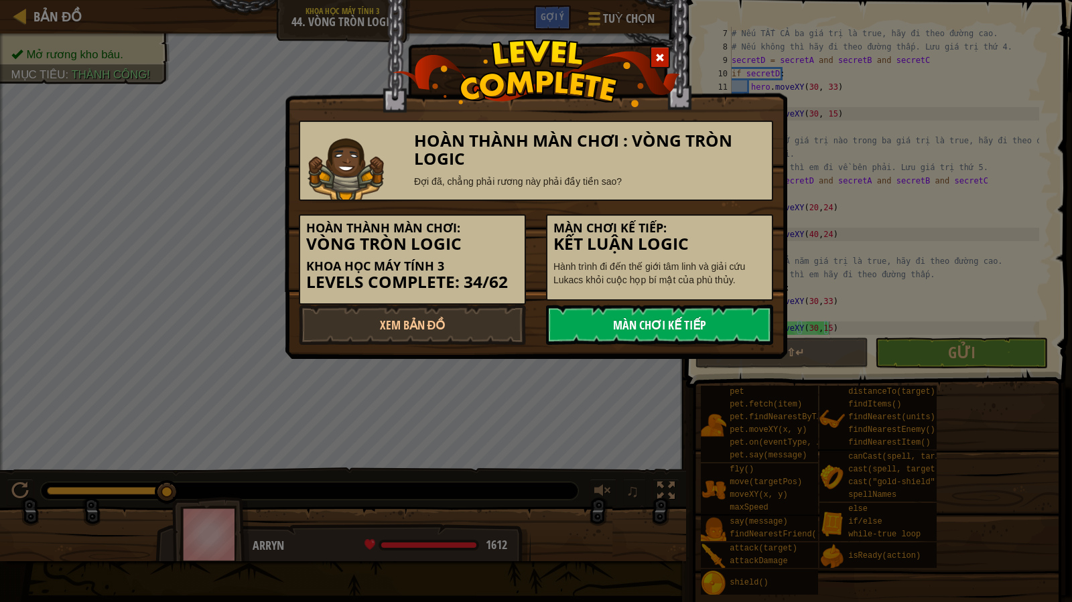
click at [553, 318] on link "Màn chơi kế tiếp" at bounding box center [659, 325] width 227 height 40
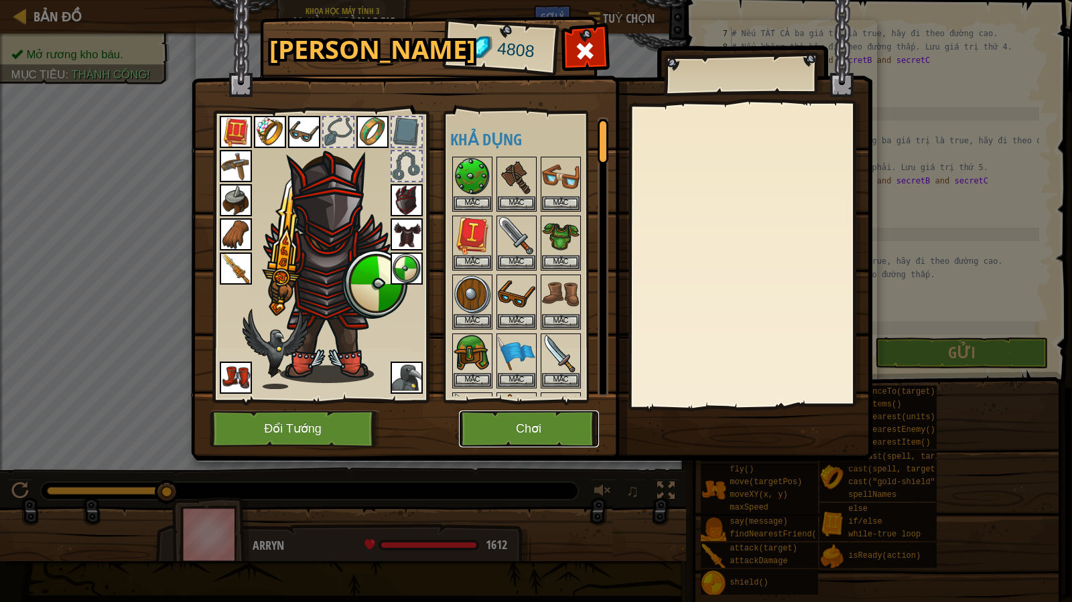
click at [565, 431] on button "Chơi" at bounding box center [529, 429] width 140 height 37
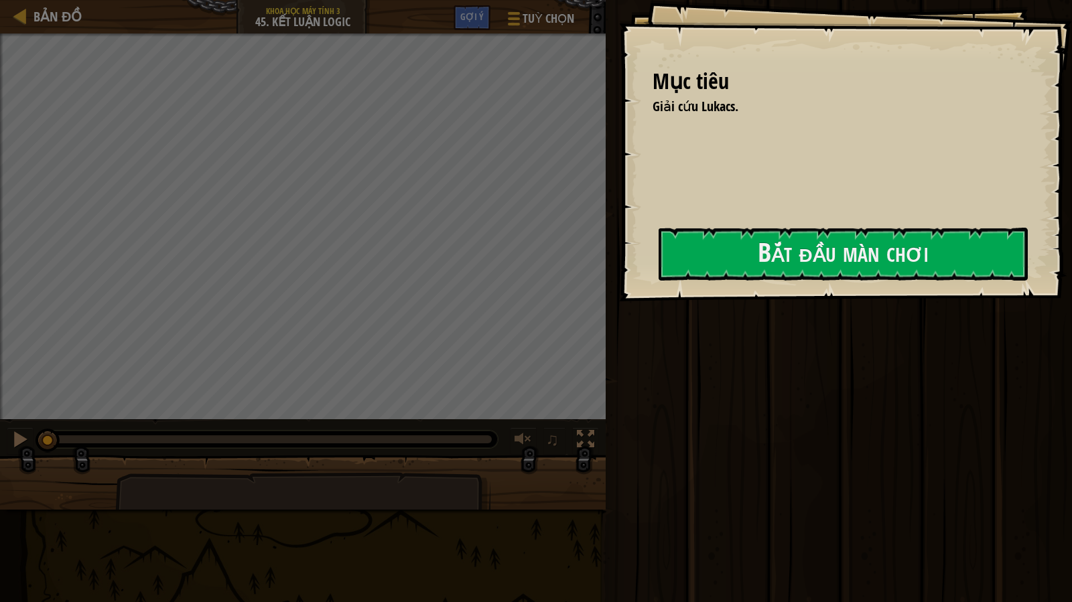
click at [807, 226] on div "Mục [PERSON_NAME] [PERSON_NAME]. Bắt đầu màn [PERSON_NAME] kết nối được với ser…" at bounding box center [845, 150] width 453 height 301
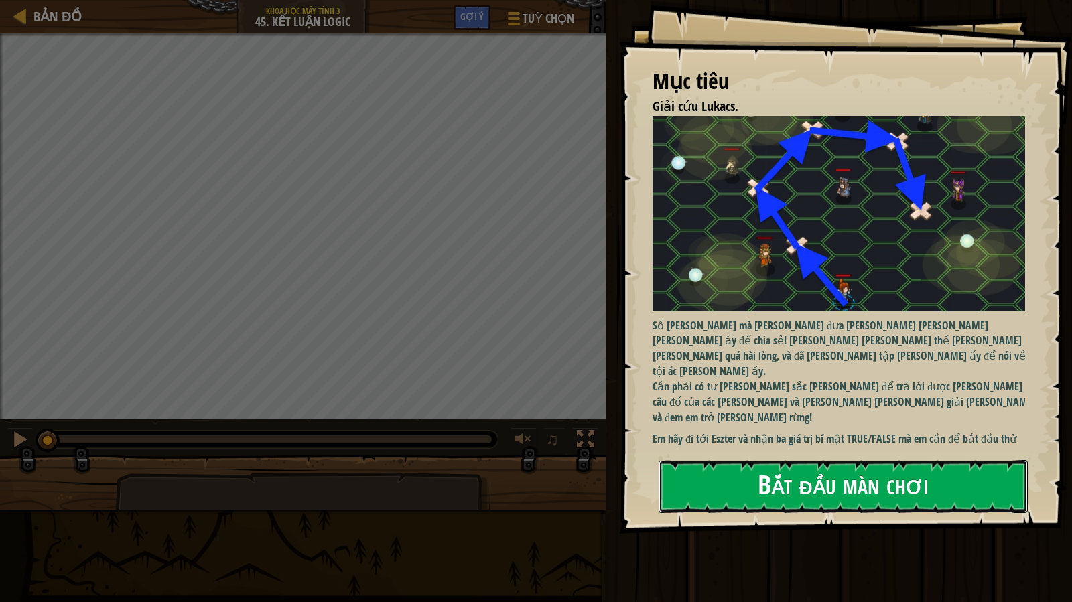
click at [713, 478] on button "Bắt đầu màn chơi" at bounding box center [843, 486] width 369 height 53
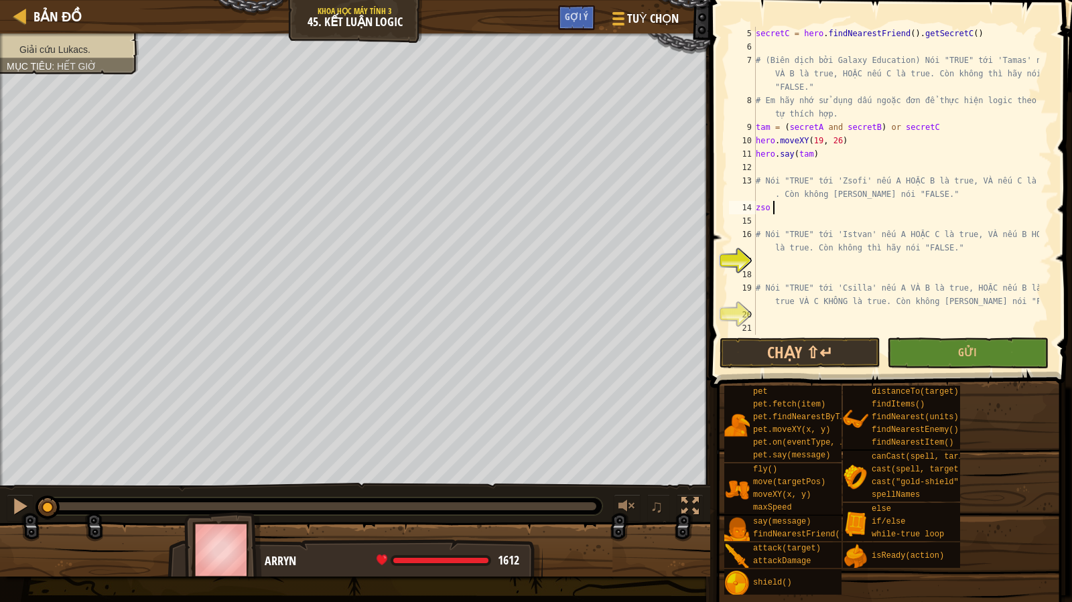
scroll to position [6, 0]
type textarea "zso ="
click at [809, 219] on div "secretC = hero . findNearestFriend ( ) . getSecretC ( ) # (Biên dịch bởi Galaxy…" at bounding box center [896, 194] width 286 height 335
type textarea "zso = secretA and secretB and secret C"
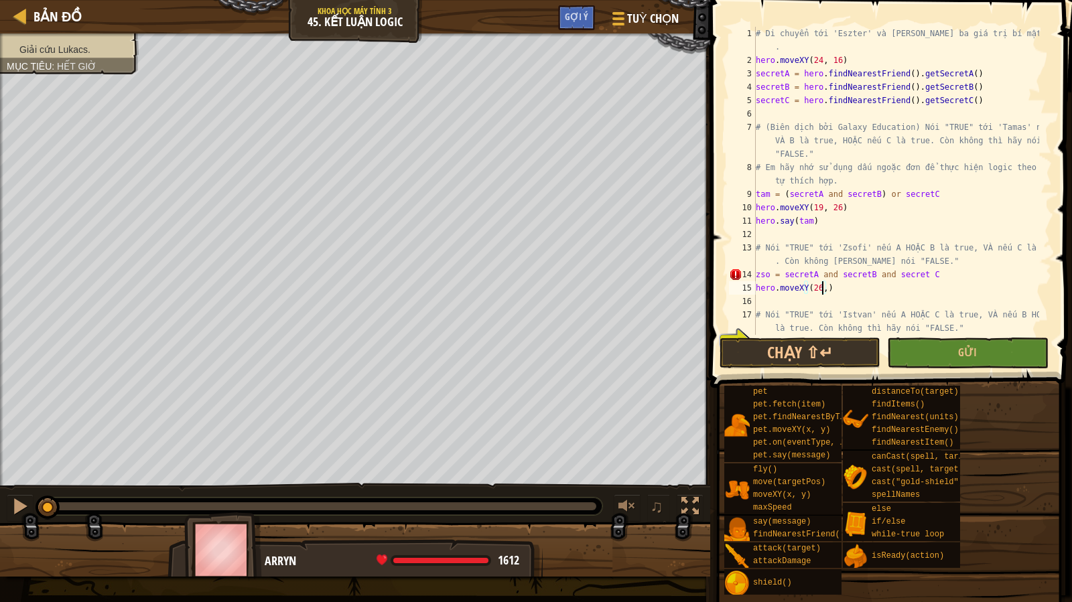
scroll to position [6, 5]
type textarea "hero.moveXY(26,36)"
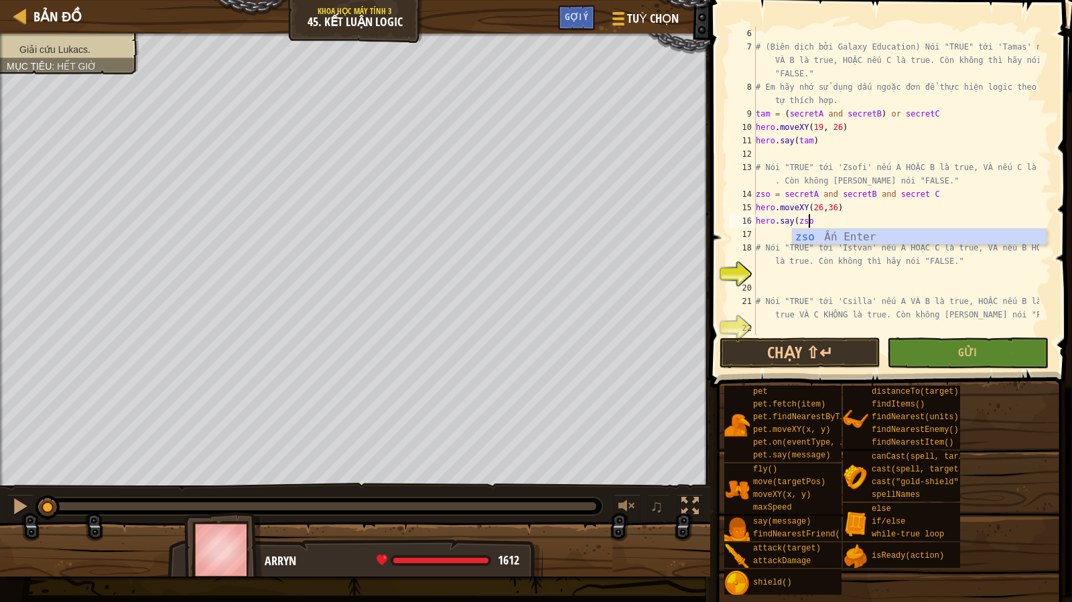
scroll to position [6, 4]
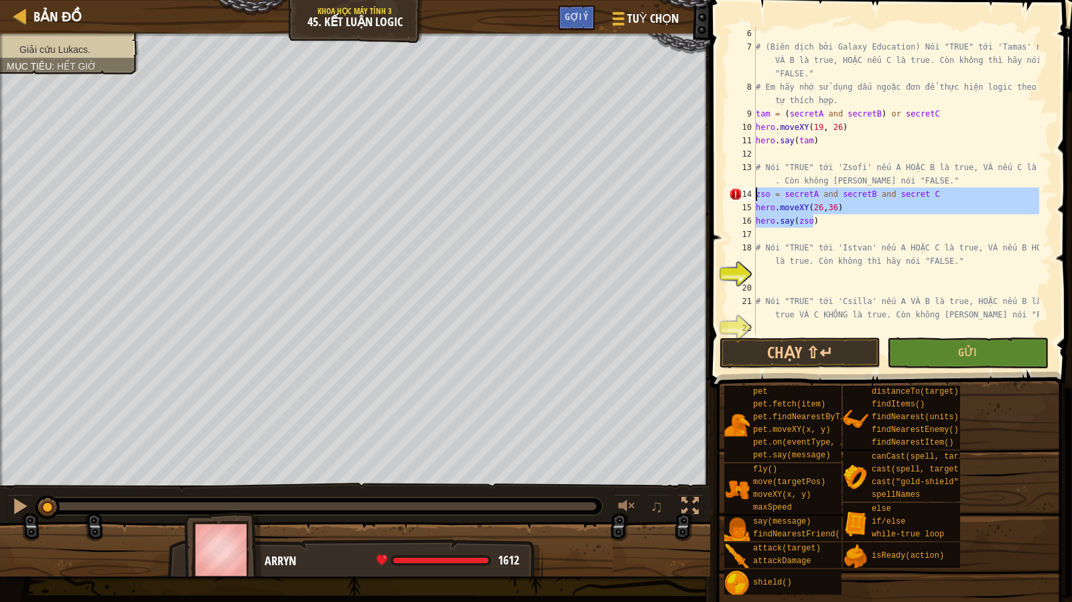
drag, startPoint x: 831, startPoint y: 226, endPoint x: 752, endPoint y: 196, distance: 83.7
click at [752, 196] on div "hero.say(zso) 6 7 8 9 10 11 12 13 14 15 16 17 18 19 20 21 22 23 # (Biên dịch bở…" at bounding box center [889, 181] width 326 height 308
click at [793, 220] on div "# (Biên dịch bởi Galaxy Education) Nói "TRUE" tới 'Tamas' nếu A VÀ B là true, H…" at bounding box center [896, 181] width 286 height 308
type textarea "hero.say(zso)"
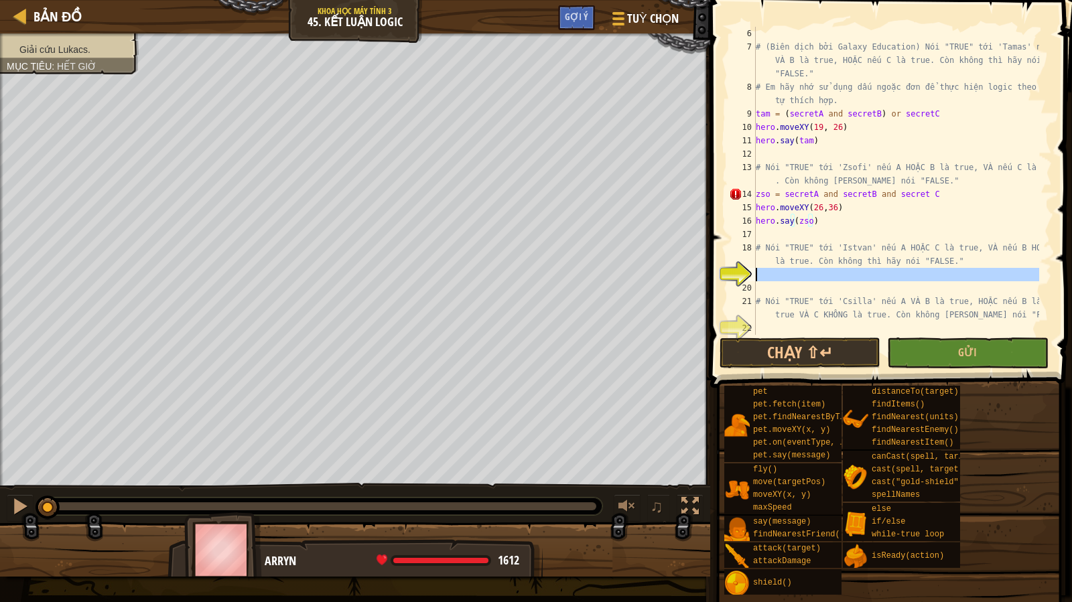
click at [794, 281] on div "# (Biên dịch bởi Galaxy Education) Nói "TRUE" tới 'Tamas' nếu A VÀ B là true, H…" at bounding box center [896, 194] width 286 height 335
click at [789, 267] on div "# (Biên dịch bởi Galaxy Education) Nói "TRUE" tới 'Tamas' nếu A VÀ B là true, H…" at bounding box center [896, 194] width 286 height 335
type textarea "# Nói "TRUE" tới 'Istvan' nếu A HOẶC C là true, VÀ nếu B HOẶC C là true. Còn kh…"
click at [784, 267] on div "# (Biên dịch bởi Galaxy Education) Nói "TRUE" tới 'Tamas' nếu A VÀ B là true, H…" at bounding box center [896, 194] width 286 height 335
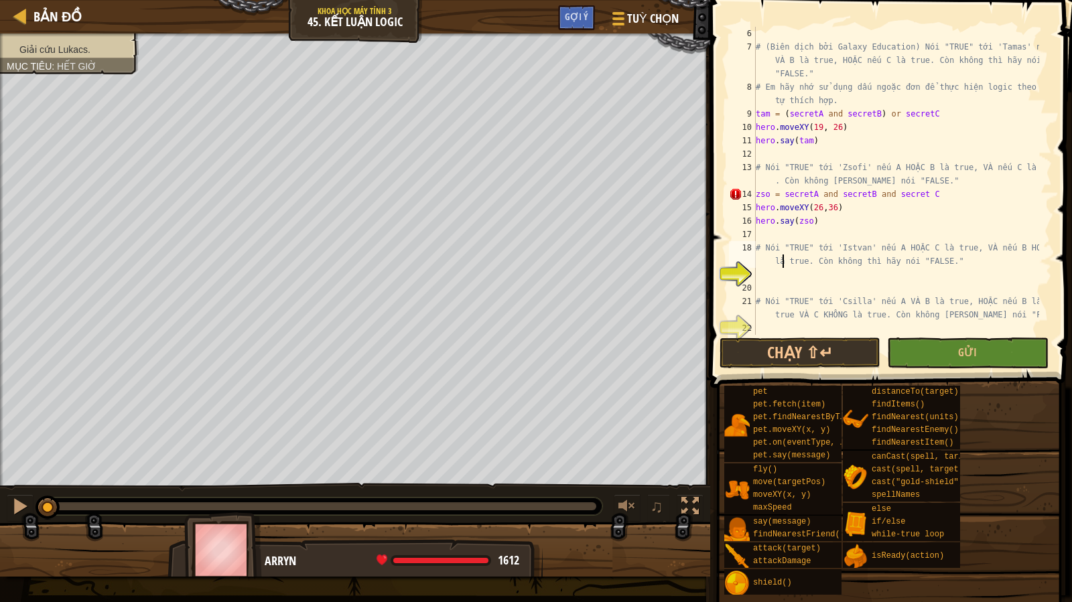
click at [771, 276] on div "# (Biên dịch bởi Galaxy Education) Nói "TRUE" tới 'Tamas' nếu A VÀ B là true, H…" at bounding box center [896, 194] width 286 height 335
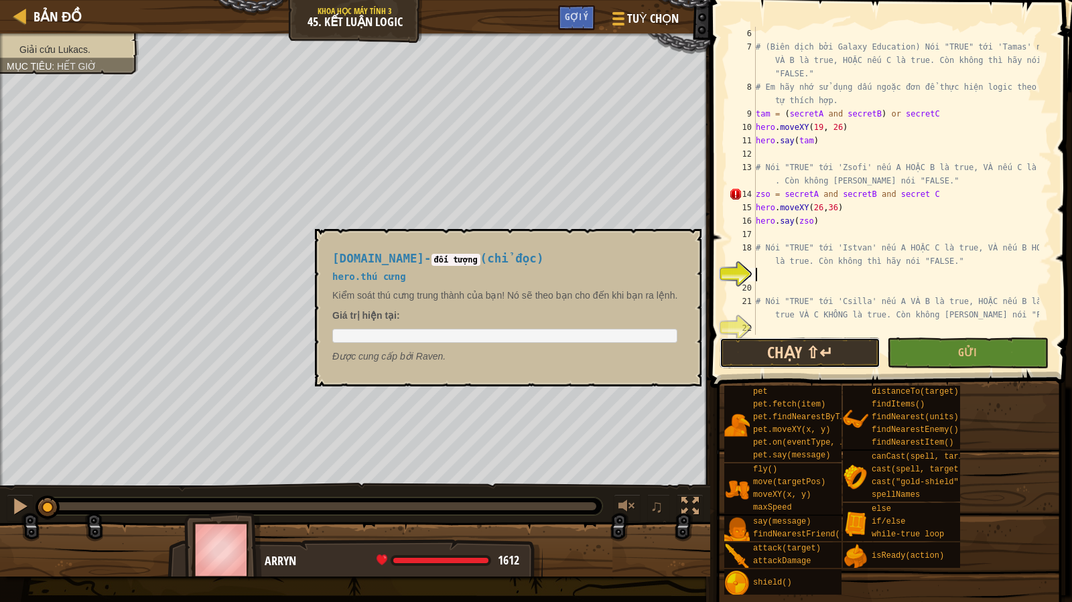
click at [837, 362] on button "Chạy ⇧↵" at bounding box center [799, 353] width 161 height 31
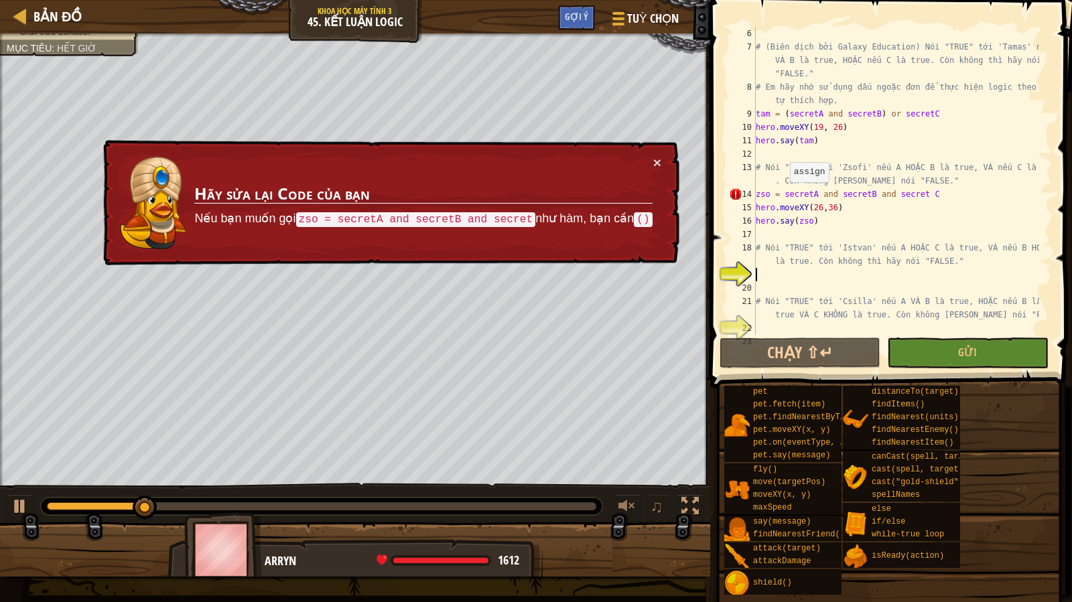
click at [783, 196] on div "# (Biên dịch bởi Galaxy Education) Nói "TRUE" tới 'Tamas' nếu A VÀ B là true, H…" at bounding box center [896, 194] width 286 height 335
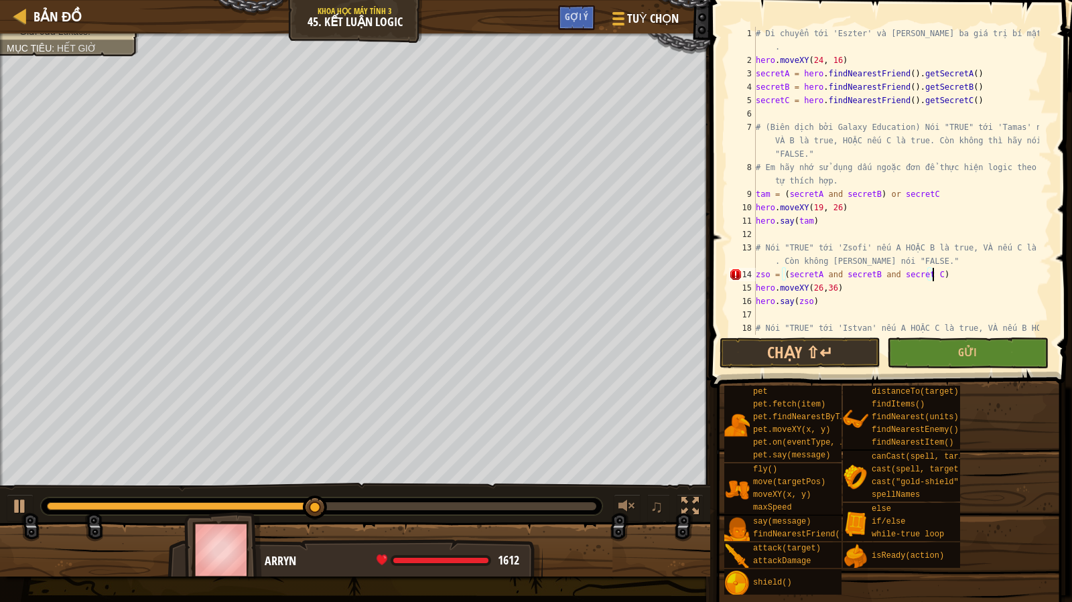
scroll to position [0, 0]
click at [813, 354] on button "Chạy ⇧↵" at bounding box center [799, 353] width 161 height 31
click at [837, 340] on button "Chạy ⇧↵" at bounding box center [799, 353] width 161 height 31
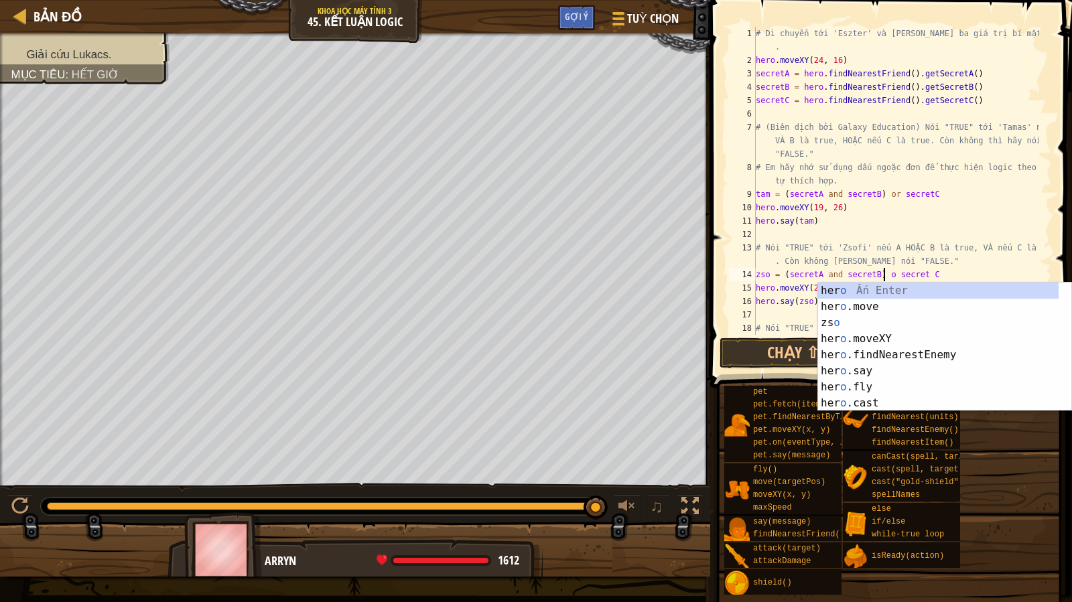
scroll to position [6, 10]
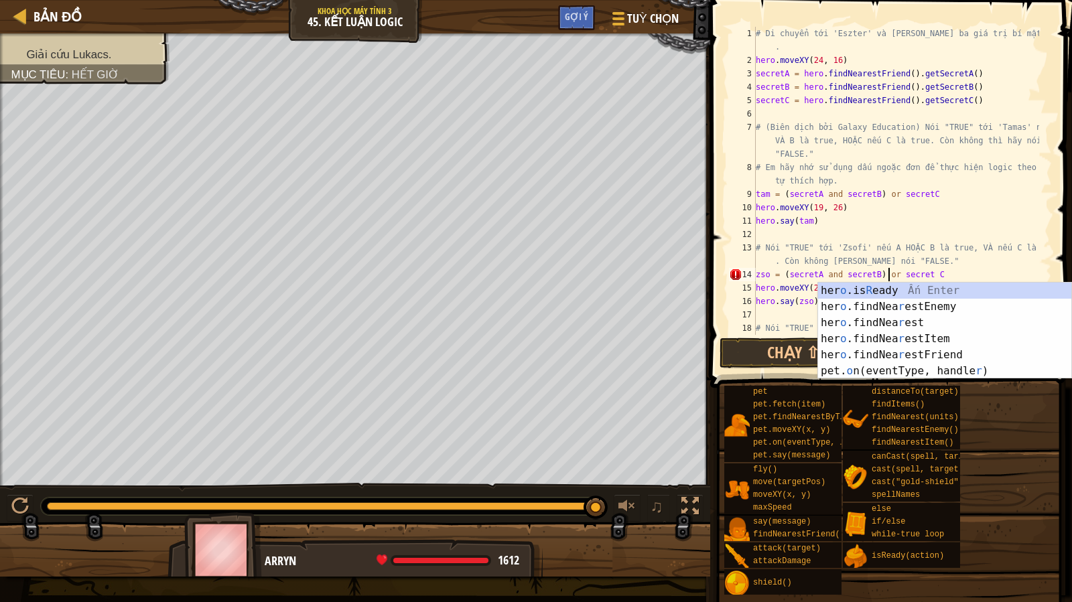
click at [841, 217] on div "# Di chuyển tới 'Eszter' và [PERSON_NAME] ba giá trị bí mật từ cô ấy . hero . m…" at bounding box center [896, 208] width 286 height 362
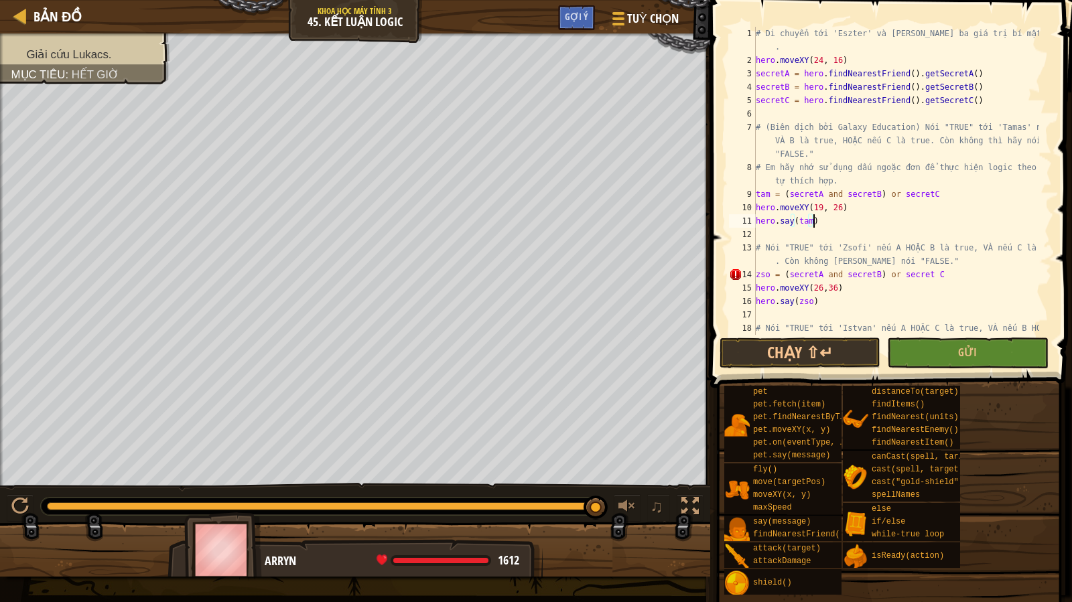
scroll to position [6, 4]
click at [857, 354] on button "Chạy ⇧↵" at bounding box center [799, 353] width 161 height 31
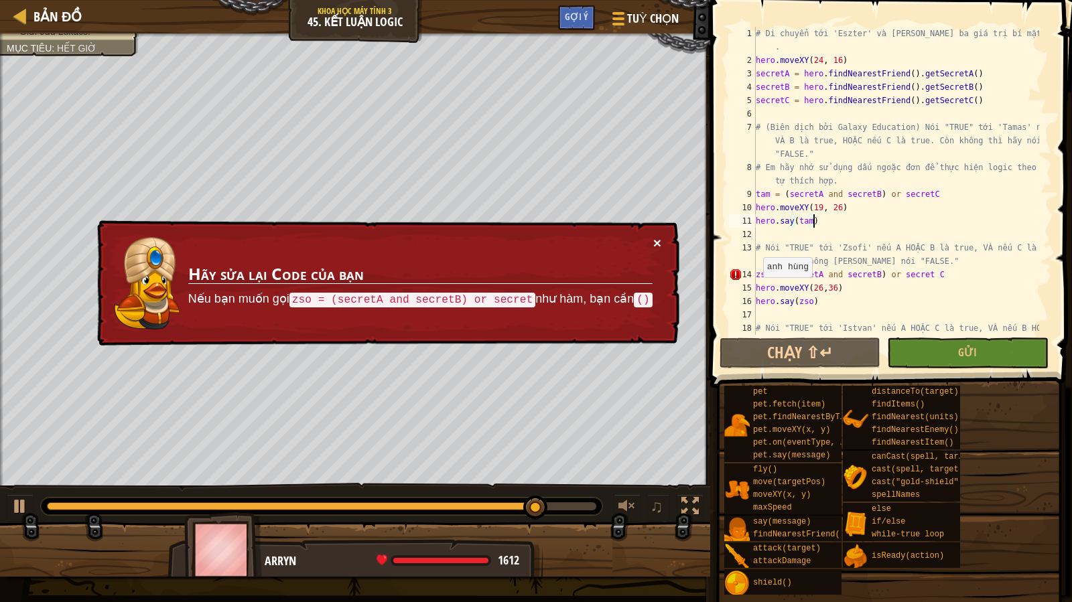
click at [659, 244] on button "×" at bounding box center [657, 243] width 8 height 14
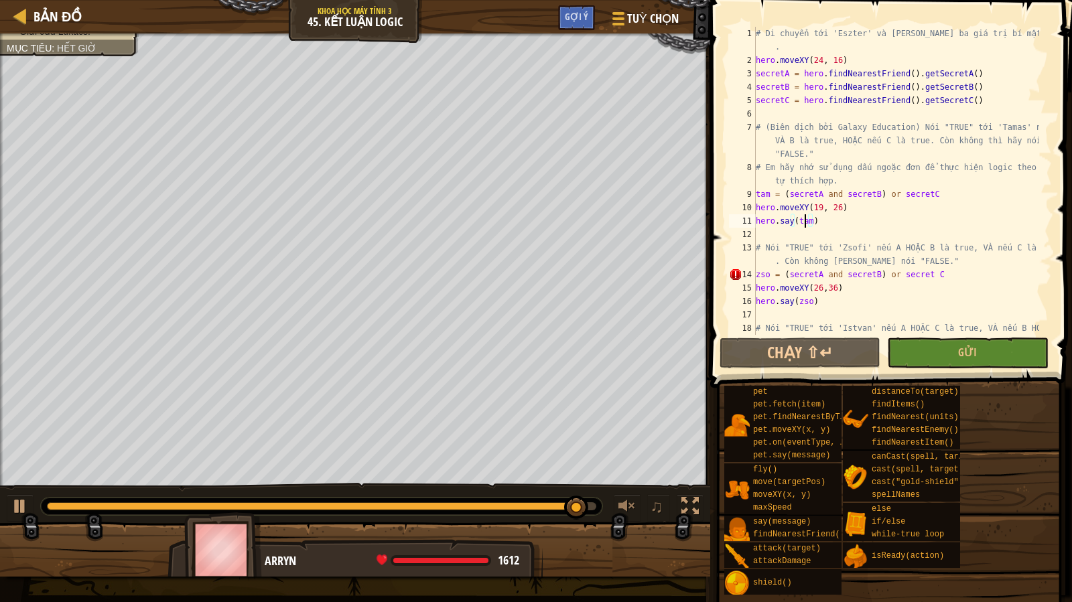
click at [804, 218] on div "# Di chuyển tới 'Eszter' và [PERSON_NAME] ba giá trị bí mật từ cô ấy . hero . m…" at bounding box center [896, 208] width 286 height 362
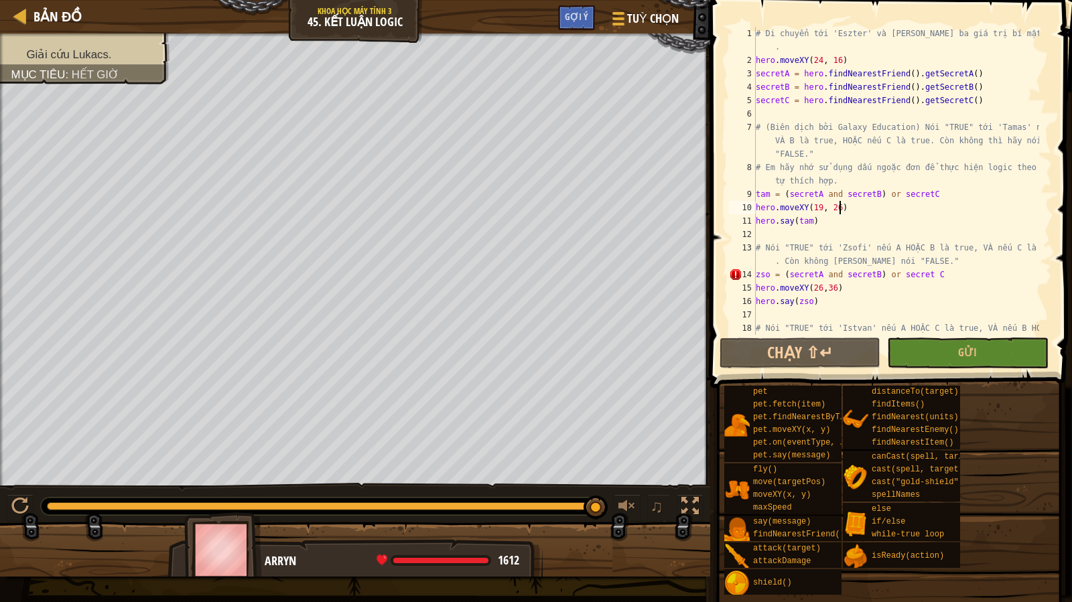
click at [840, 212] on div "# Di chuyển tới 'Eszter' và [PERSON_NAME] ba giá trị bí mật từ cô ấy . hero . m…" at bounding box center [896, 208] width 286 height 362
click at [764, 275] on div "# Di chuyển tới 'Eszter' và [PERSON_NAME] ba giá trị bí mật từ cô ấy . hero . m…" at bounding box center [896, 208] width 286 height 362
click at [771, 275] on div "# Di chuyển tới 'Eszter' và [PERSON_NAME] ba giá trị bí mật từ cô ấy . hero . m…" at bounding box center [896, 208] width 286 height 362
click at [765, 274] on div "# Di chuyển tới 'Eszter' và [PERSON_NAME] ba giá trị bí mật từ cô ấy . hero . m…" at bounding box center [896, 208] width 286 height 362
click at [809, 202] on div "# Di chuyển tới 'Eszter' và [PERSON_NAME] ba giá trị bí mật từ cô ấy . hero . m…" at bounding box center [896, 208] width 286 height 362
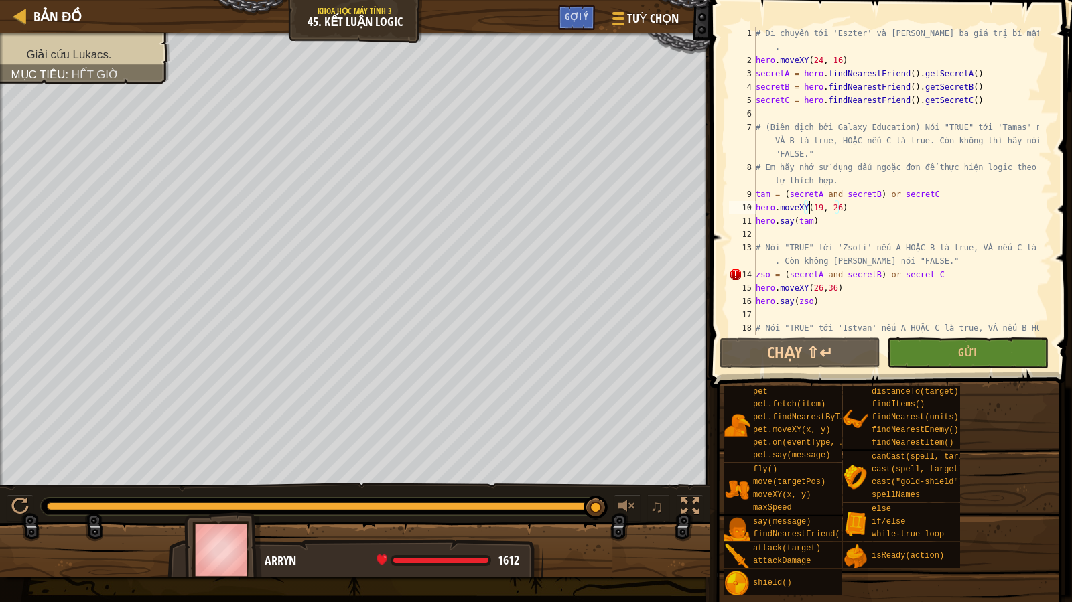
click at [820, 266] on div "# Di chuyển tới 'Eszter' và [PERSON_NAME] ba giá trị bí mật từ cô ấy . hero . m…" at bounding box center [896, 208] width 286 height 362
click at [805, 298] on div "# Di chuyển tới 'Eszter' và [PERSON_NAME] ba giá trị bí mật từ cô ấy . hero . m…" at bounding box center [896, 208] width 286 height 362
click at [819, 303] on div "# Di chuyển tới 'Eszter' và [PERSON_NAME] ba giá trị bí mật từ cô ấy . hero . m…" at bounding box center [896, 208] width 286 height 362
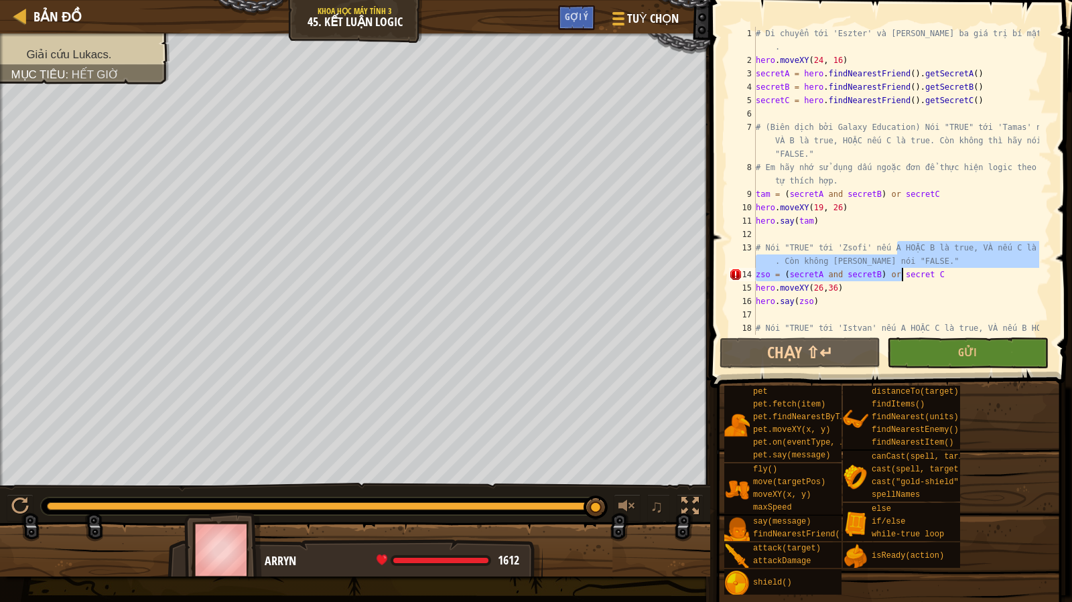
drag, startPoint x: 896, startPoint y: 250, endPoint x: 898, endPoint y: 288, distance: 38.2
click at [898, 288] on div "# Di chuyển tới 'Eszter' và [PERSON_NAME] ba giá trị bí mật từ cô ấy . hero . m…" at bounding box center [896, 208] width 286 height 362
click at [899, 282] on div "# Di chuyển tới 'Eszter' và [PERSON_NAME] ba giá trị bí mật từ cô ấy . hero . m…" at bounding box center [896, 181] width 286 height 308
type textarea "hero.moveXY(26,36)"
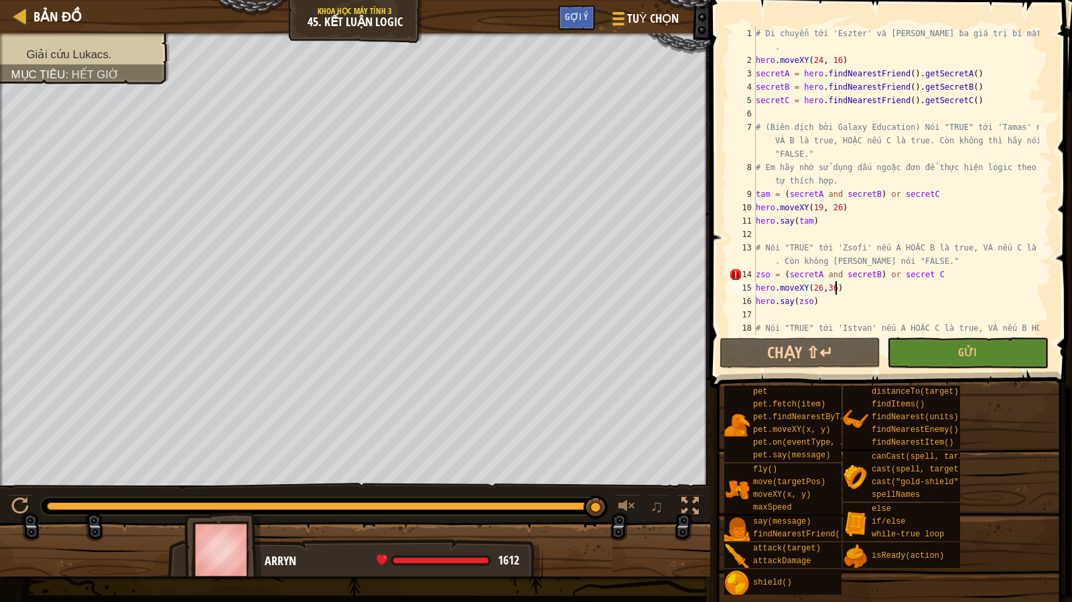
click at [901, 232] on div "# Di chuyển tới 'Eszter' và [PERSON_NAME] ba giá trị bí mật từ cô ấy . hero . m…" at bounding box center [896, 208] width 286 height 362
click at [894, 190] on div "# Di chuyển tới 'Eszter' và [PERSON_NAME] ba giá trị bí mật từ cô ấy . hero . m…" at bounding box center [896, 208] width 286 height 362
click at [860, 190] on div "# Di chuyển tới 'Eszter' và [PERSON_NAME] ba giá trị bí mật từ cô ấy . hero . m…" at bounding box center [896, 208] width 286 height 362
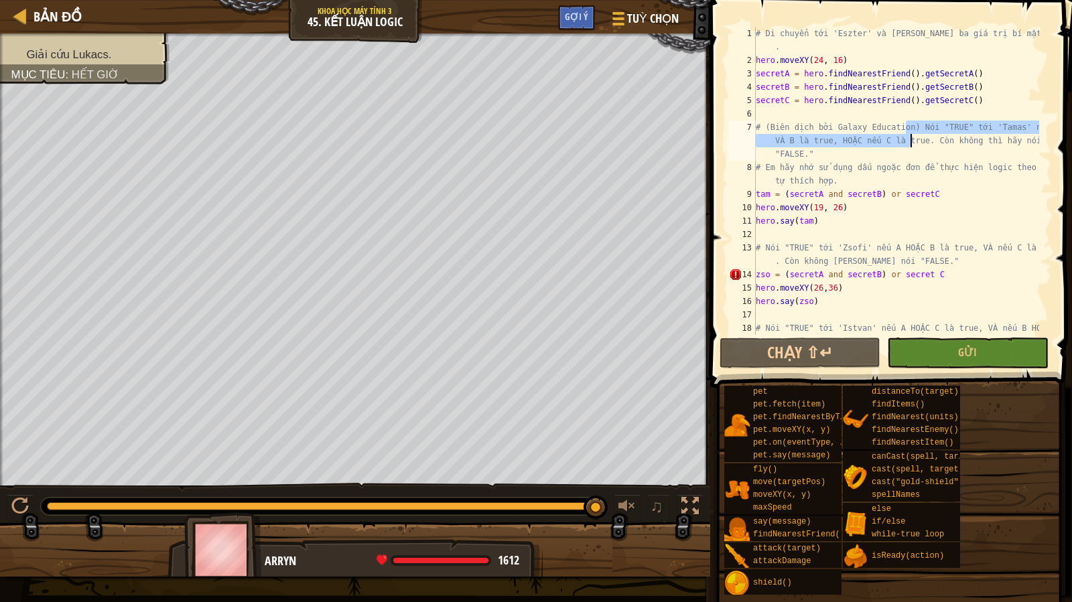
drag, startPoint x: 907, startPoint y: 128, endPoint x: 911, endPoint y: 139, distance: 11.4
click at [911, 139] on div "# Di chuyển tới 'Eszter' và [PERSON_NAME] ba giá trị bí mật từ cô ấy . hero . m…" at bounding box center [896, 208] width 286 height 362
click at [911, 139] on div "# Di chuyển tới 'Eszter' và [PERSON_NAME] ba giá trị bí mật từ cô ấy . hero . m…" at bounding box center [896, 181] width 286 height 308
click at [834, 279] on div "# Di chuyển tới 'Eszter' và [PERSON_NAME] ba giá trị bí mật từ cô ấy . hero . m…" at bounding box center [896, 208] width 286 height 362
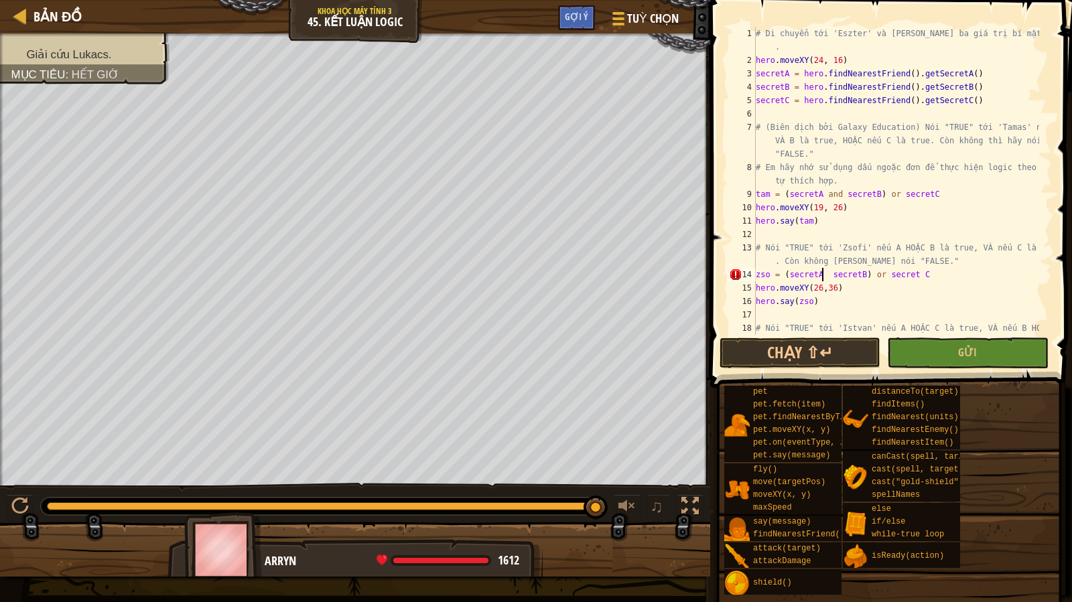
scroll to position [6, 6]
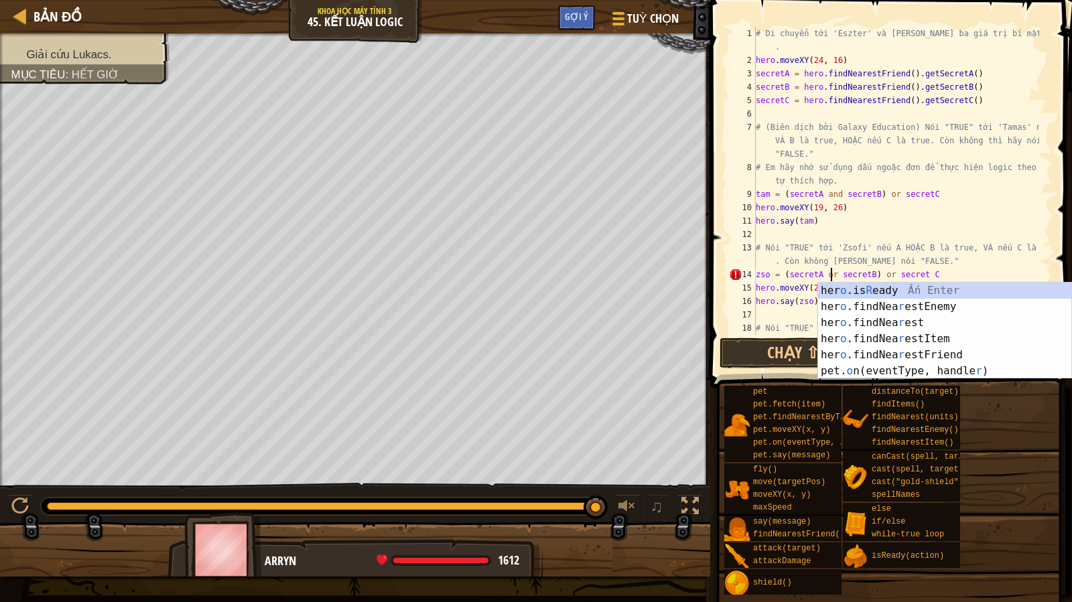
click at [892, 267] on div "# Di chuyển tới 'Eszter' và [PERSON_NAME] ba giá trị bí mật từ cô ấy . hero . m…" at bounding box center [896, 208] width 286 height 362
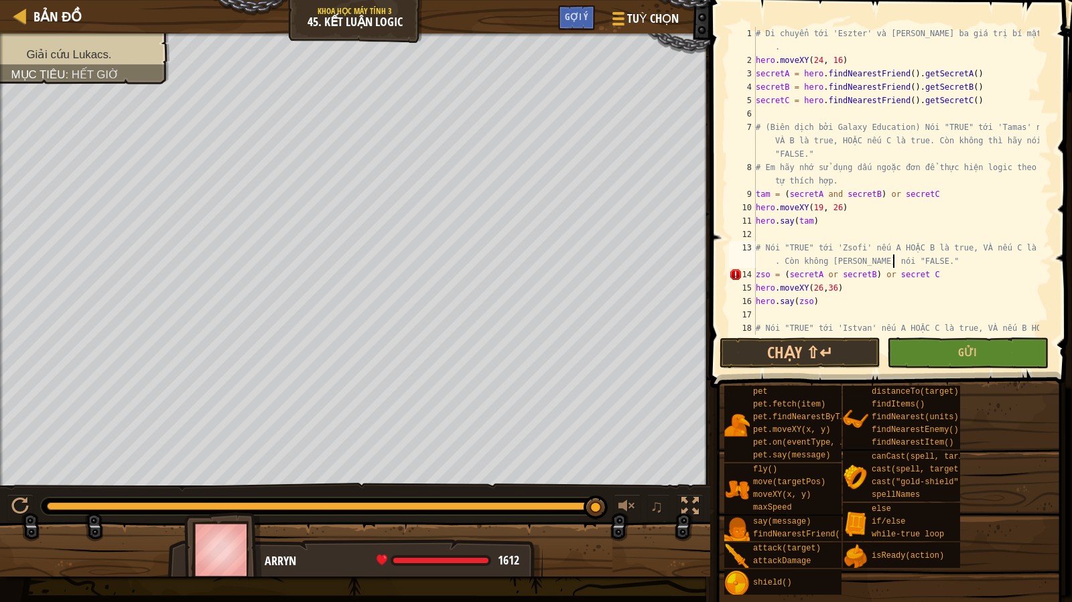
click at [872, 273] on div "# Di chuyển tới 'Eszter' và [PERSON_NAME] ba giá trị bí mật từ cô ấy . hero . m…" at bounding box center [896, 208] width 286 height 362
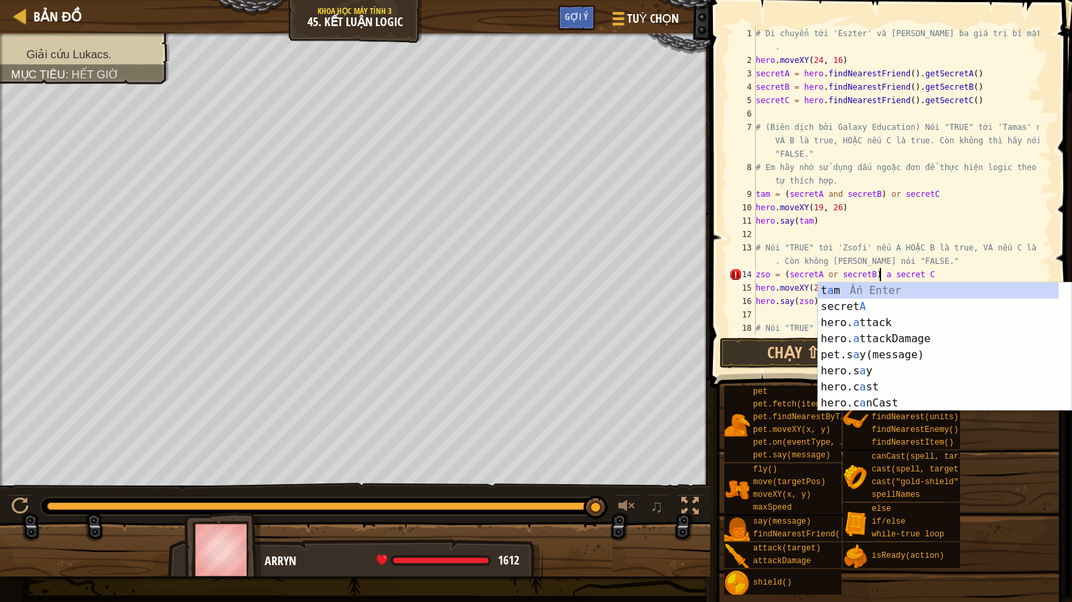
scroll to position [6, 10]
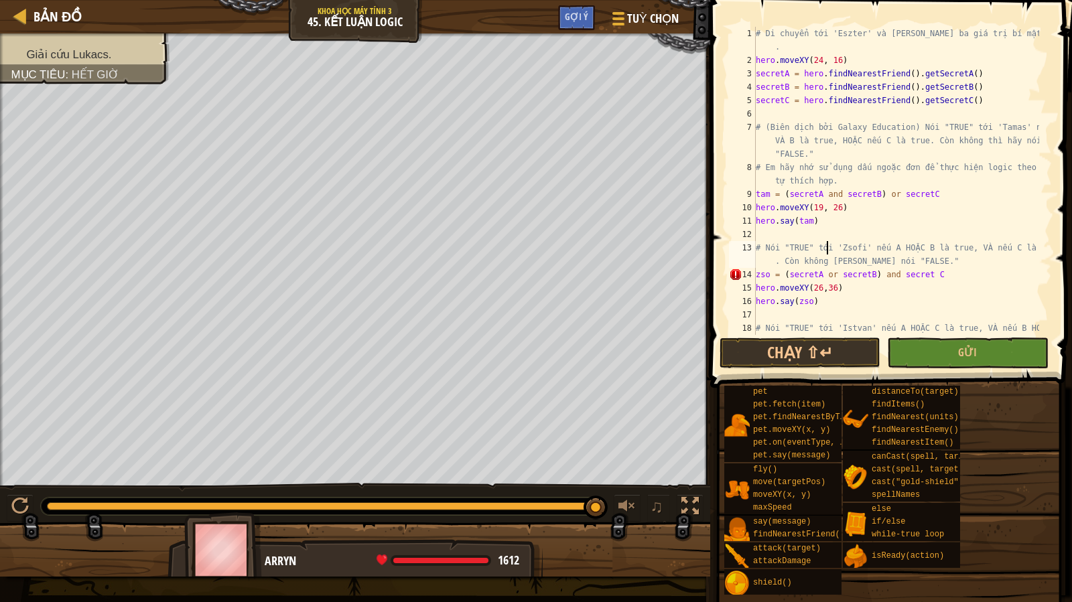
click at [826, 243] on div "# Di chuyển tới 'Eszter' và [PERSON_NAME] ba giá trị bí mật từ cô ấy . hero . m…" at bounding box center [896, 208] width 286 height 362
click at [920, 272] on div "# Di chuyển tới 'Eszter' và [PERSON_NAME] ba giá trị bí mật từ cô ấy . hero . m…" at bounding box center [896, 208] width 286 height 362
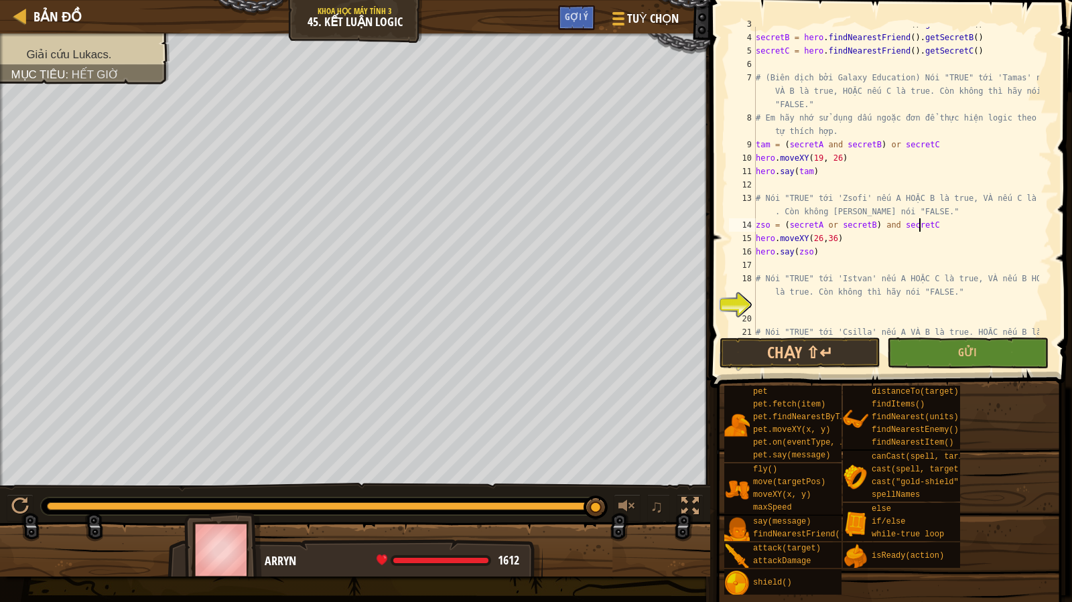
scroll to position [50, 0]
type textarea "zso = (secretA or secretB) and secretC"
click at [797, 358] on button "Chạy ⇧↵" at bounding box center [799, 353] width 161 height 31
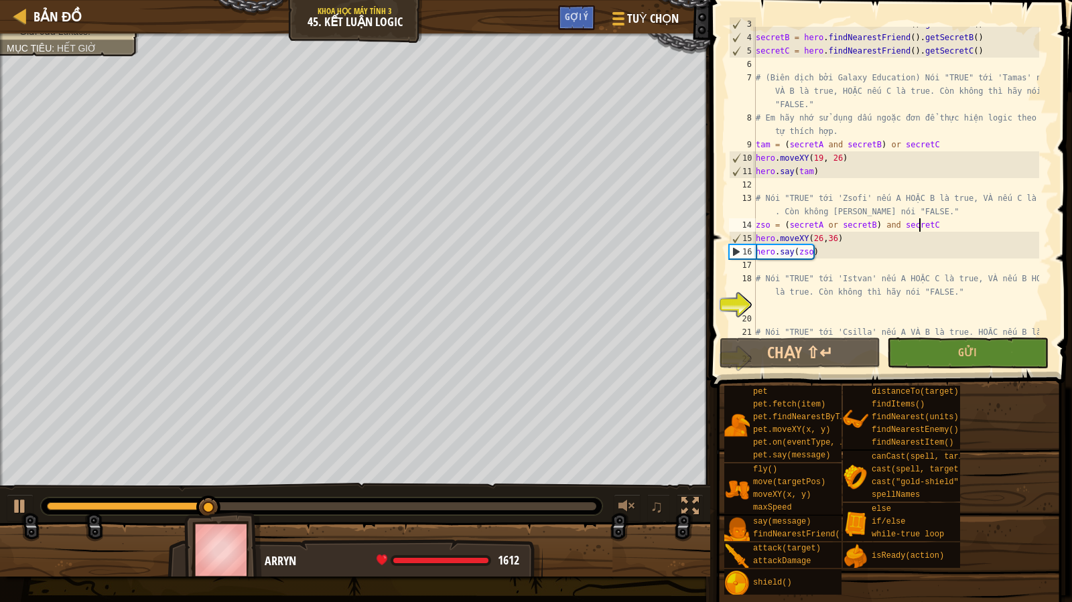
scroll to position [94, 0]
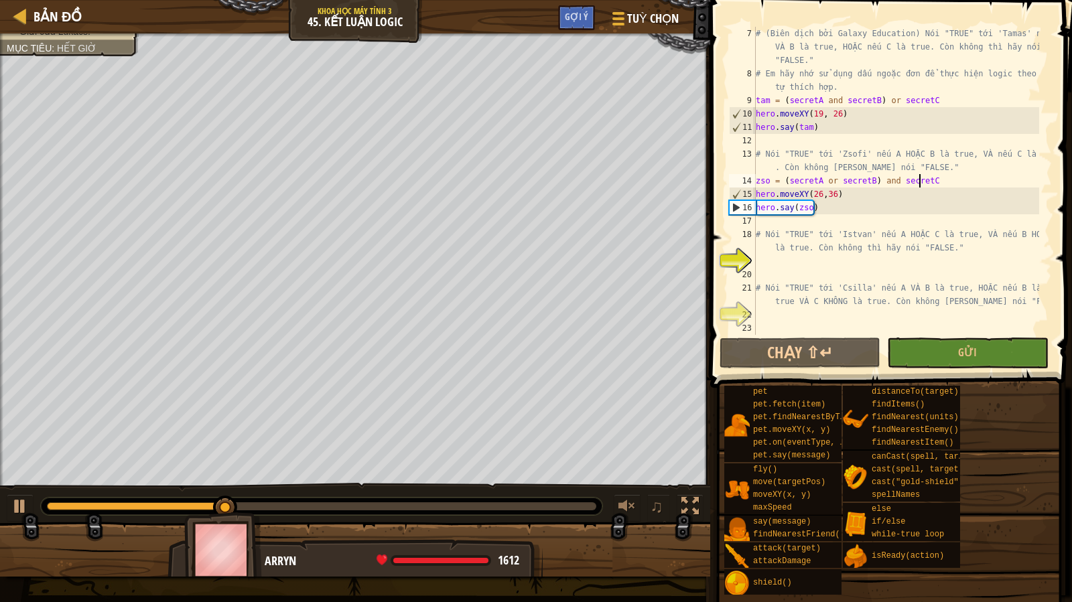
click at [805, 265] on div "# (Biên dịch bởi Galaxy Education) Nói "TRUE" tới 'Tamas' nếu A VÀ B là true, H…" at bounding box center [896, 208] width 286 height 362
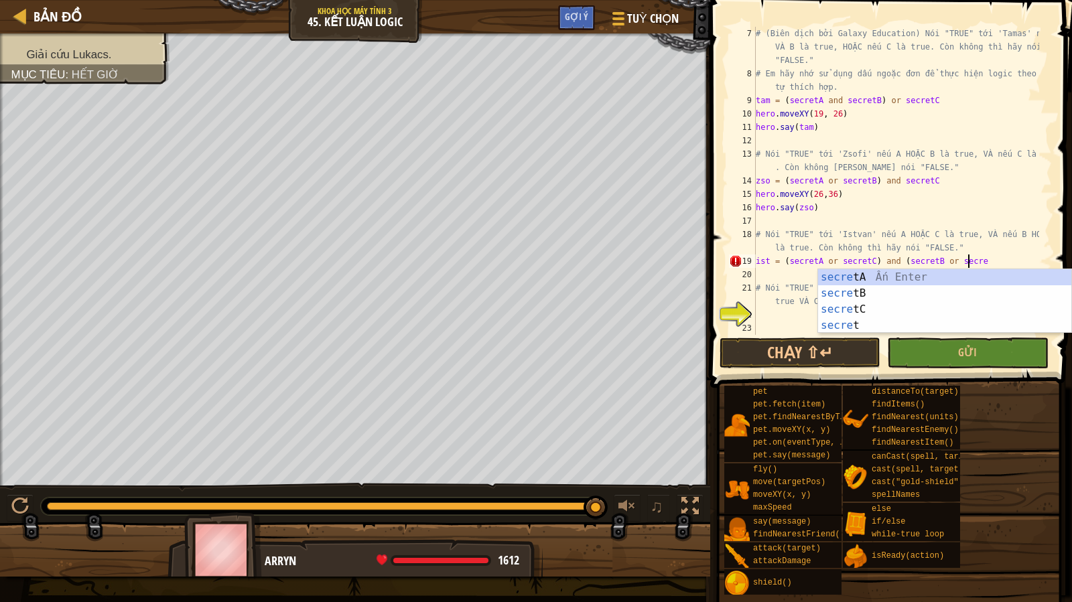
scroll to position [6, 17]
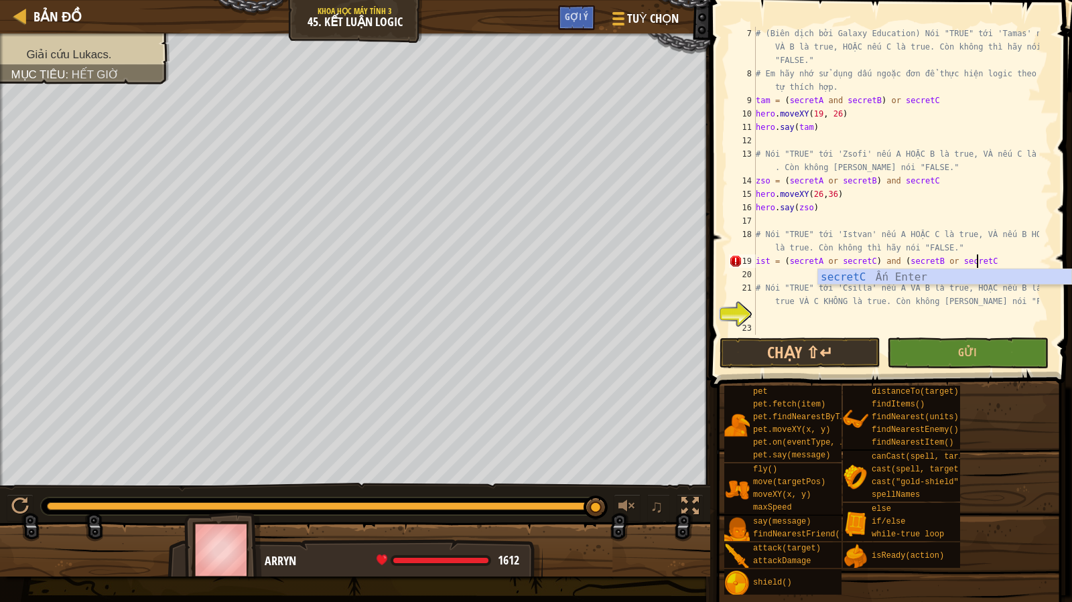
type textarea "ist = (secretA or secretC) and (secretB or secretC)"
click at [821, 279] on div "# (Biên dịch bởi Galaxy Education) Nói "TRUE" tới 'Tamas' nếu A VÀ B là true, H…" at bounding box center [896, 208] width 286 height 362
type textarea "hero.moveXY(37,34)"
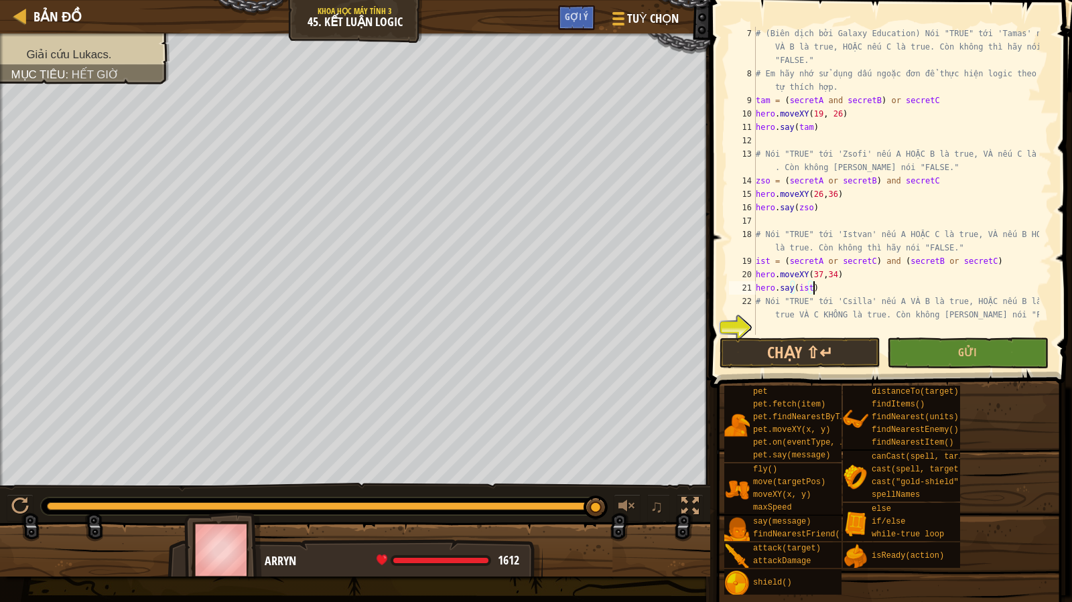
scroll to position [107, 0]
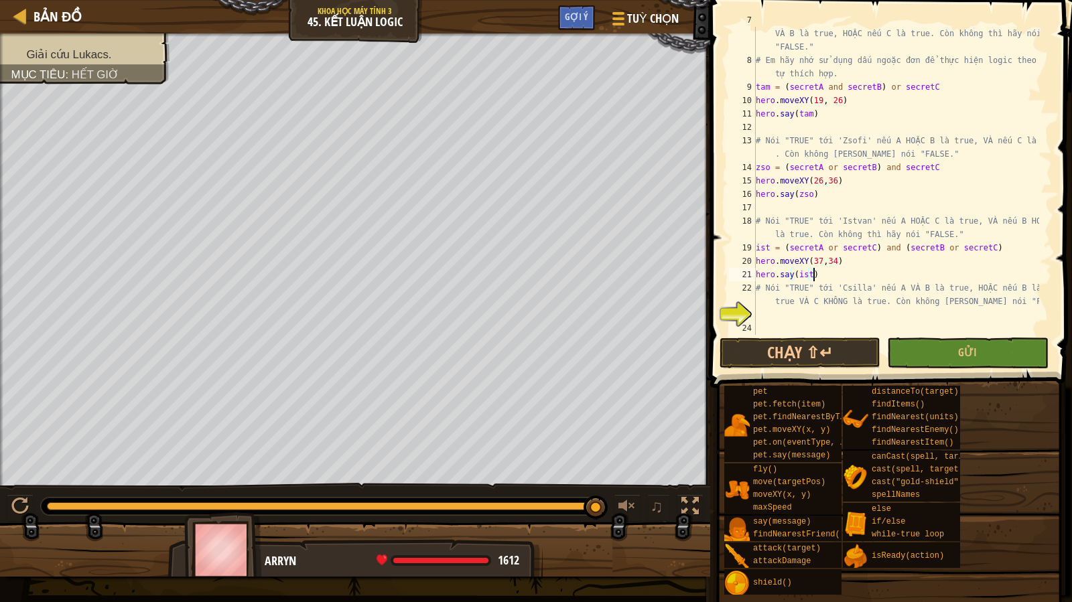
click at [782, 305] on div "# (Biên dịch bởi Galaxy Education) Nói "TRUE" tới 'Tamas' nếu A VÀ B là true, H…" at bounding box center [896, 194] width 286 height 362
type textarea "# Nói "TRUE" tới 'Csilla' nếu A VÀ B là true, HOẶC nếu B là true VÀ C KHÔNG là …"
click at [767, 316] on div "# (Biên dịch bởi Galaxy Education) Nói "TRUE" tới 'Tamas' nếu A VÀ B là true, H…" at bounding box center [896, 194] width 286 height 362
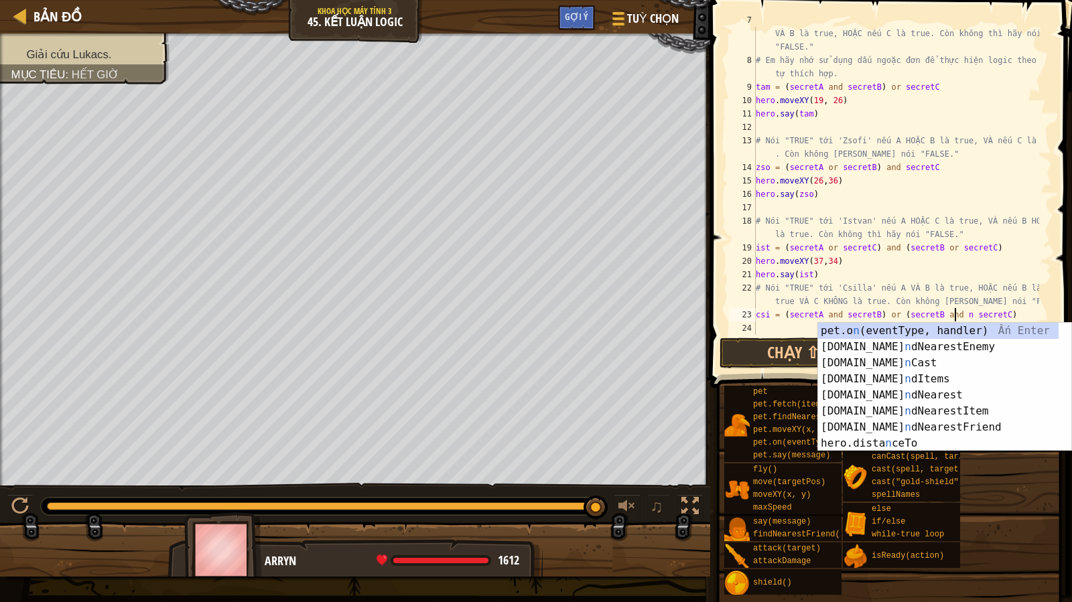
scroll to position [6, 17]
type textarea "csi = (secretA and secretB) or (secretB and not secretC)"
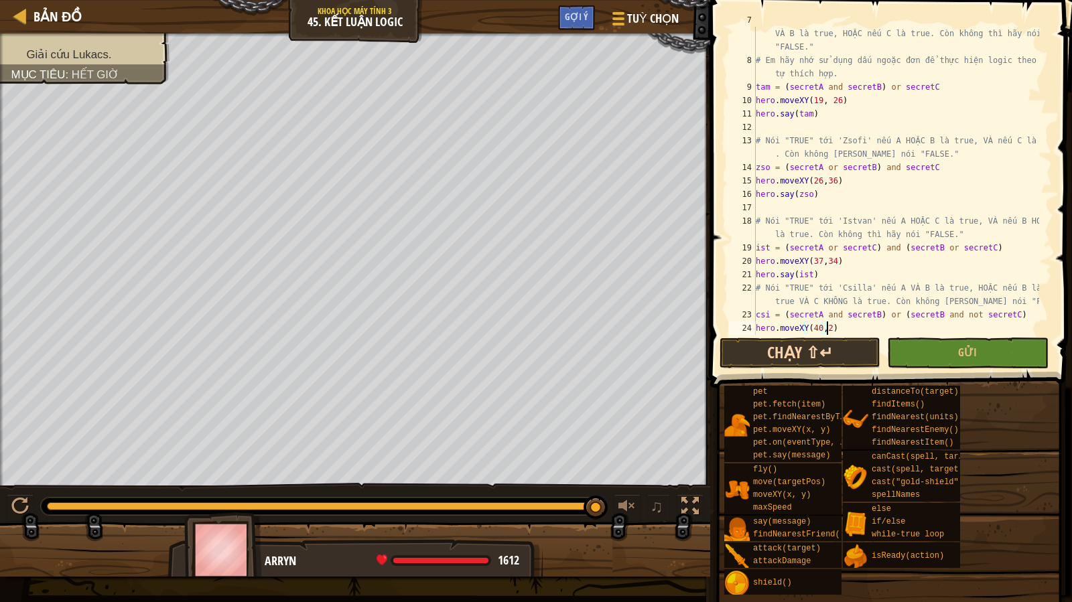
scroll to position [6, 5]
type textarea "hero.moveXY(40,22)"
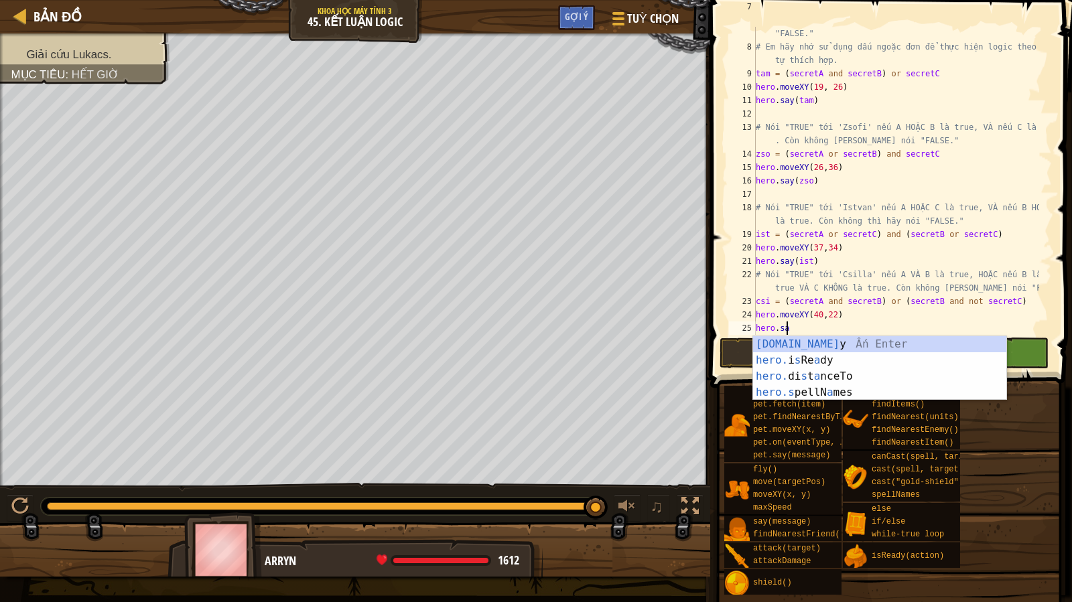
scroll to position [6, 2]
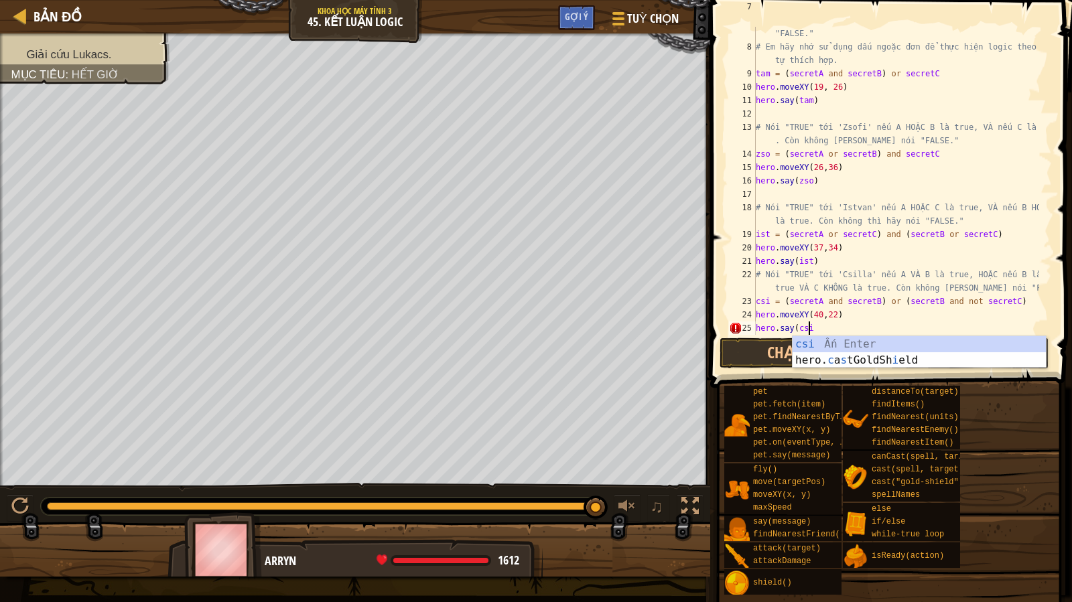
type textarea "hero.say(csi)"
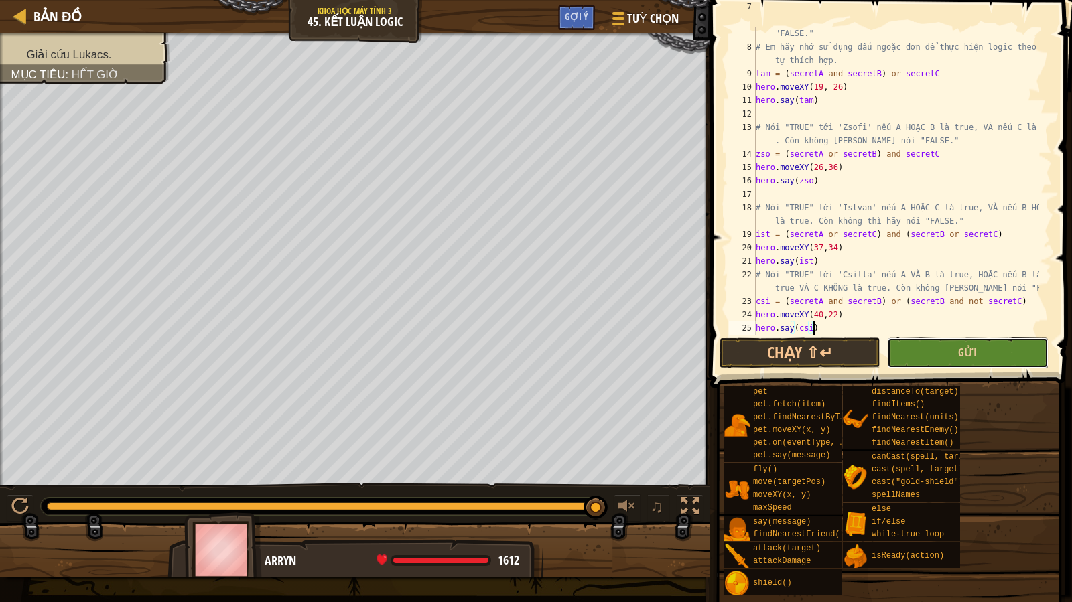
click at [941, 345] on button "Gửi" at bounding box center [967, 353] width 161 height 31
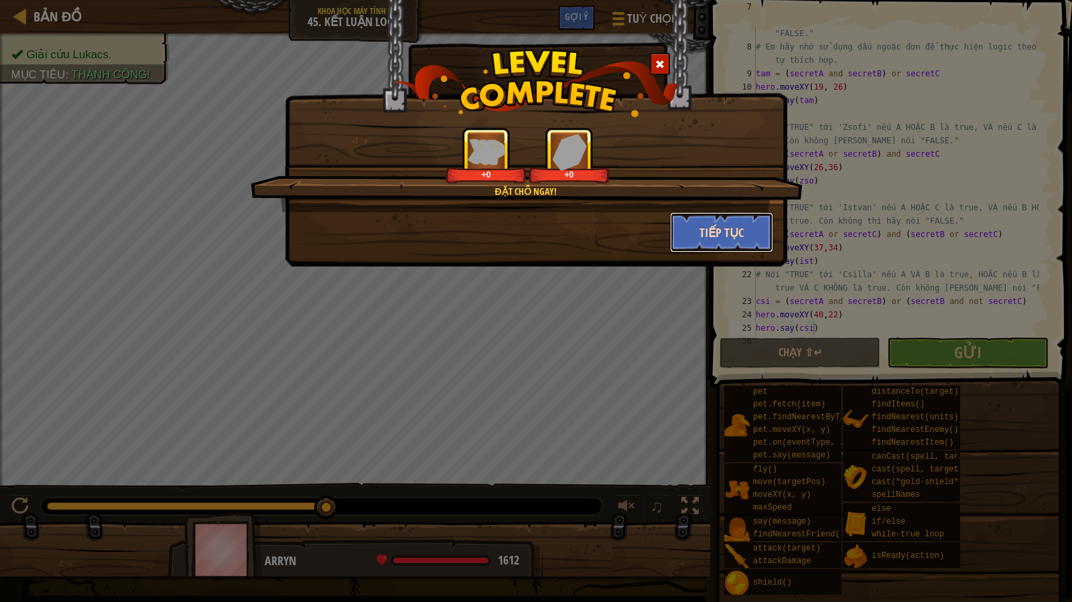
click at [686, 238] on button "Tiếp tục" at bounding box center [722, 232] width 104 height 40
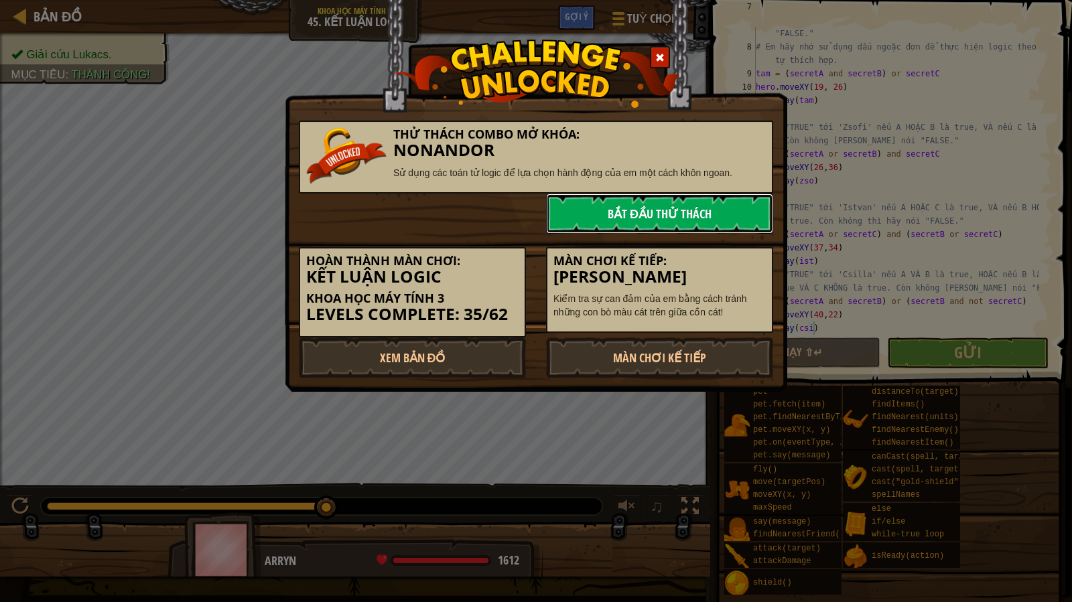
click at [623, 218] on link "Bắt đầu Thử Thách" at bounding box center [659, 214] width 227 height 40
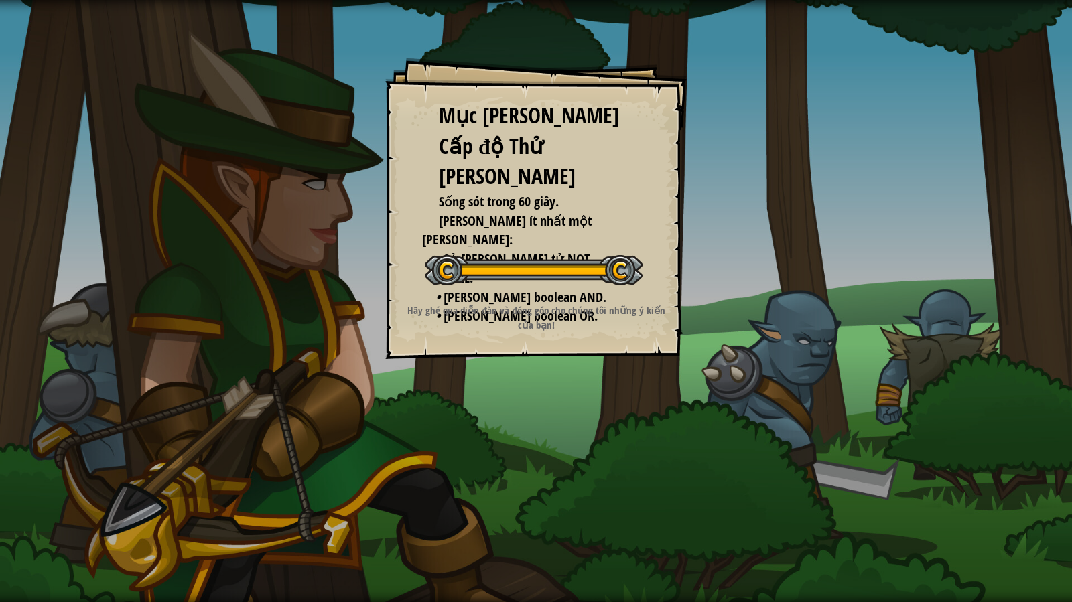
click at [459, 360] on div "Mục [PERSON_NAME] Cấp độ Thử [PERSON_NAME] Sống sót trong 60 giây. [PERSON_NAME…" at bounding box center [536, 301] width 1072 height 602
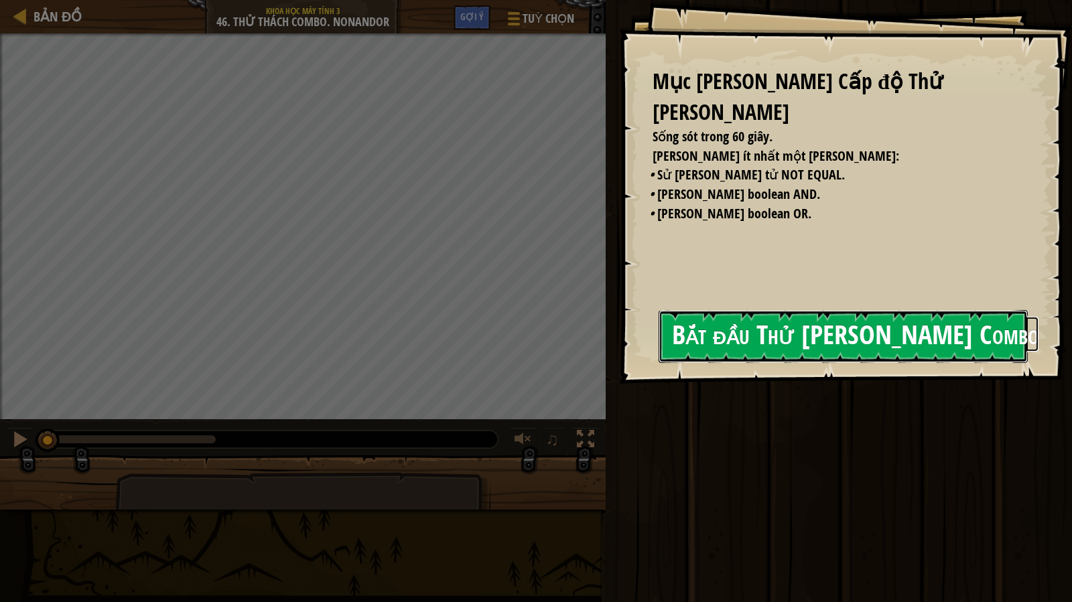
click at [821, 350] on button "Bắt đầu Thử [PERSON_NAME] Combo" at bounding box center [843, 336] width 369 height 53
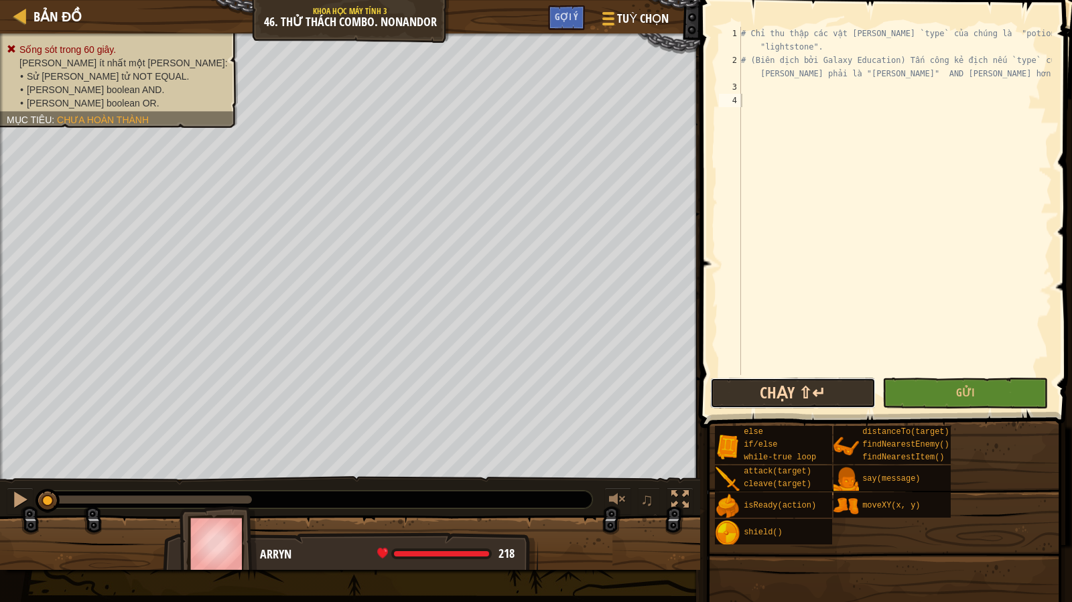
click at [831, 385] on button "Chạy ⇧↵" at bounding box center [792, 393] width 165 height 31
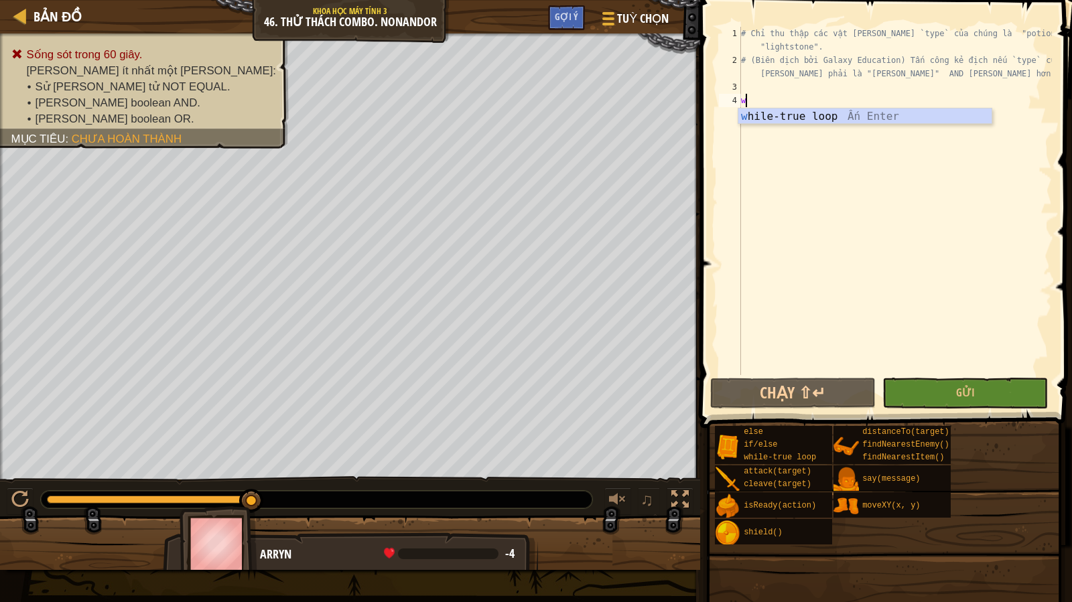
type textarea "w"
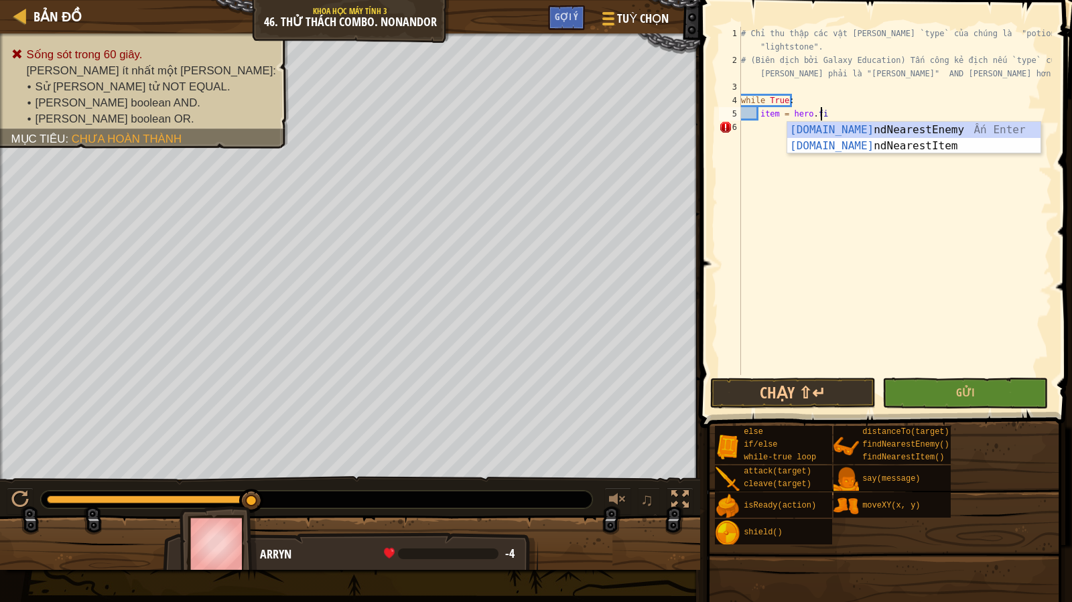
type textarea "item = hero.find"
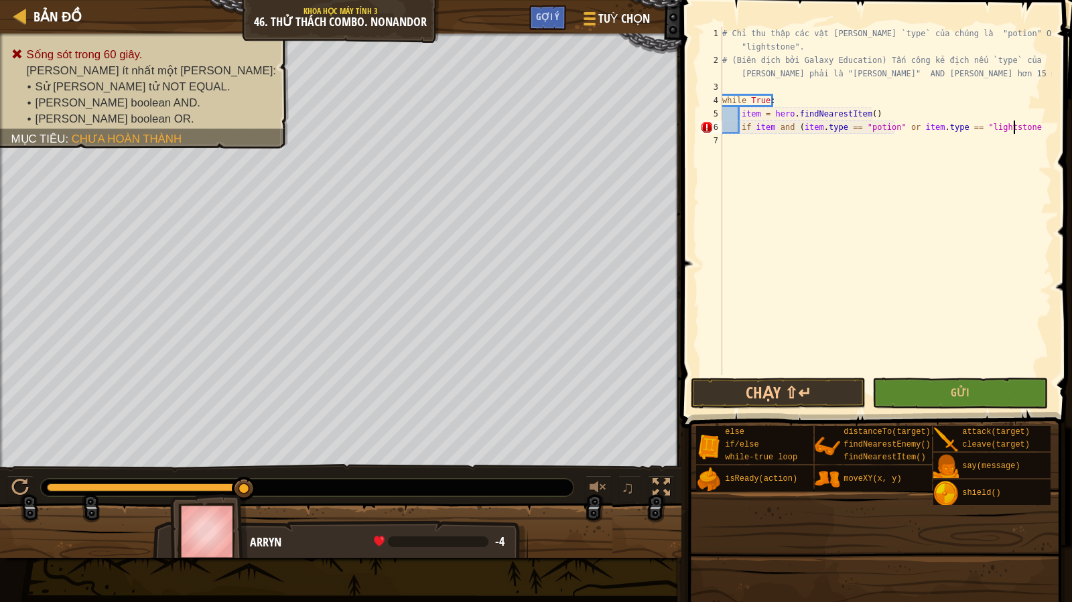
scroll to position [6, 23]
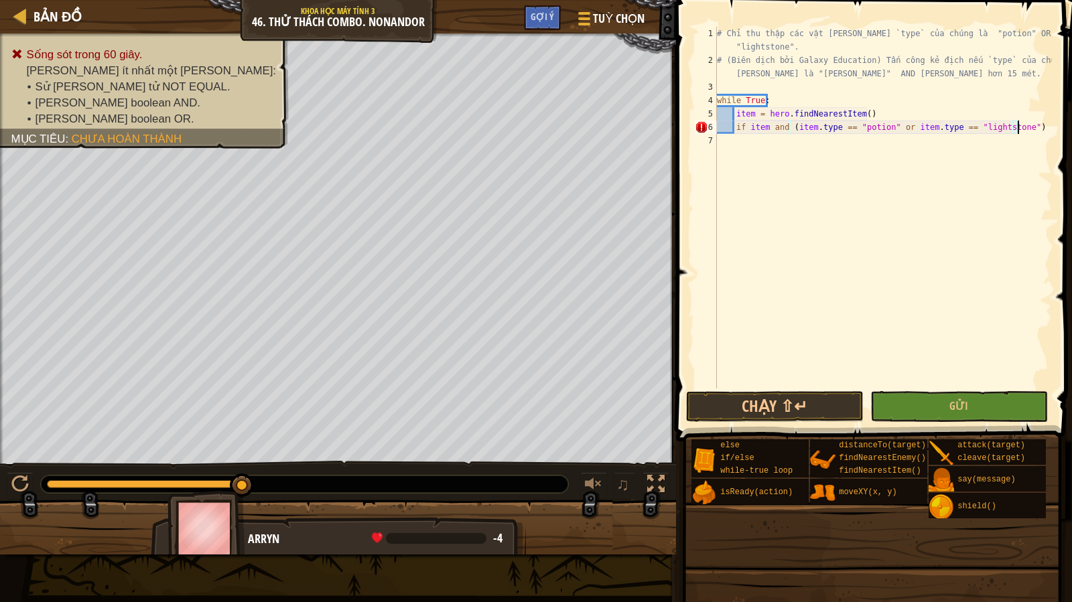
type textarea "if item and (item.type == "potion" or item.type == "lightstone"):"
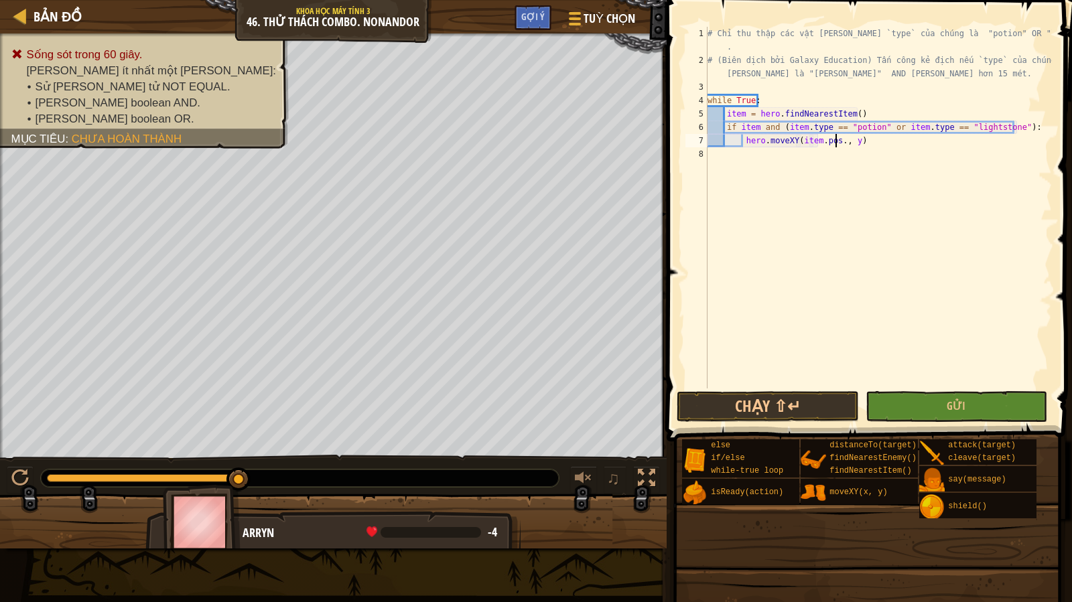
scroll to position [6, 11]
type textarea "hero.moveXY(item.pos.x,item.pos.y)"
type textarea "h"
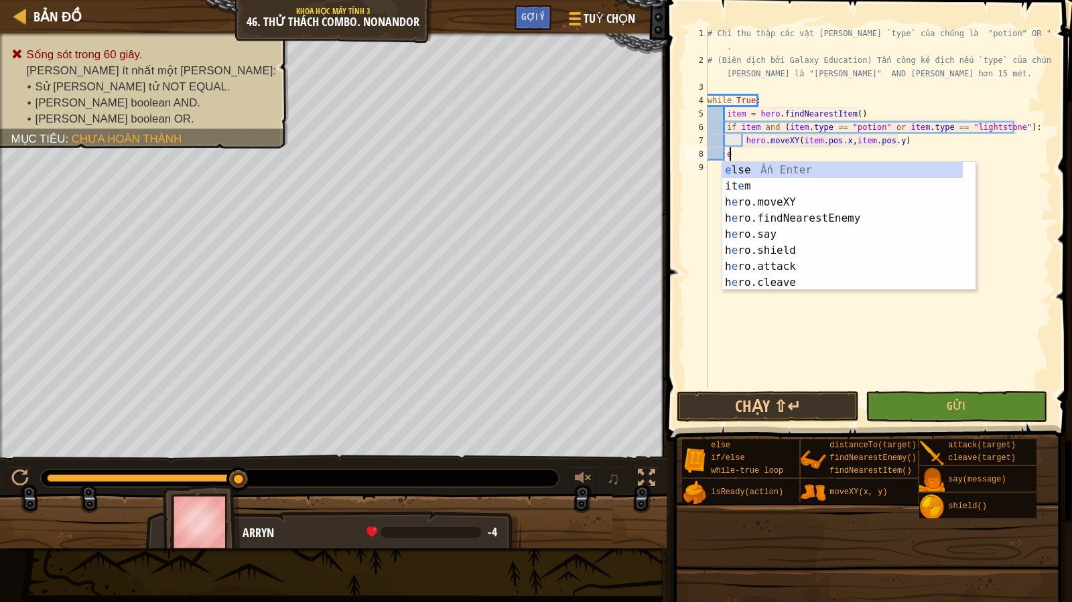
scroll to position [6, 2]
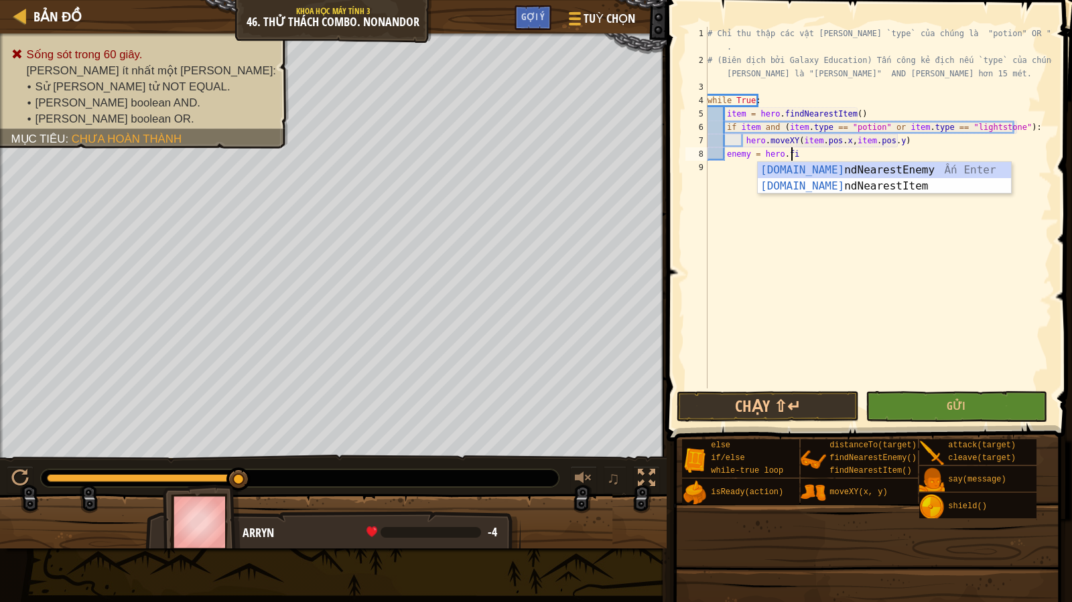
type textarea "enemy = hero.find"
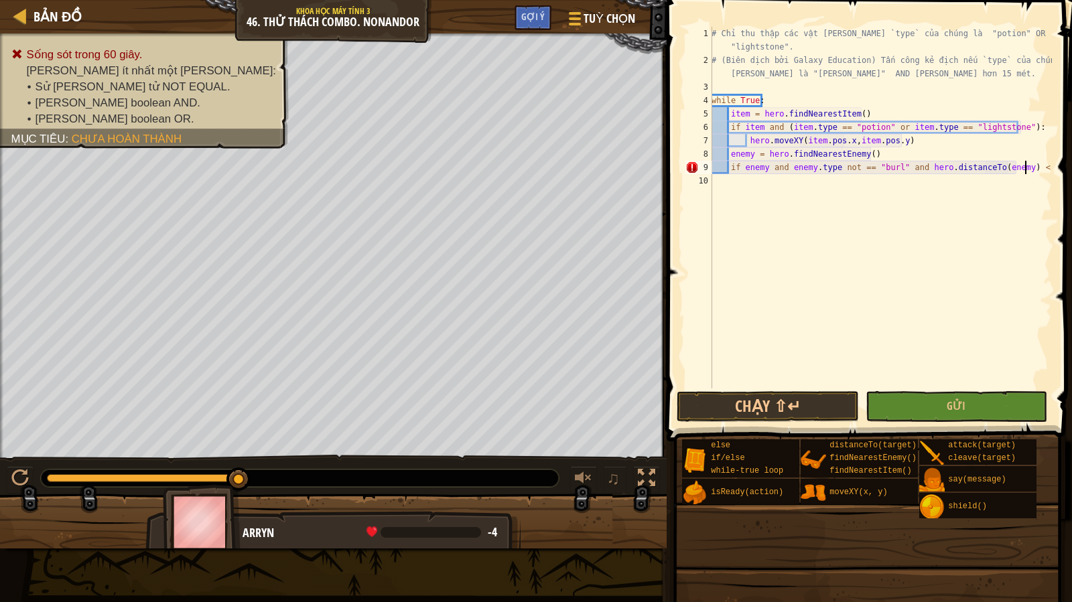
scroll to position [6, 25]
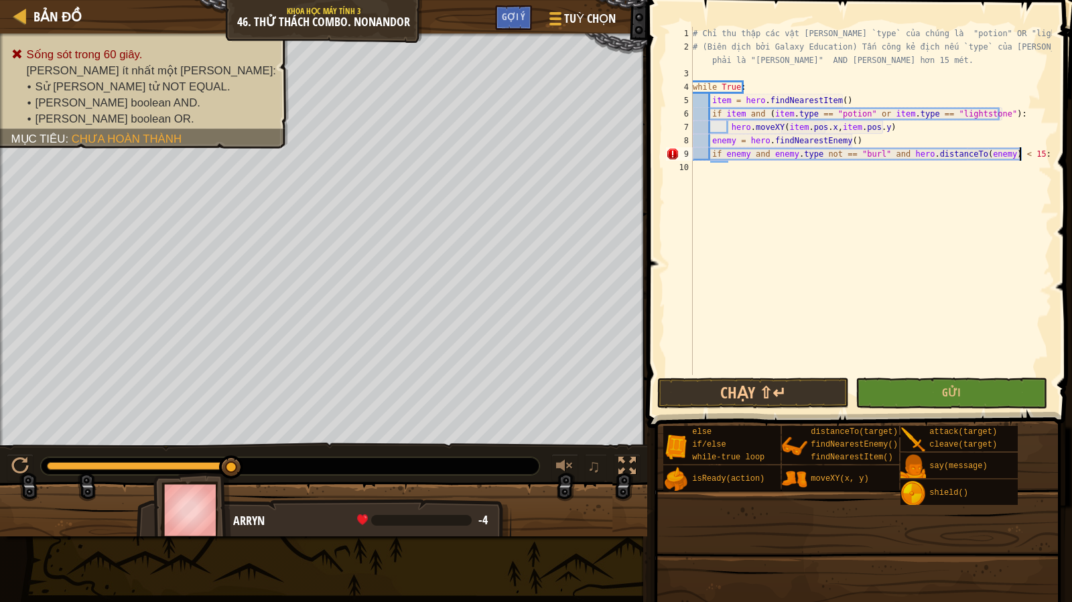
type textarea "if enemy and enemy.type not == "[PERSON_NAME]" and hero.distanceTo(enemy) < 15:"
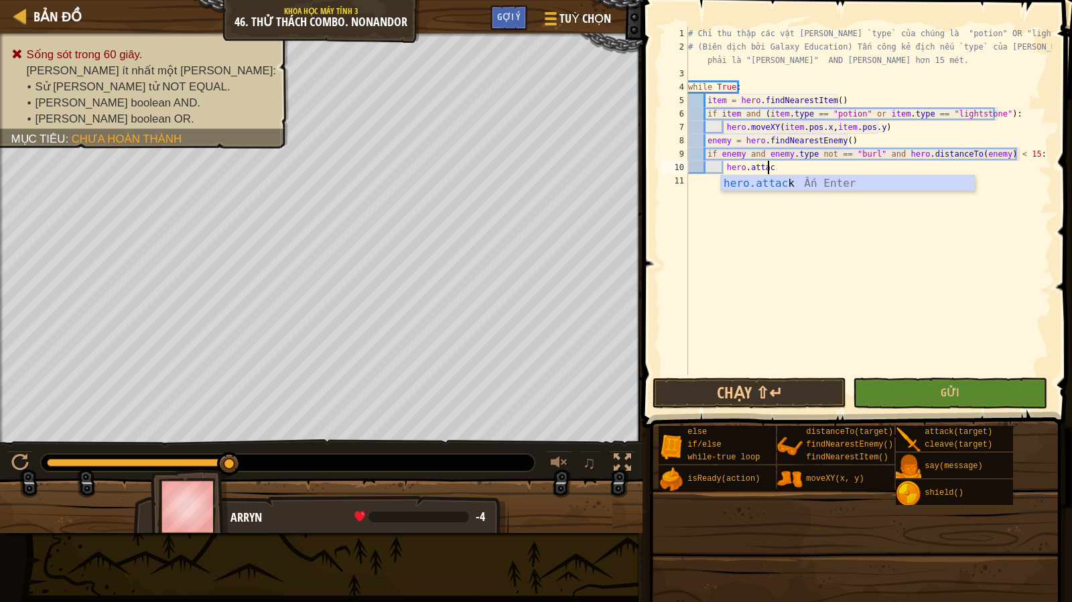
scroll to position [6, 7]
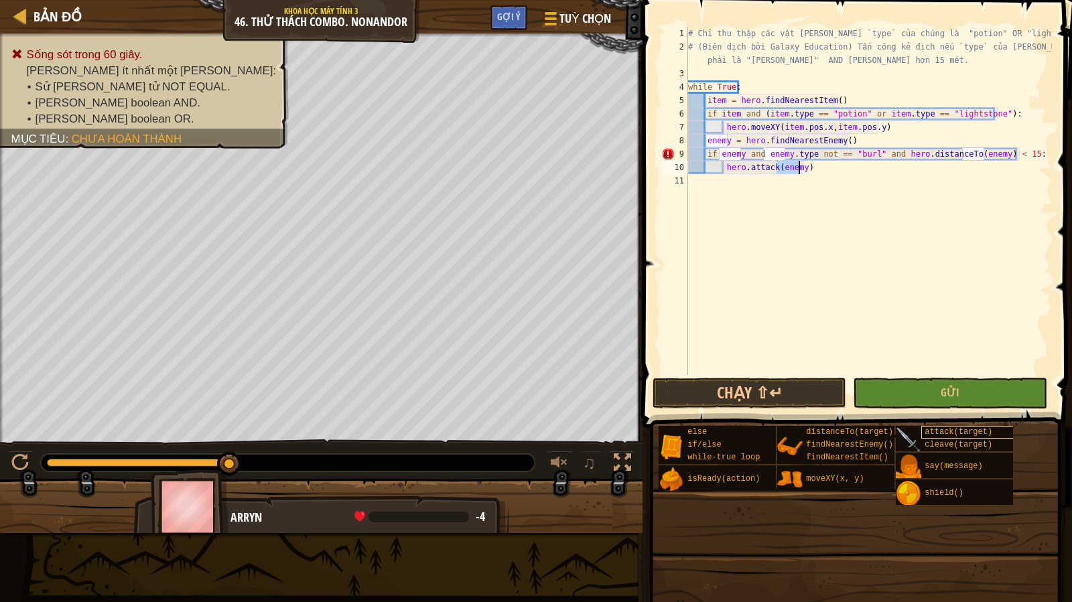
click at [955, 431] on span "attack(target)" at bounding box center [958, 431] width 68 height 9
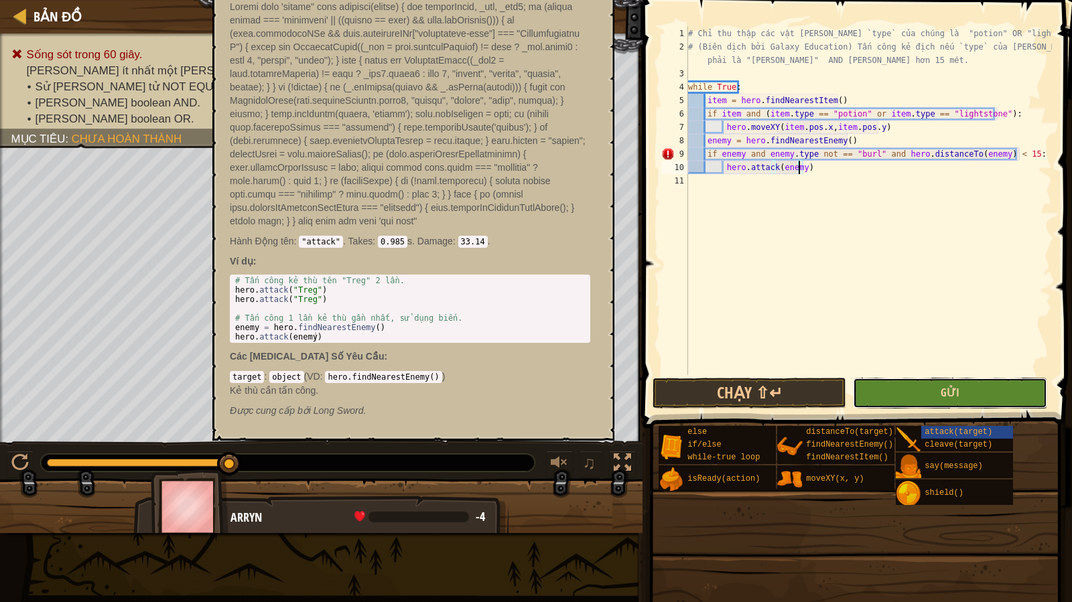
click at [953, 392] on span "Gửi" at bounding box center [950, 392] width 19 height 15
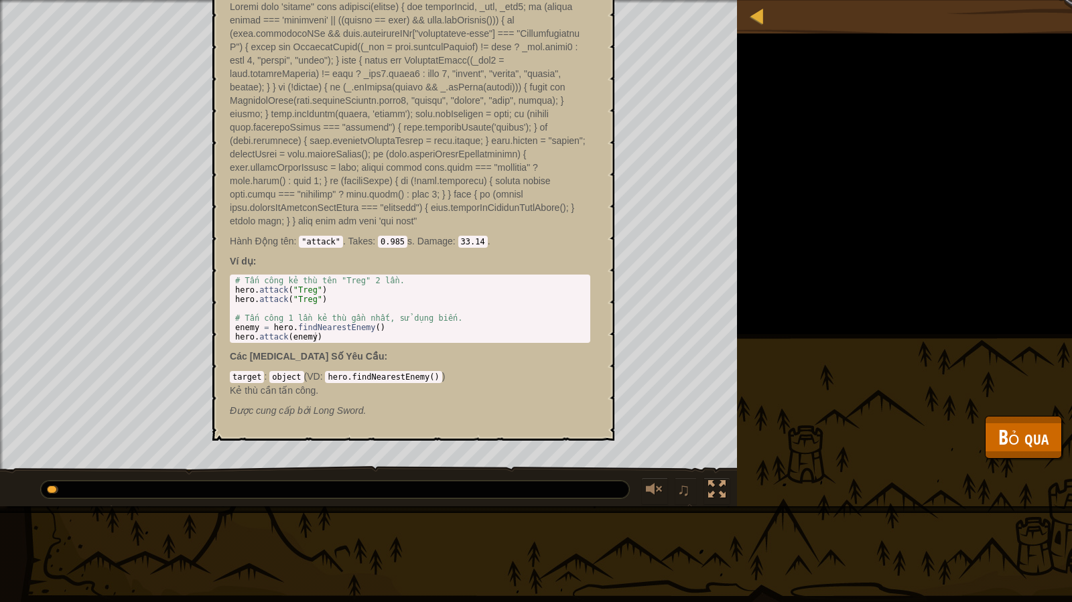
click at [447, 143] on p at bounding box center [410, 114] width 360 height 228
click at [1030, 448] on span "Bỏ qua" at bounding box center [1023, 436] width 50 height 27
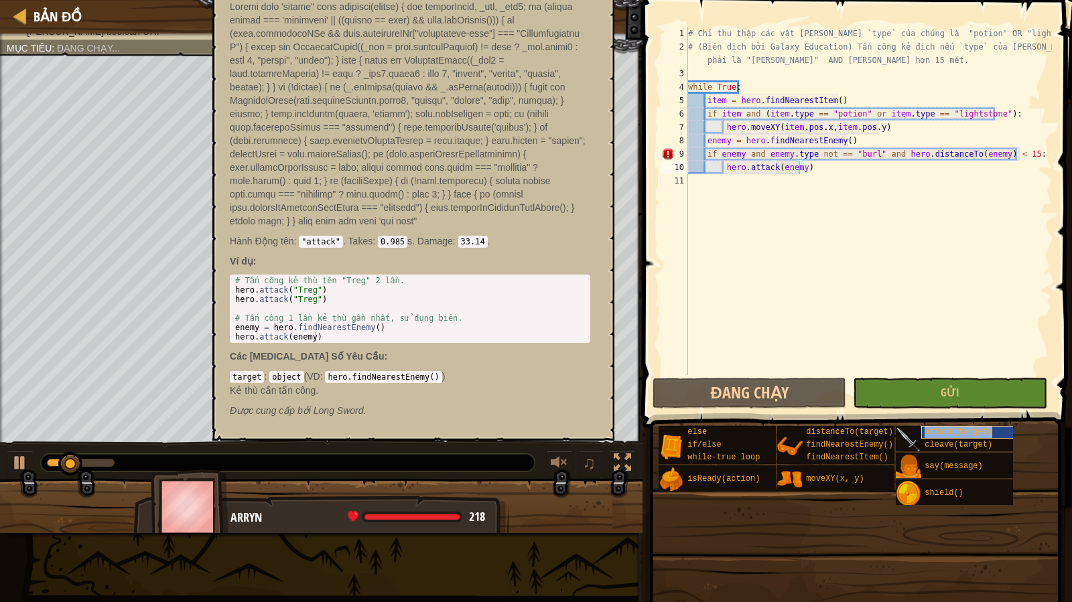
click at [992, 435] on div "attack(target)" at bounding box center [974, 432] width 107 height 13
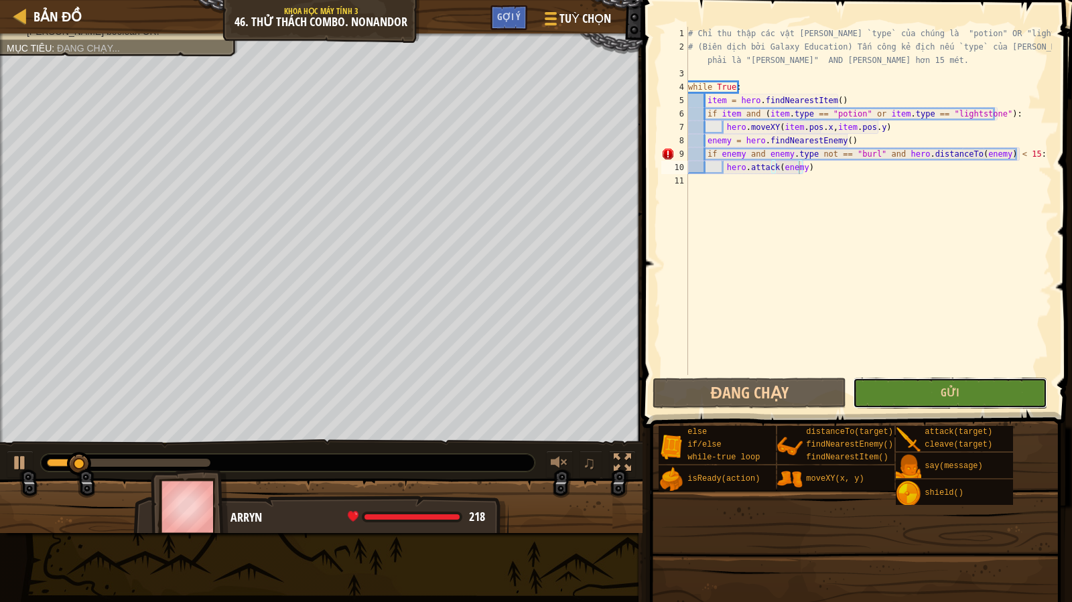
click at [986, 389] on button "Gửi" at bounding box center [950, 393] width 194 height 31
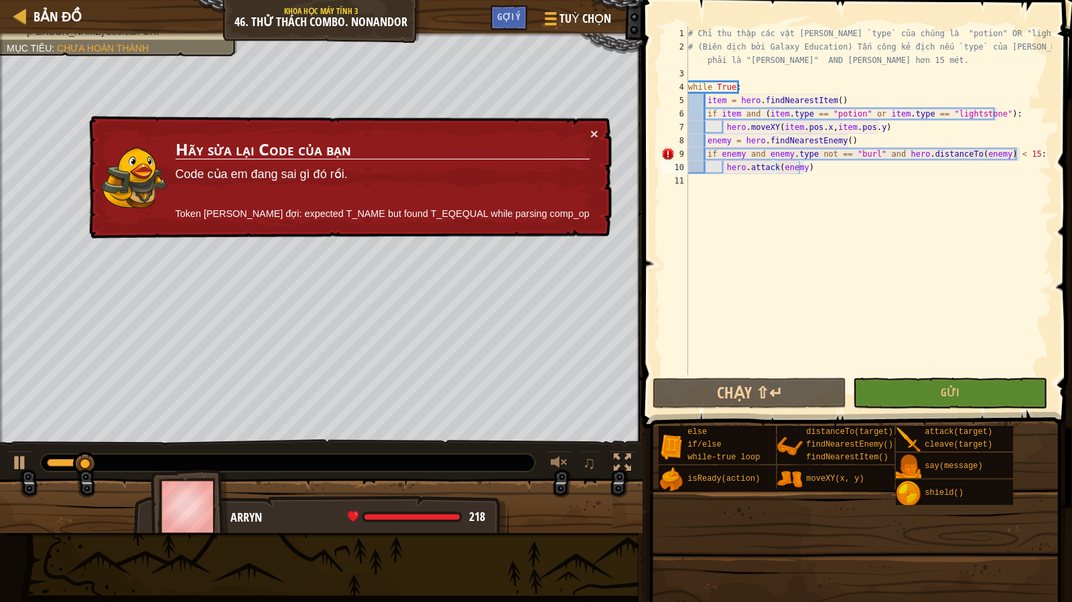
click at [765, 155] on div "# Chỉ thu thập các vật [PERSON_NAME] `type` của chúng là "potion" OR "lightston…" at bounding box center [868, 214] width 366 height 375
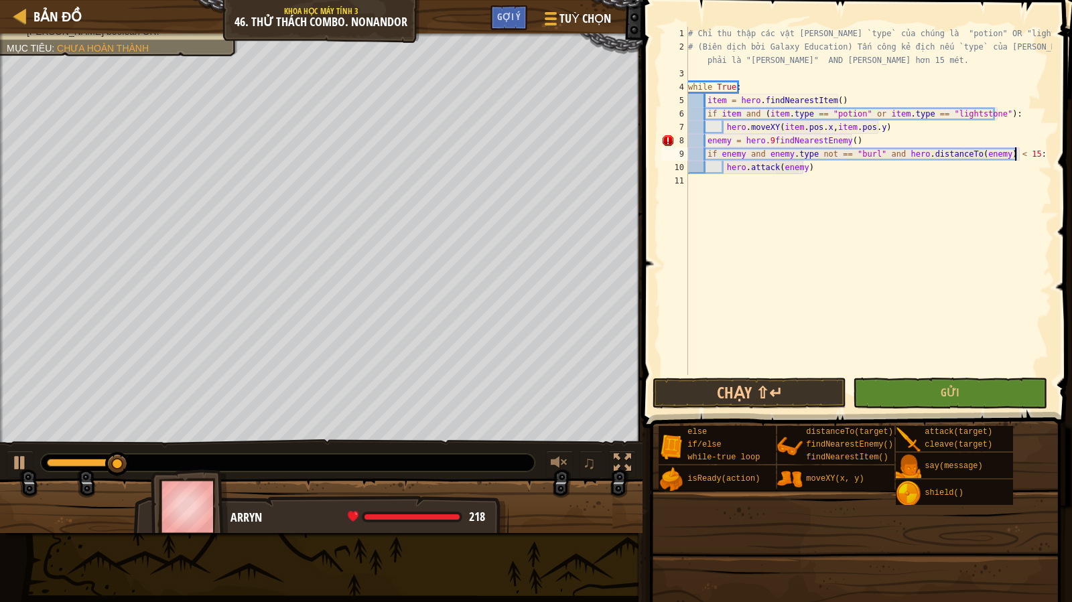
click at [1014, 152] on div "# Chỉ thu thập các vật [PERSON_NAME] `type` của chúng là "potion" OR "lightston…" at bounding box center [868, 214] width 366 height 375
click at [1012, 152] on div "# Chỉ thu thập các vật [PERSON_NAME] `type` của chúng là "potion" OR "lightston…" at bounding box center [868, 214] width 366 height 375
click at [764, 137] on div "# Chỉ thu thập các vật [PERSON_NAME] `type` của chúng là "potion" OR "lightston…" at bounding box center [868, 214] width 366 height 375
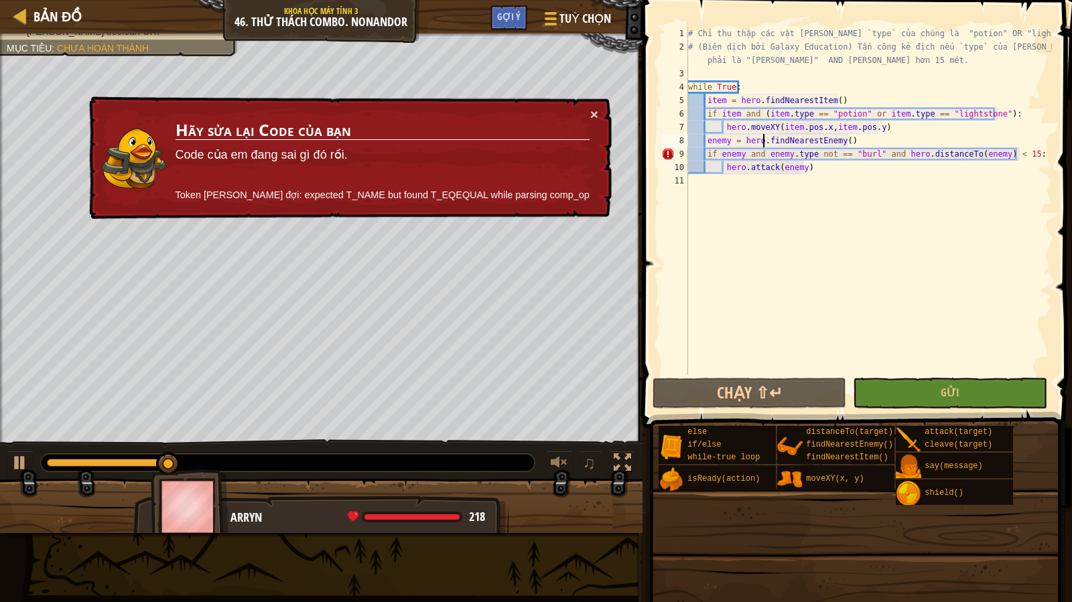
drag, startPoint x: 987, startPoint y: 149, endPoint x: 996, endPoint y: 153, distance: 10.2
click at [989, 151] on div "# Chỉ thu thập các vật [PERSON_NAME] `type` của chúng là "potion" OR "lightston…" at bounding box center [868, 214] width 366 height 375
click at [1012, 154] on div "# Chỉ thu thập các vật [PERSON_NAME] `type` của chúng là "potion" OR "lightston…" at bounding box center [868, 214] width 366 height 375
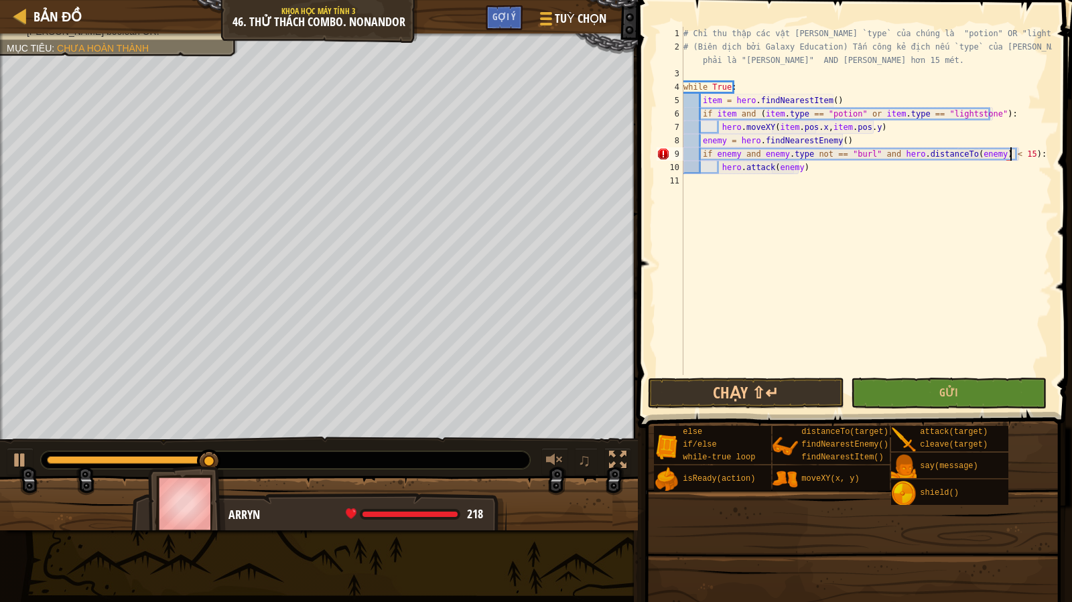
click at [760, 153] on div "# Chỉ thu thập các vật [PERSON_NAME] `type` của chúng là "potion" OR "lightston…" at bounding box center [866, 214] width 371 height 375
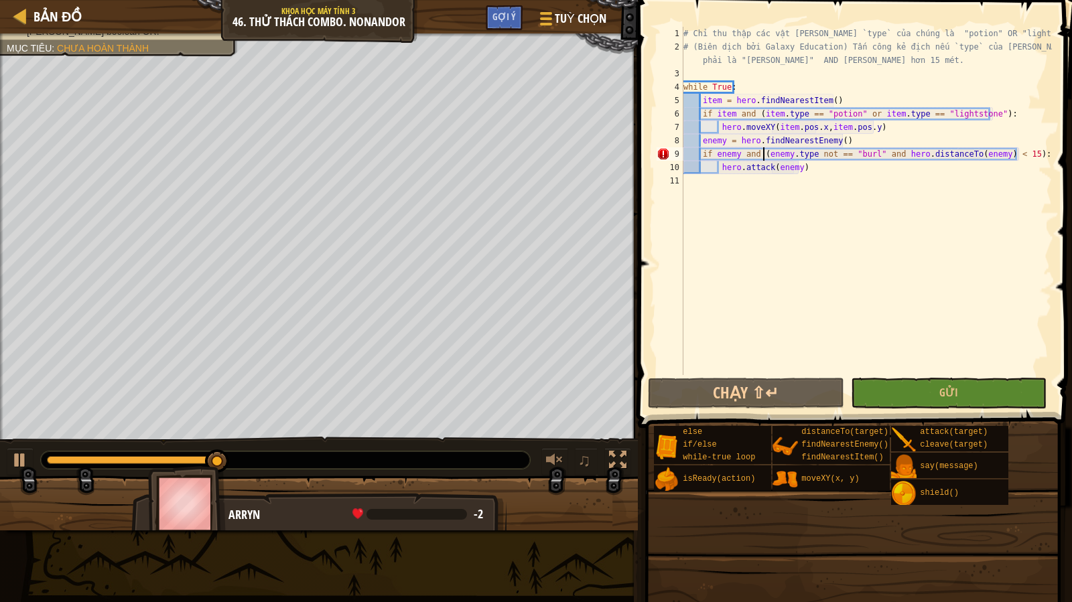
scroll to position [6, 7]
click at [900, 395] on button "Gửi" at bounding box center [949, 393] width 196 height 31
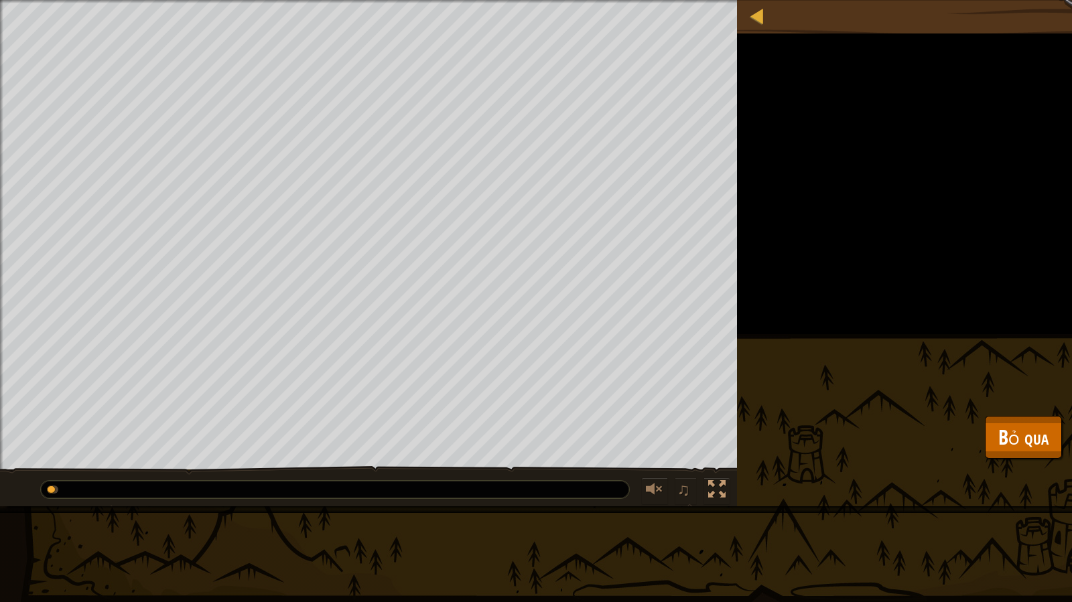
click at [1058, 438] on div "Sống sót trong 60 giây. [PERSON_NAME] ít nhất một [PERSON_NAME]: • Sử [PERSON_N…" at bounding box center [536, 253] width 1072 height 506
click at [1038, 440] on span "Bỏ qua" at bounding box center [1023, 436] width 50 height 27
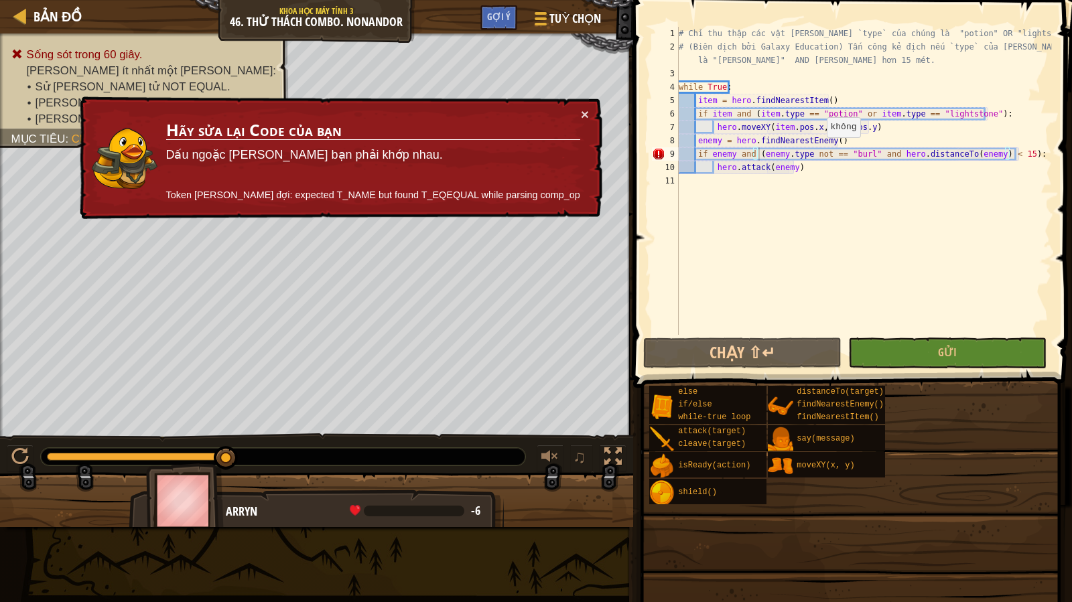
click at [819, 150] on div "# Chỉ thu thập các vật [PERSON_NAME] `type` của chúng là "potion" OR "lightston…" at bounding box center [864, 194] width 376 height 335
click at [807, 152] on div "# Chỉ thu thập các vật [PERSON_NAME] `type` của chúng là "potion" OR "lightston…" at bounding box center [864, 194] width 376 height 335
click at [823, 152] on div "# Chỉ thu thập các vật [PERSON_NAME] `type` của chúng là "potion" OR "lightston…" at bounding box center [864, 194] width 376 height 335
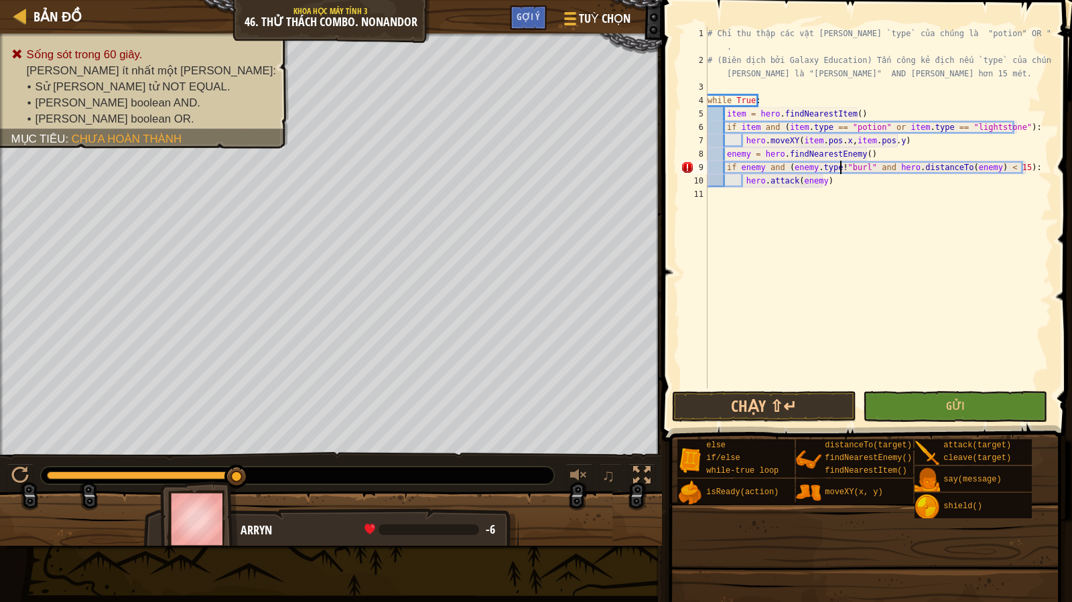
scroll to position [6, 11]
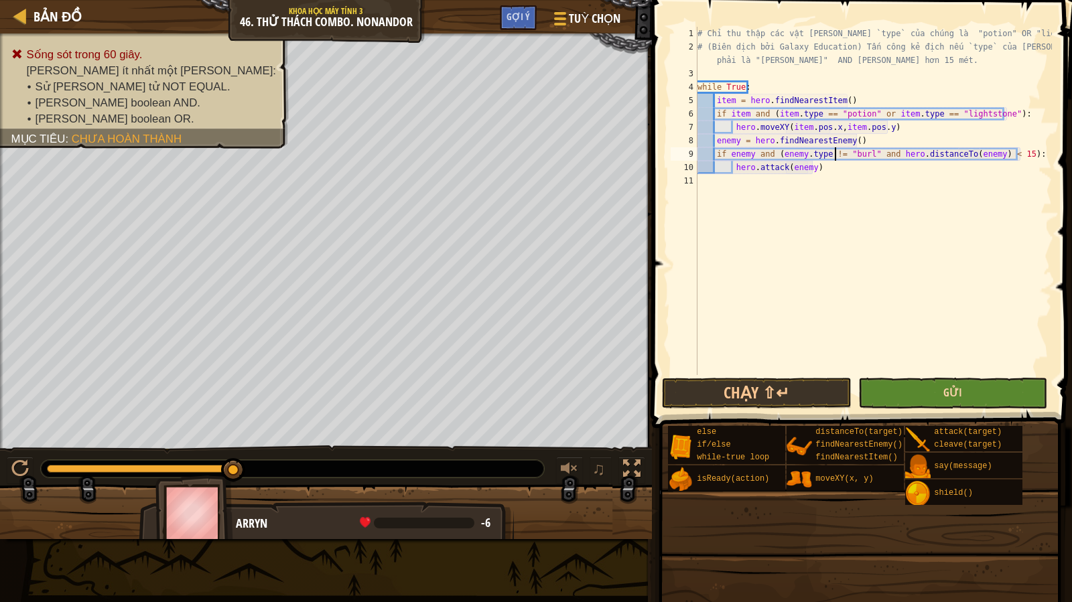
type textarea "if enemy and (enemy.type != "[PERSON_NAME]" and hero.distanceTo(enemy) < 15):"
click at [948, 387] on span "Gửi" at bounding box center [952, 392] width 19 height 15
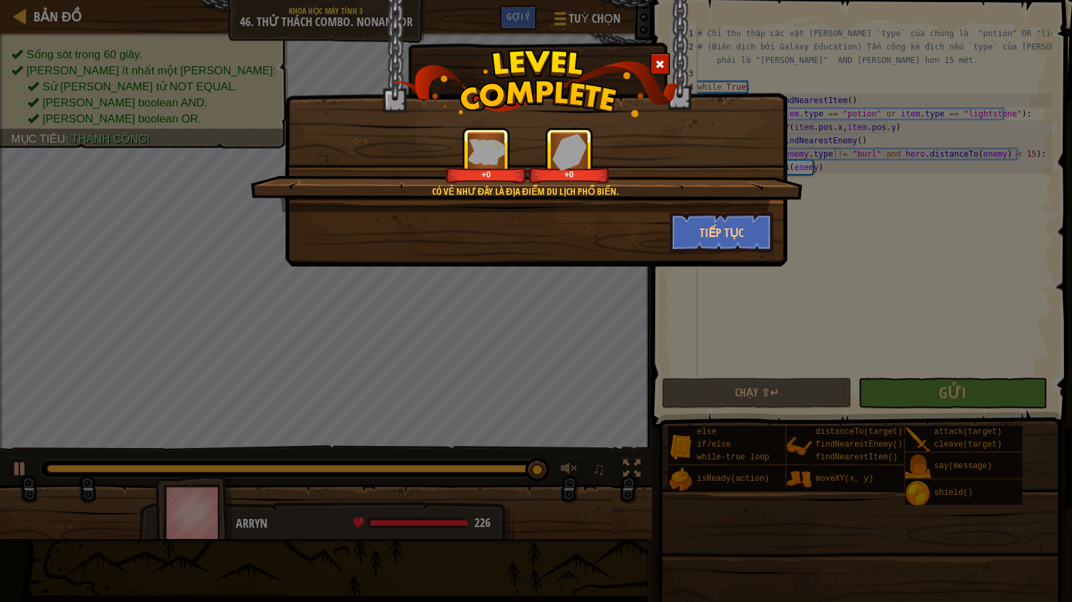
click at [705, 210] on div "Có vẻ như đây là địa điểm du lịch phổ biến. +0 +0" at bounding box center [527, 169] width 552 height 85
click at [687, 224] on button "Tiếp tục" at bounding box center [722, 232] width 104 height 40
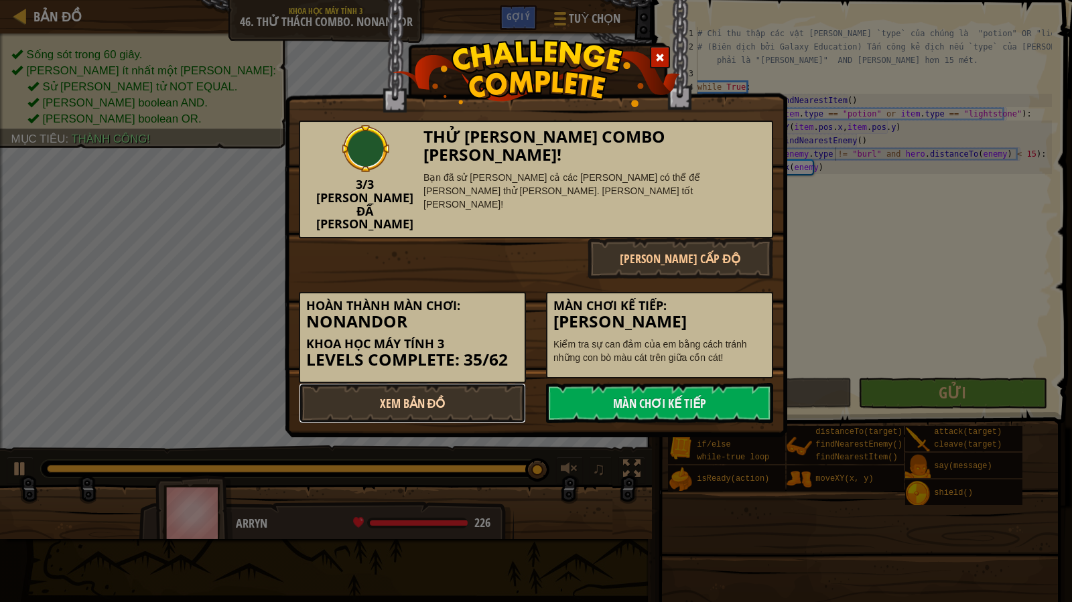
click at [448, 383] on link "Xem Bản Đồ" at bounding box center [412, 403] width 227 height 40
select select "vi"
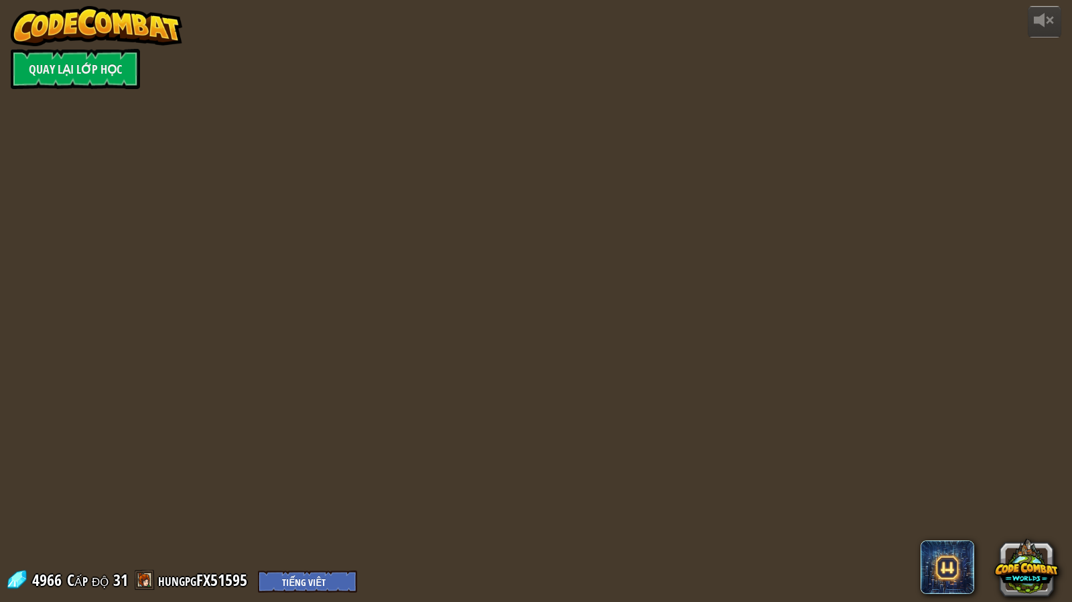
select select "vi"
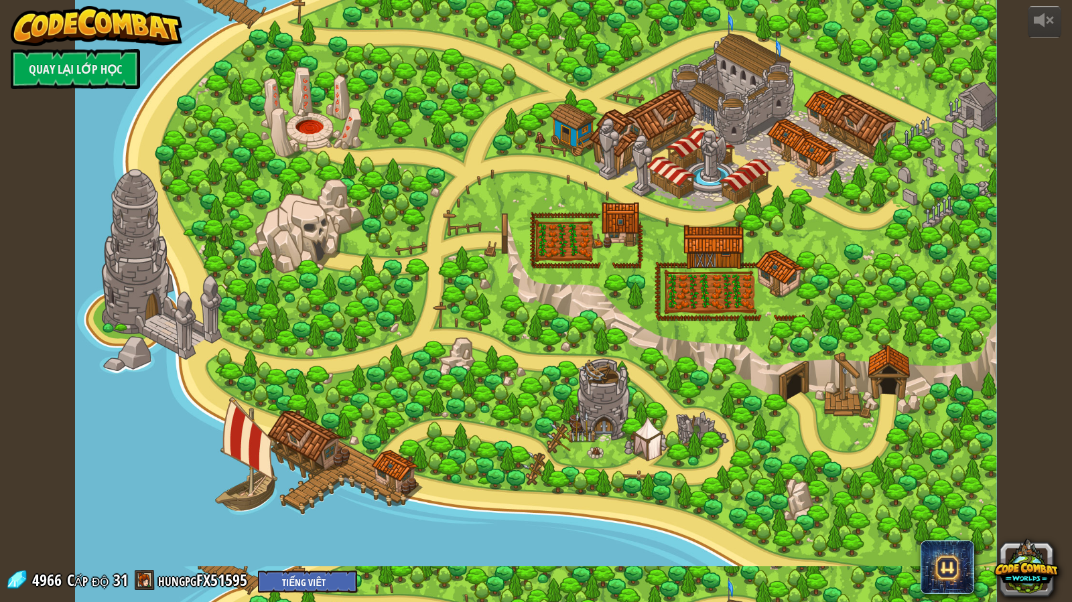
select select "vi"
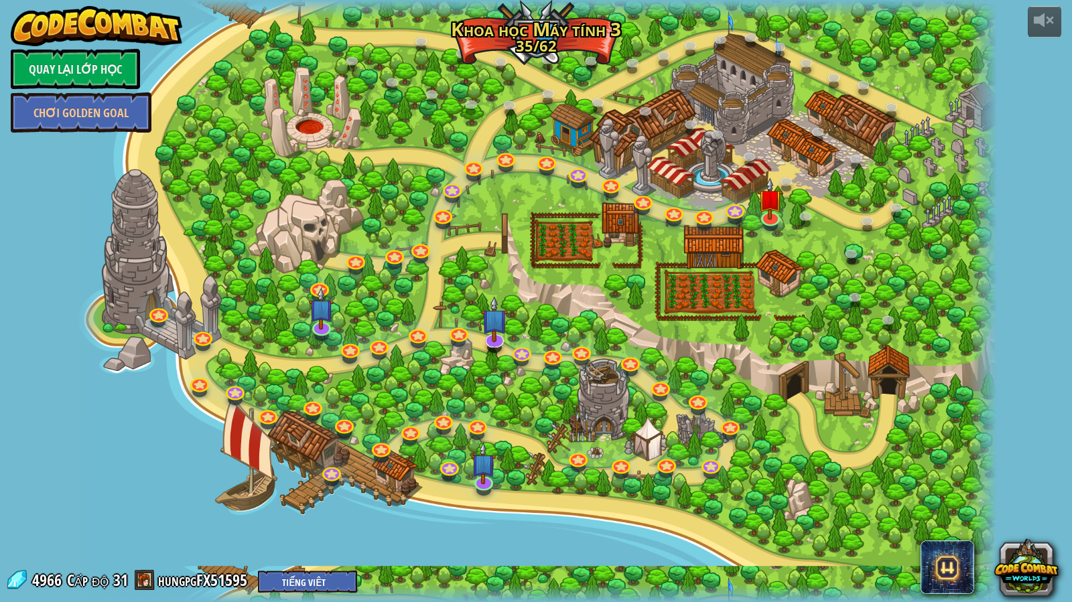
select select "vi"
click at [730, 168] on div at bounding box center [535, 301] width 921 height 602
